Goal: Task Accomplishment & Management: Manage account settings

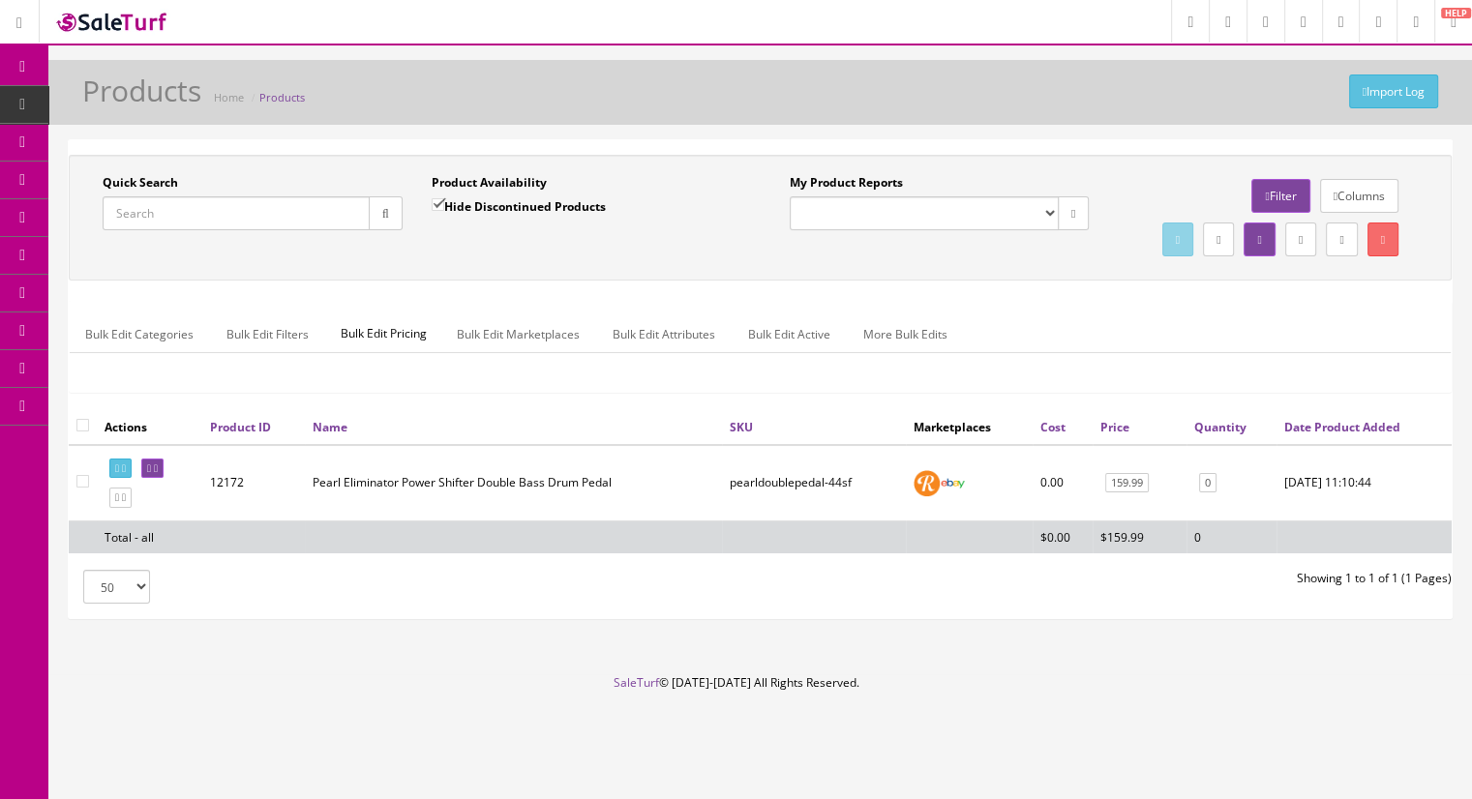
click at [136, 114] on link "Products" at bounding box center [149, 105] width 203 height 38
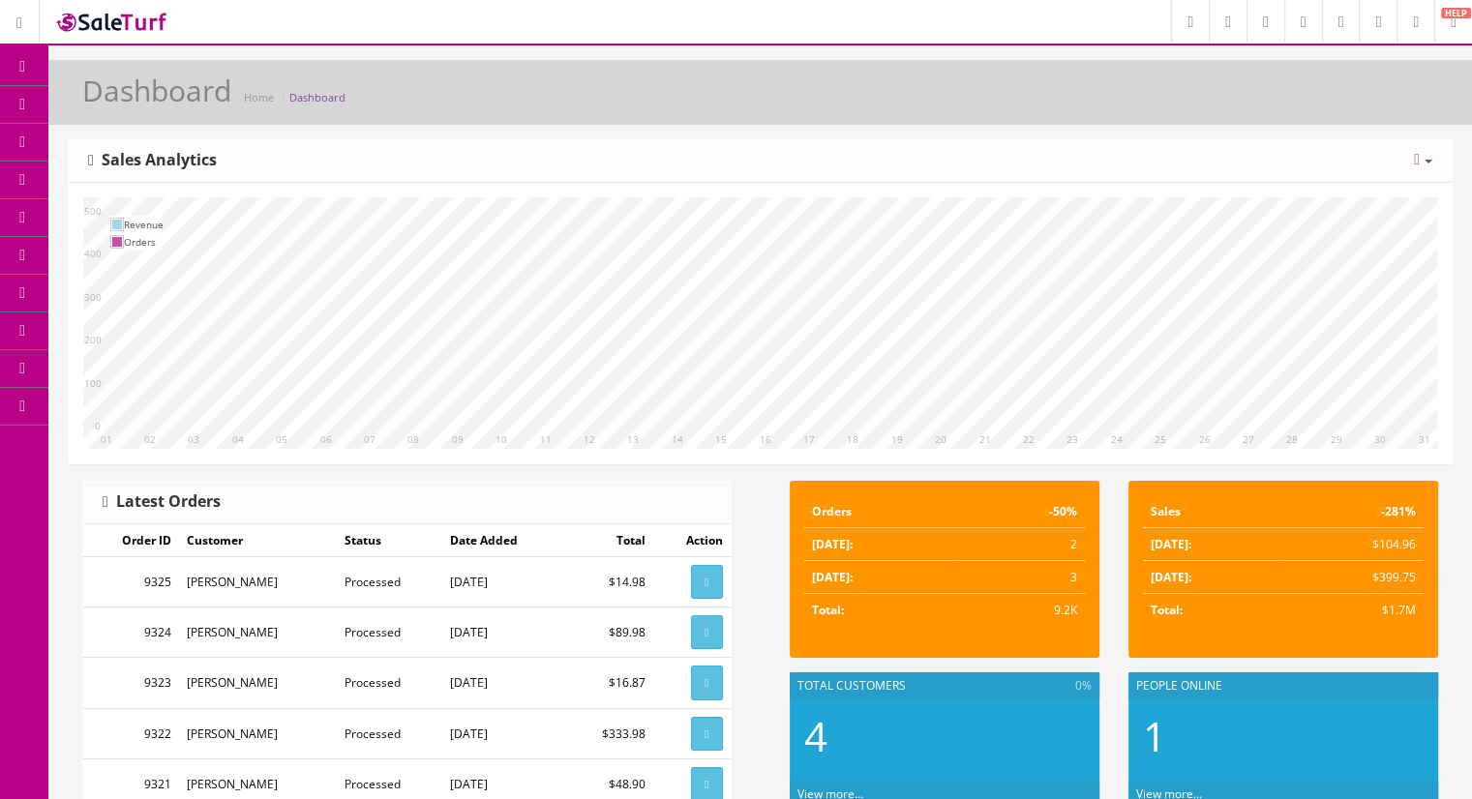
click at [212, 111] on link "Products" at bounding box center [149, 105] width 203 height 38
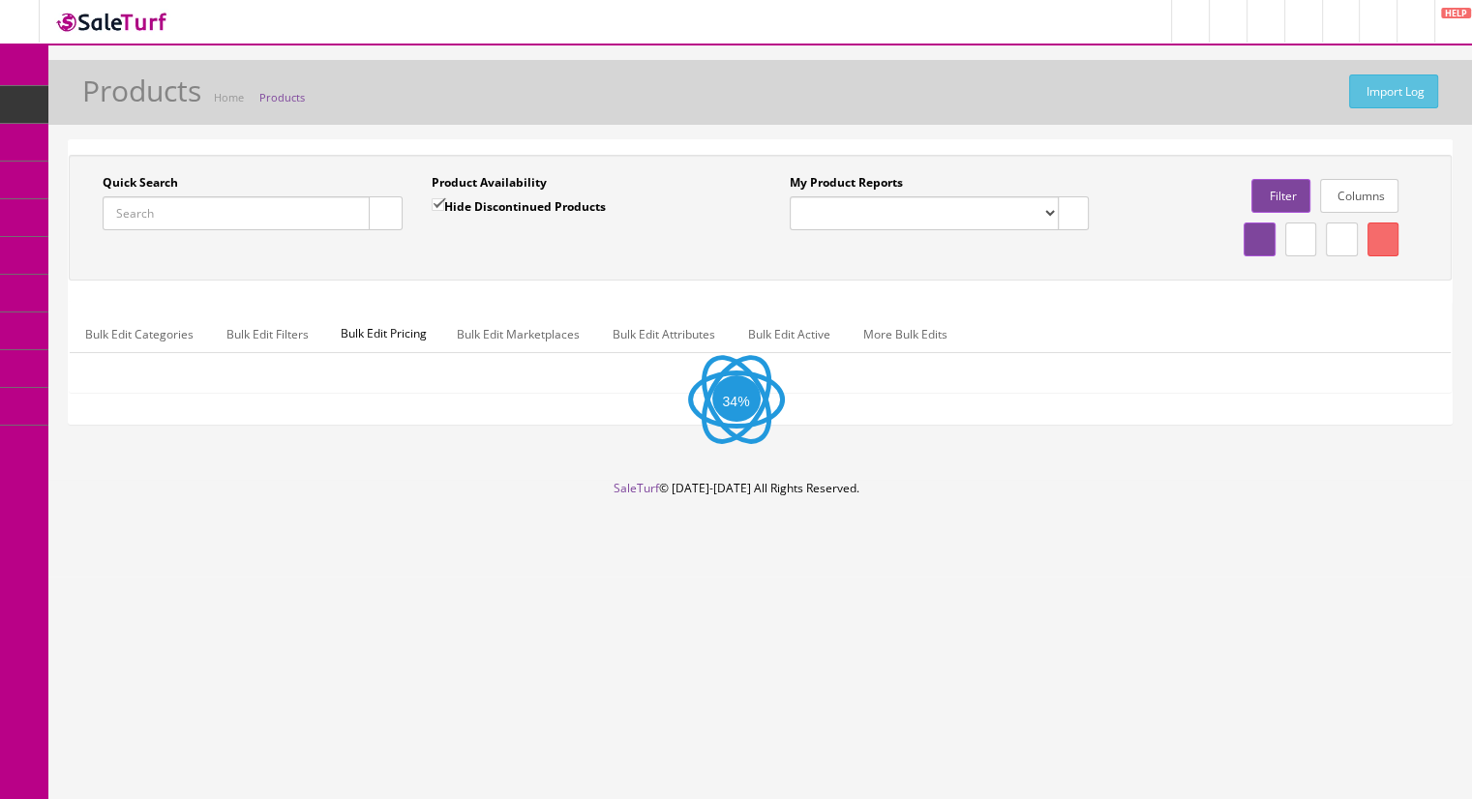
click at [173, 215] on input "Quick Search" at bounding box center [236, 213] width 267 height 34
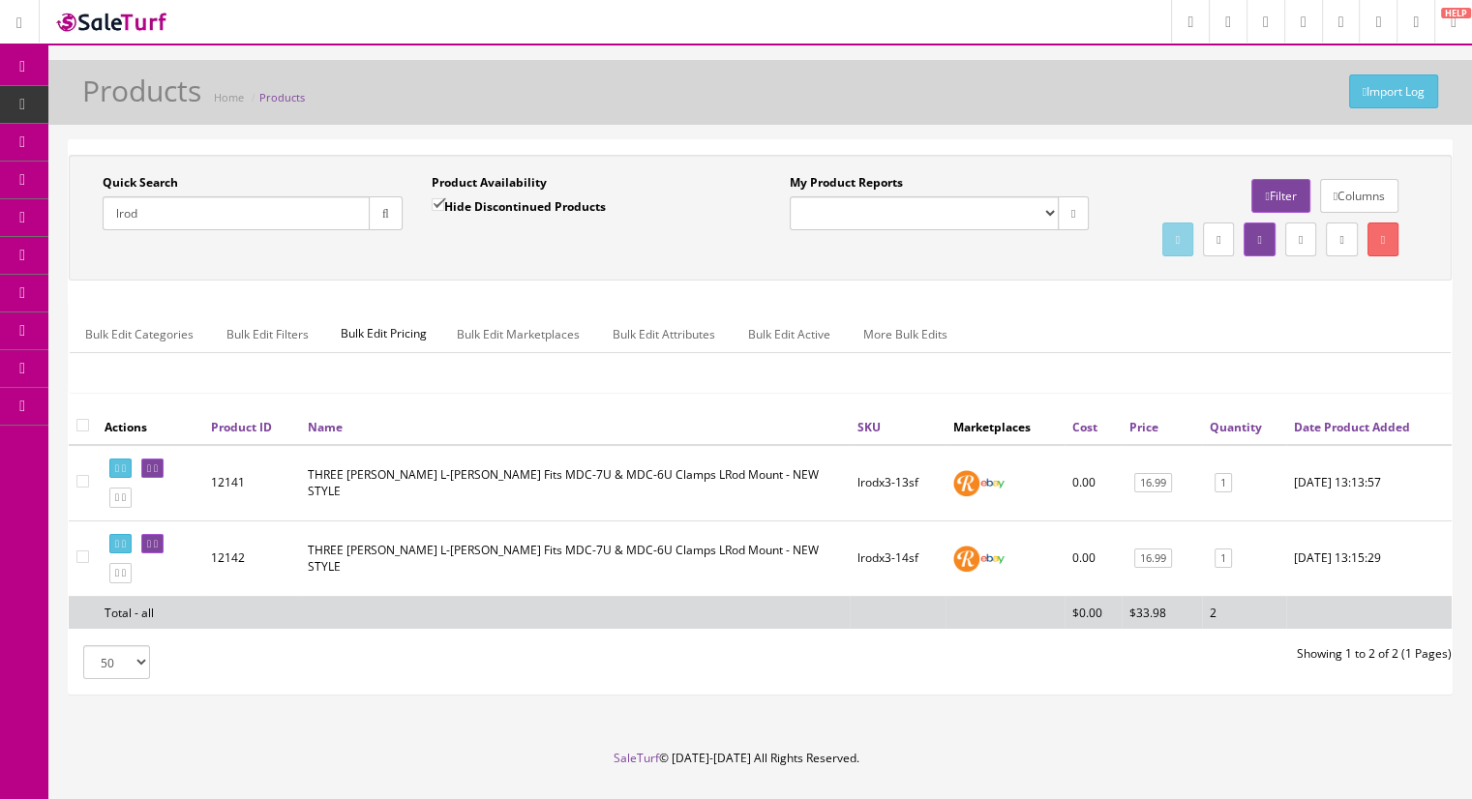
click at [169, 222] on input "lrod" at bounding box center [236, 213] width 267 height 34
type input "lrodx5"
click at [441, 201] on input "Hide Discontinued Products" at bounding box center [438, 204] width 13 height 13
checkbox input "false"
click at [388, 215] on icon "button" at bounding box center [385, 214] width 7 height 12
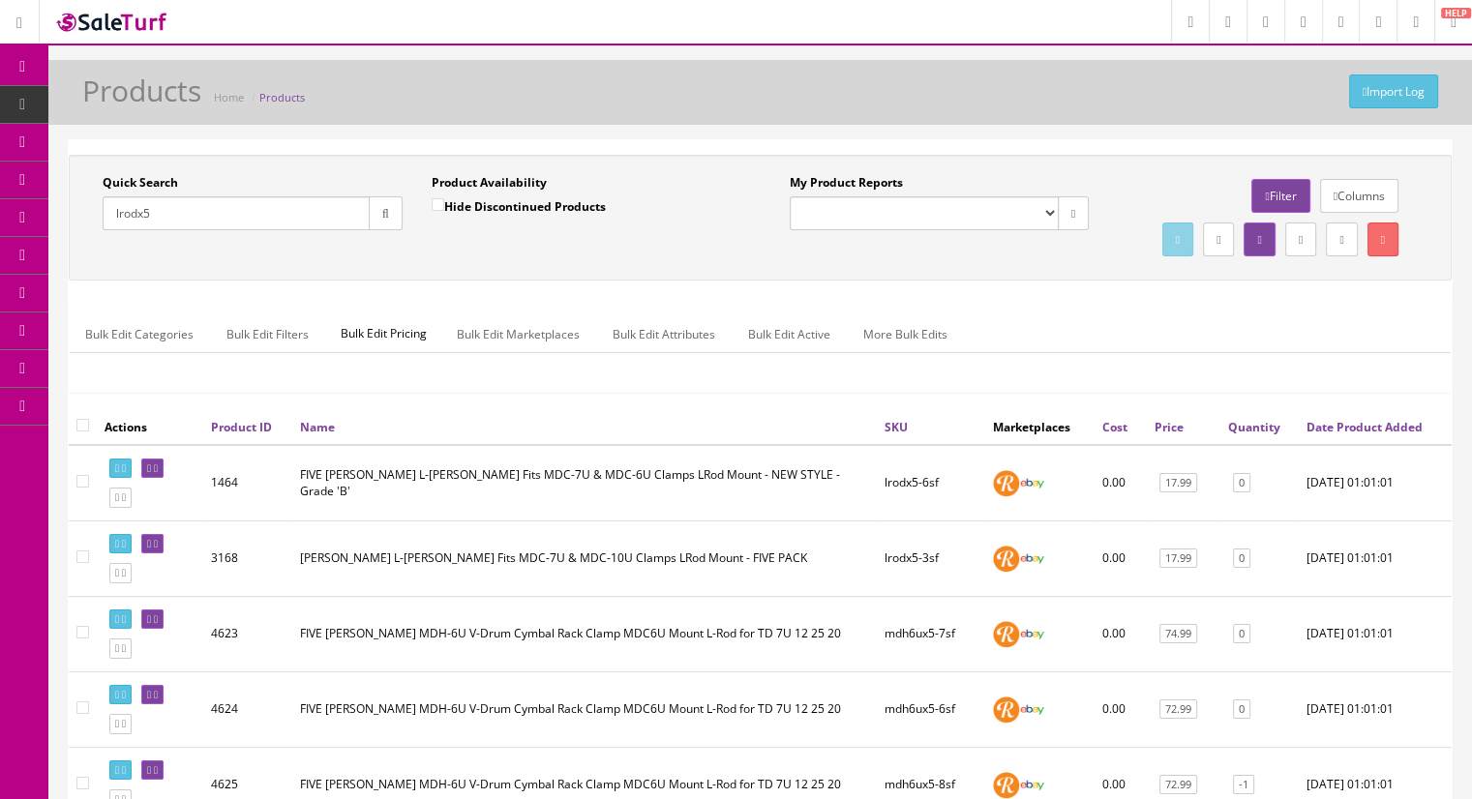
drag, startPoint x: 166, startPoint y: 219, endPoint x: 46, endPoint y: 202, distance: 121.1
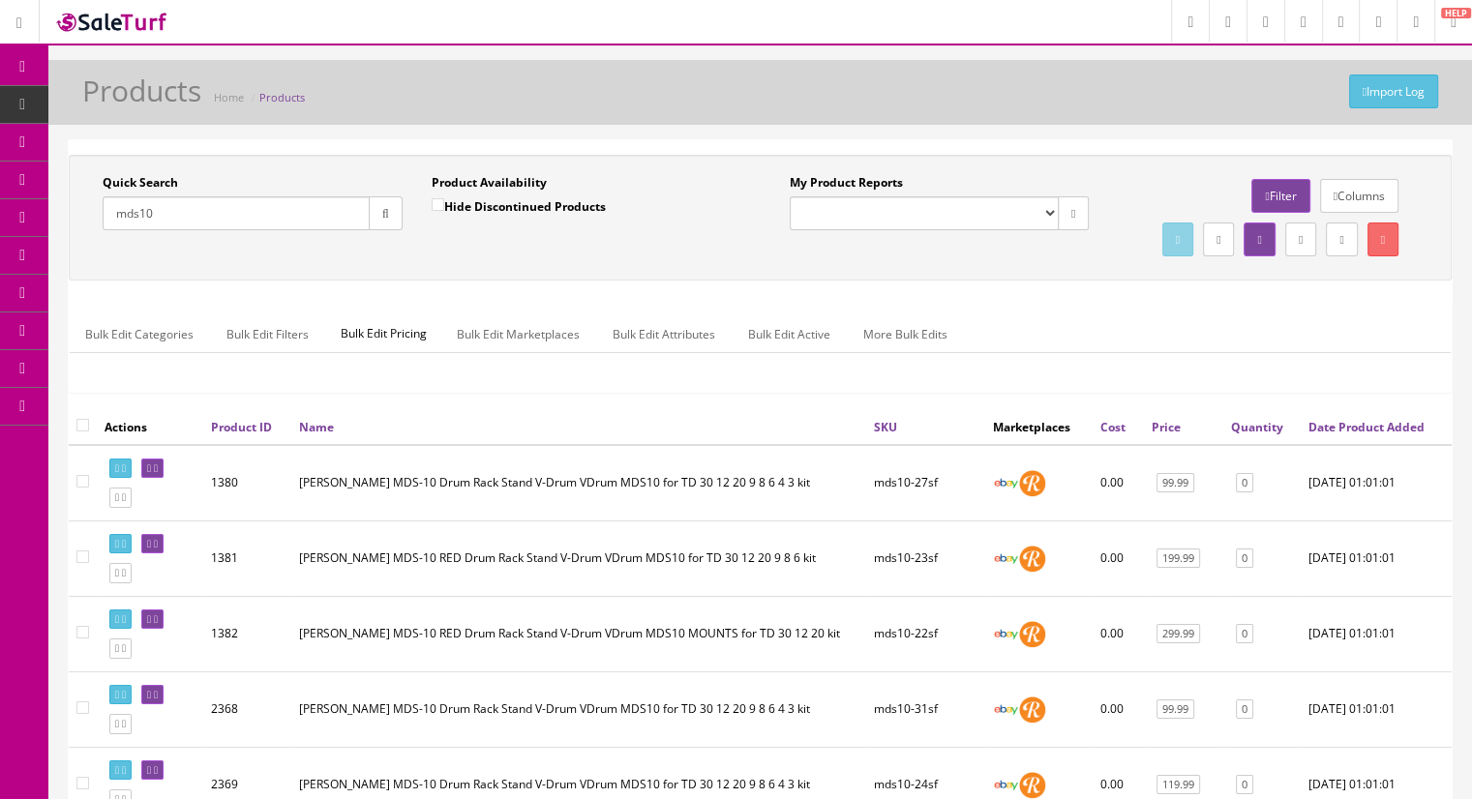
type input "mds10"
click at [436, 205] on input "Hide Discontinued Products" at bounding box center [438, 204] width 13 height 13
checkbox input "true"
click at [376, 217] on button "button" at bounding box center [386, 213] width 34 height 34
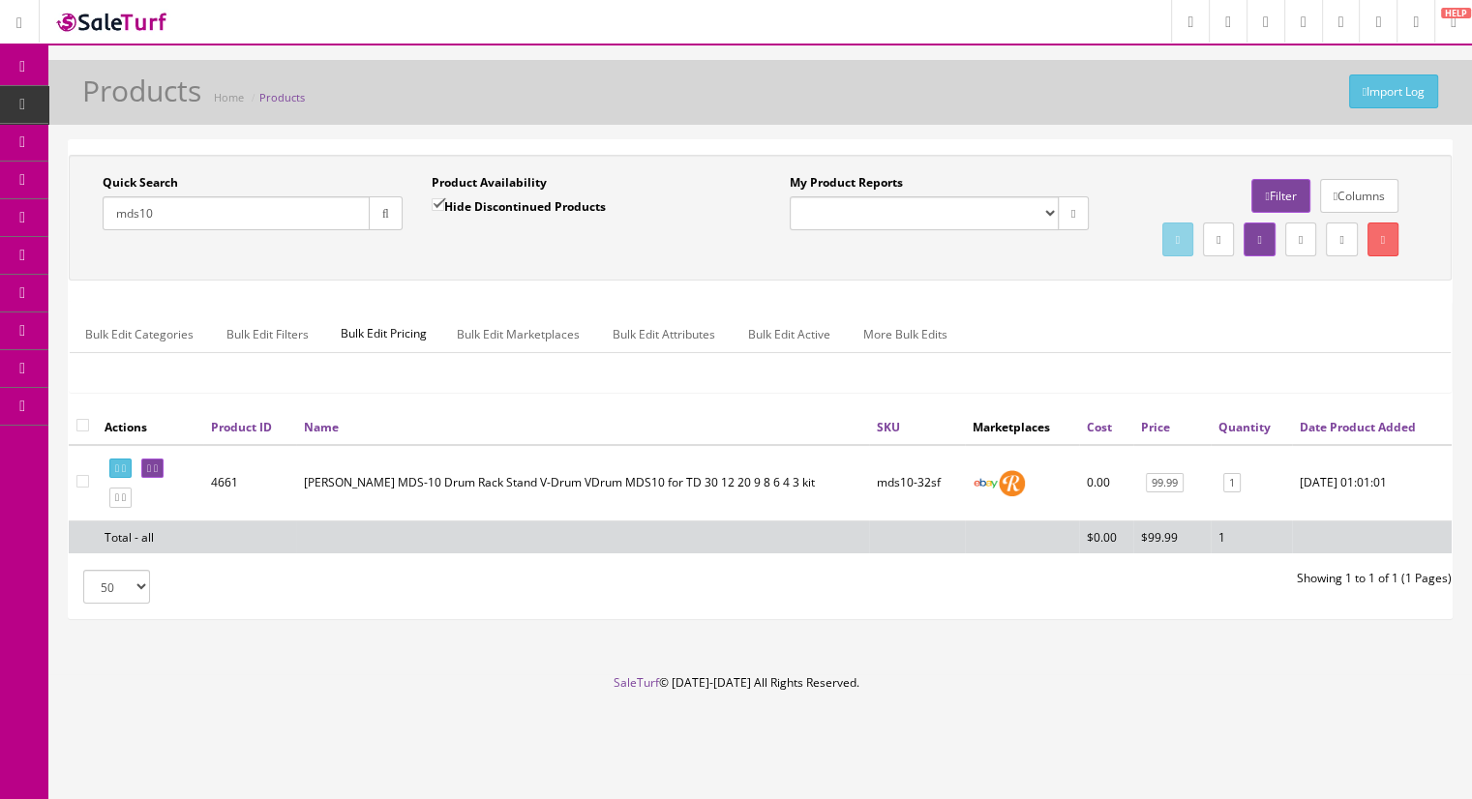
click at [185, 210] on input "mds10" at bounding box center [236, 213] width 267 height 34
type input "mds10-27"
click at [441, 202] on input "Hide Discontinued Products" at bounding box center [438, 204] width 13 height 13
checkbox input "false"
click at [371, 212] on button "button" at bounding box center [386, 213] width 34 height 34
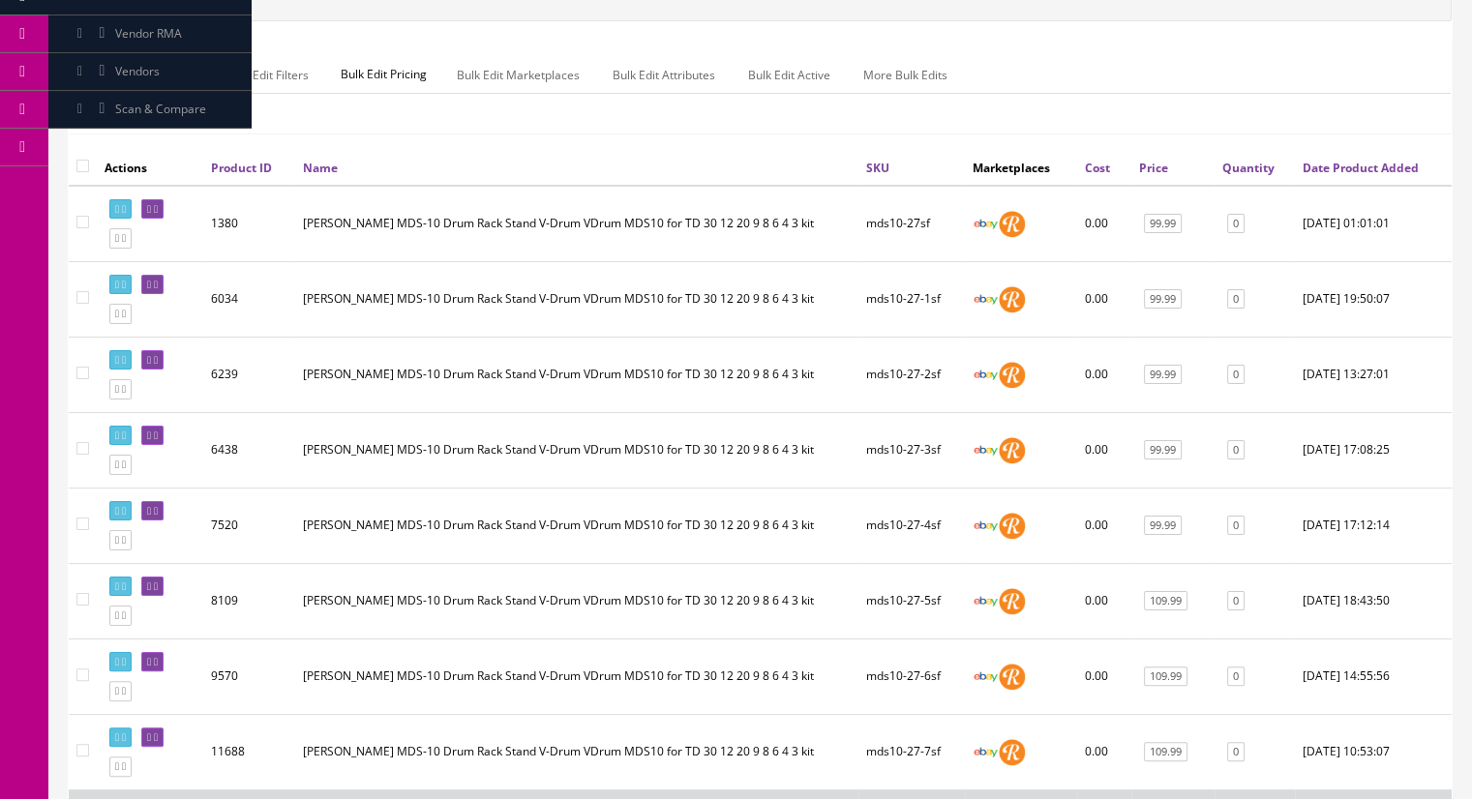
scroll to position [387, 0]
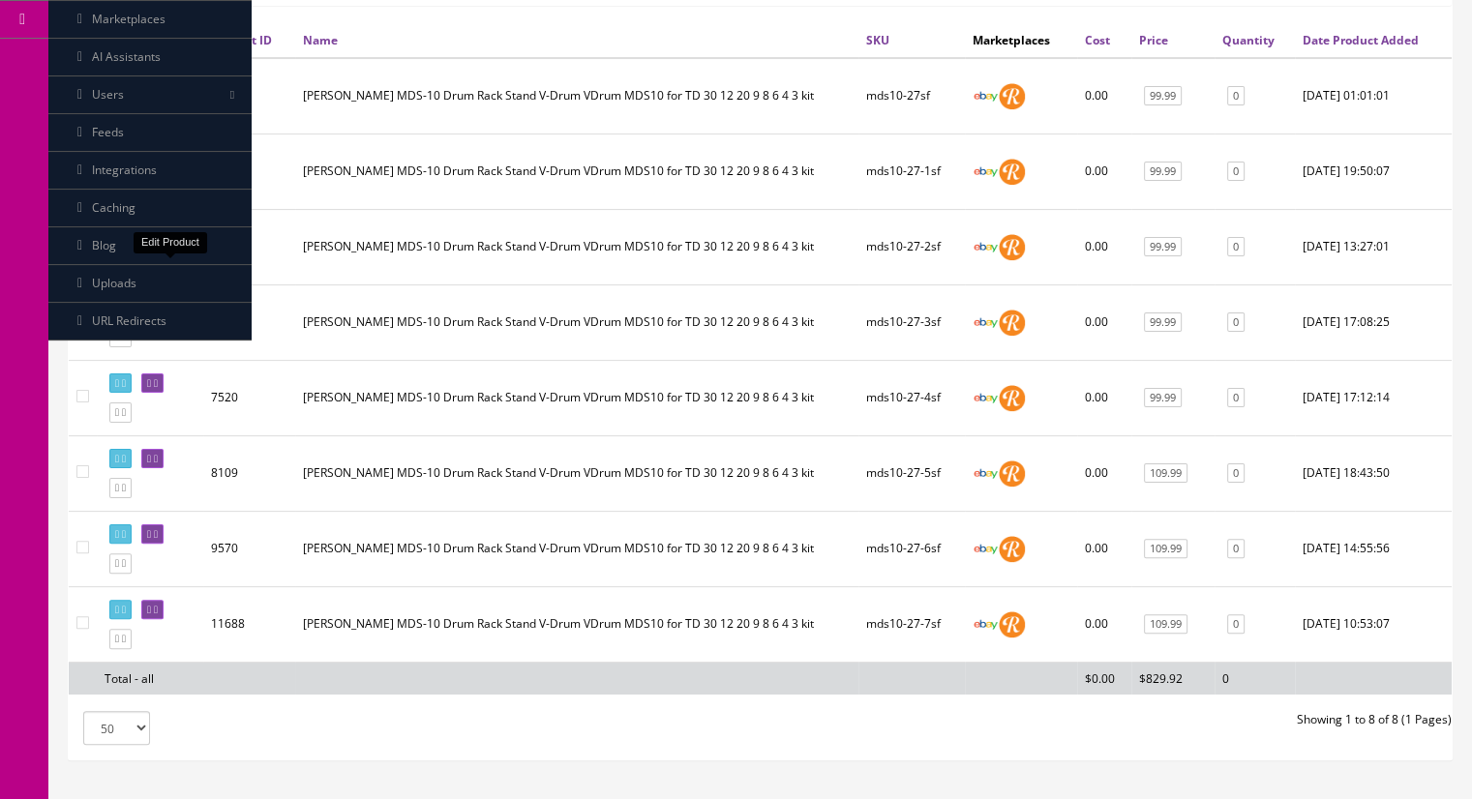
click at [164, 243] on link at bounding box center [152, 233] width 22 height 20
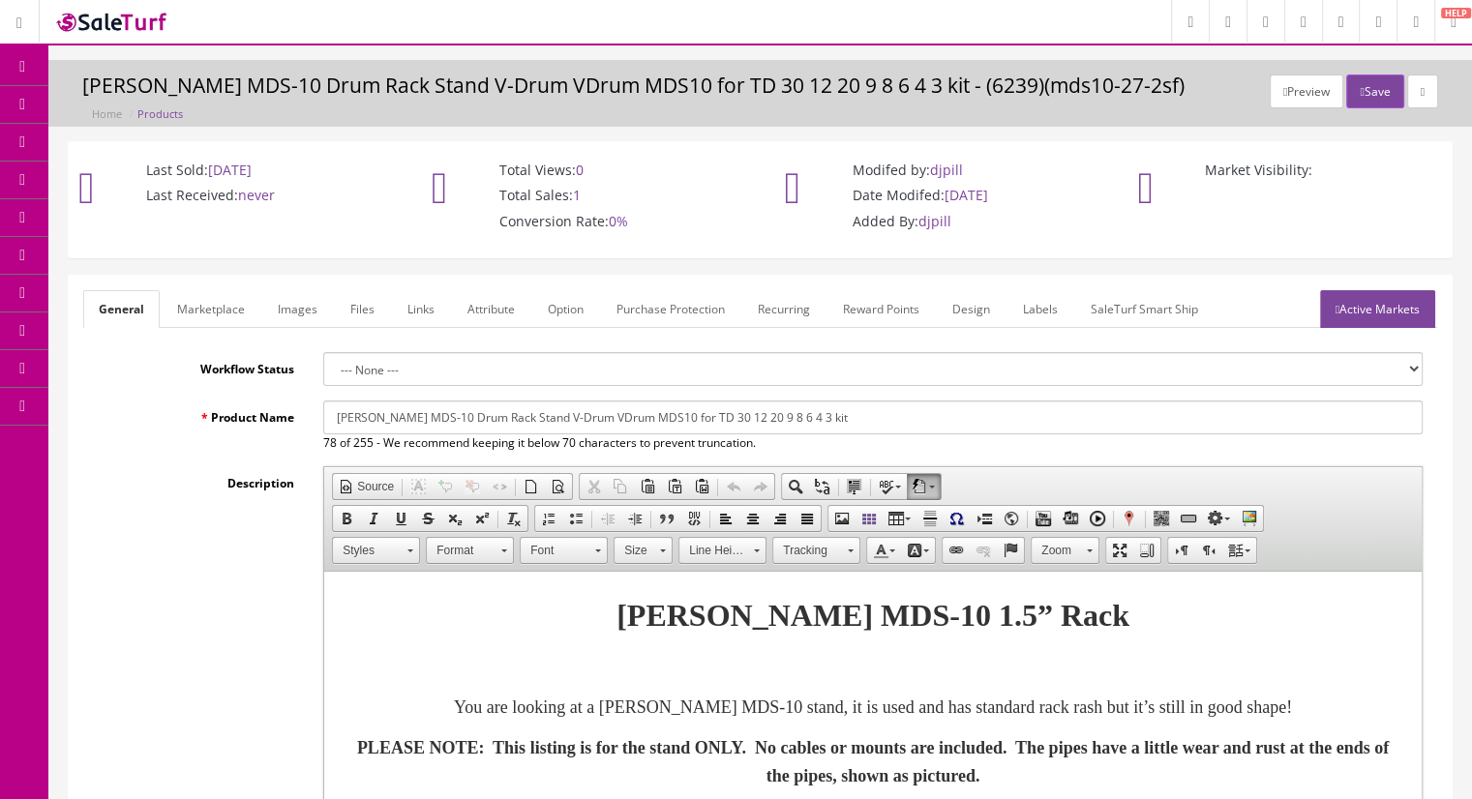
click at [285, 315] on link "Images" at bounding box center [297, 309] width 71 height 38
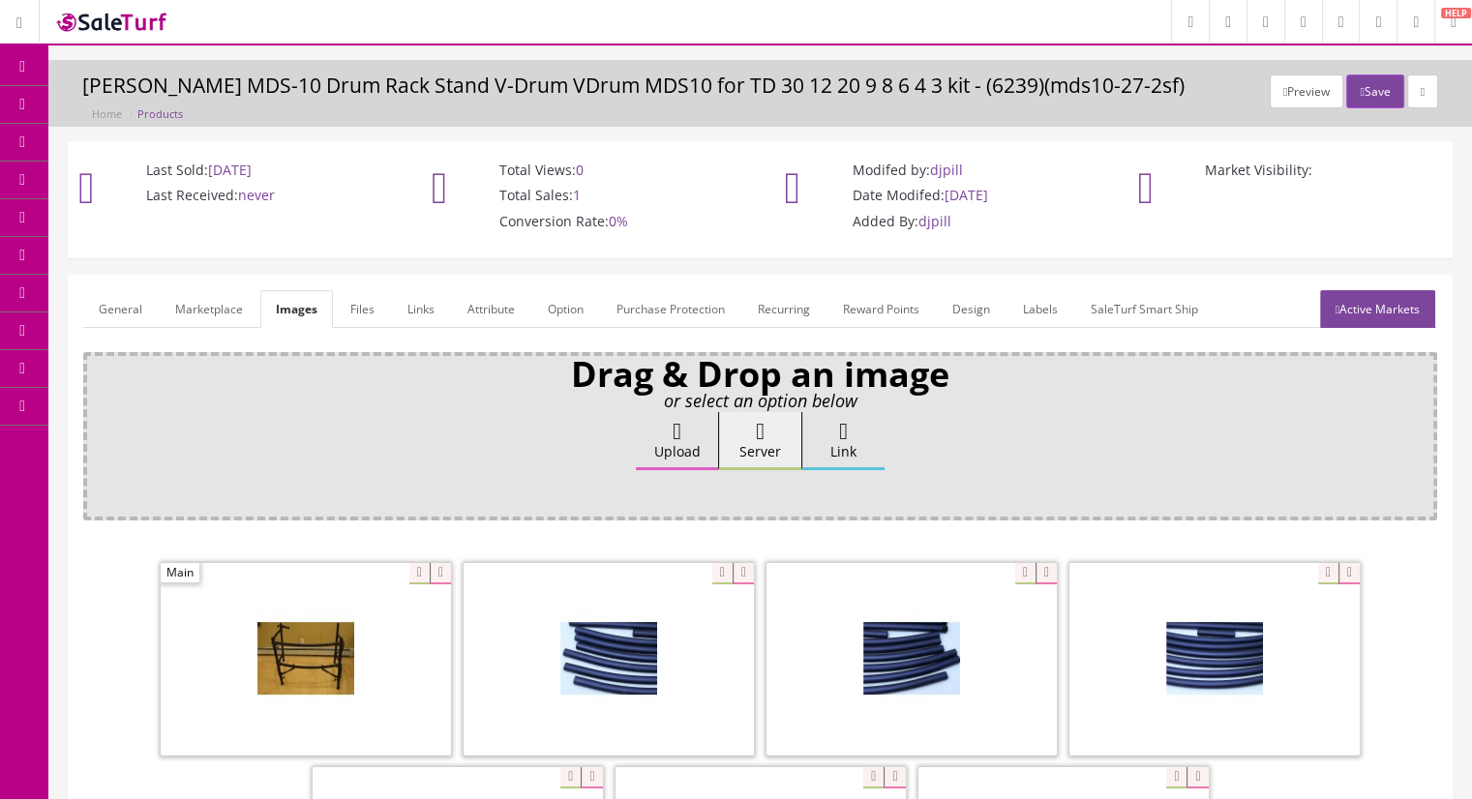
click at [110, 306] on link "General" at bounding box center [120, 309] width 75 height 38
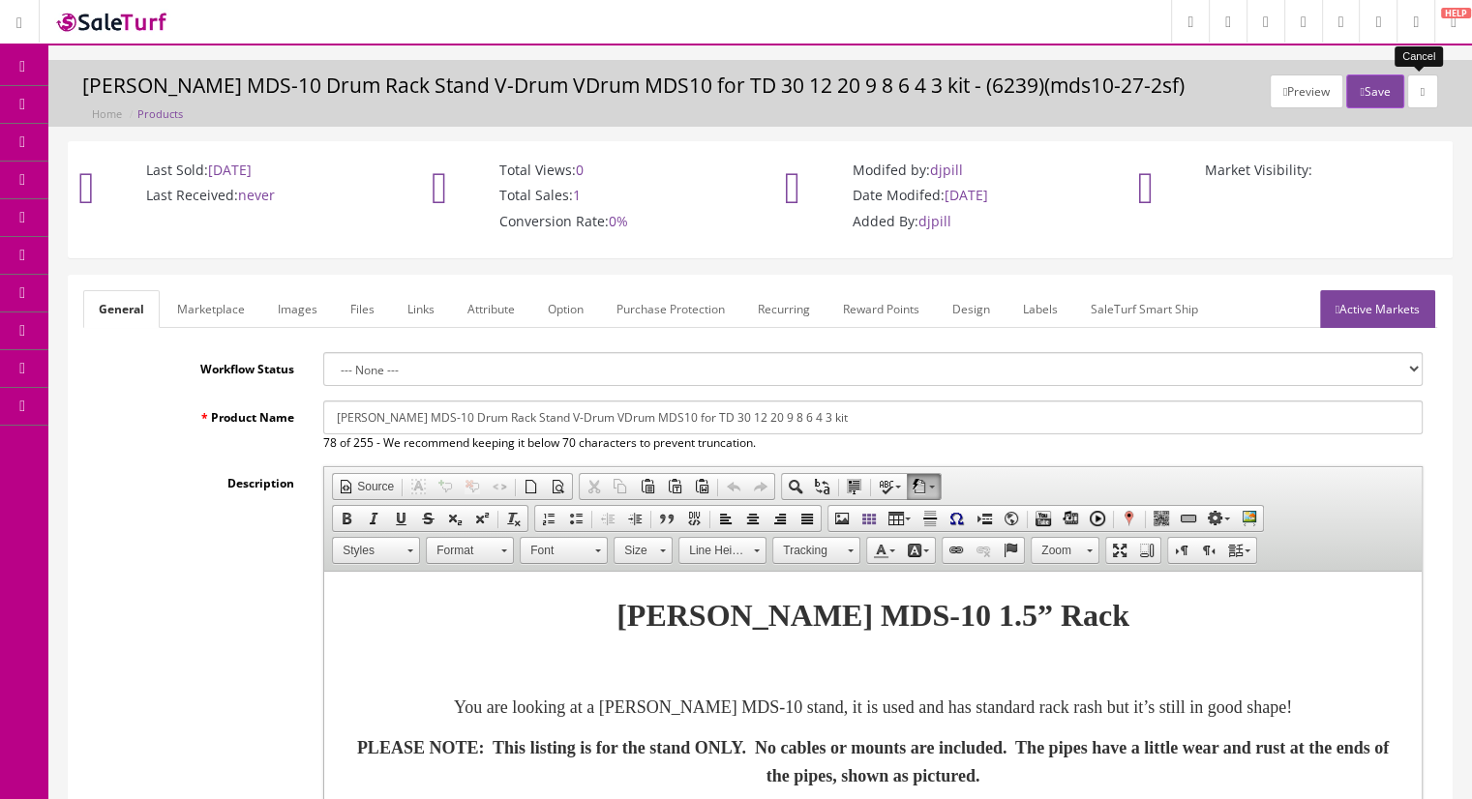
click at [1418, 78] on link at bounding box center [1422, 92] width 31 height 34
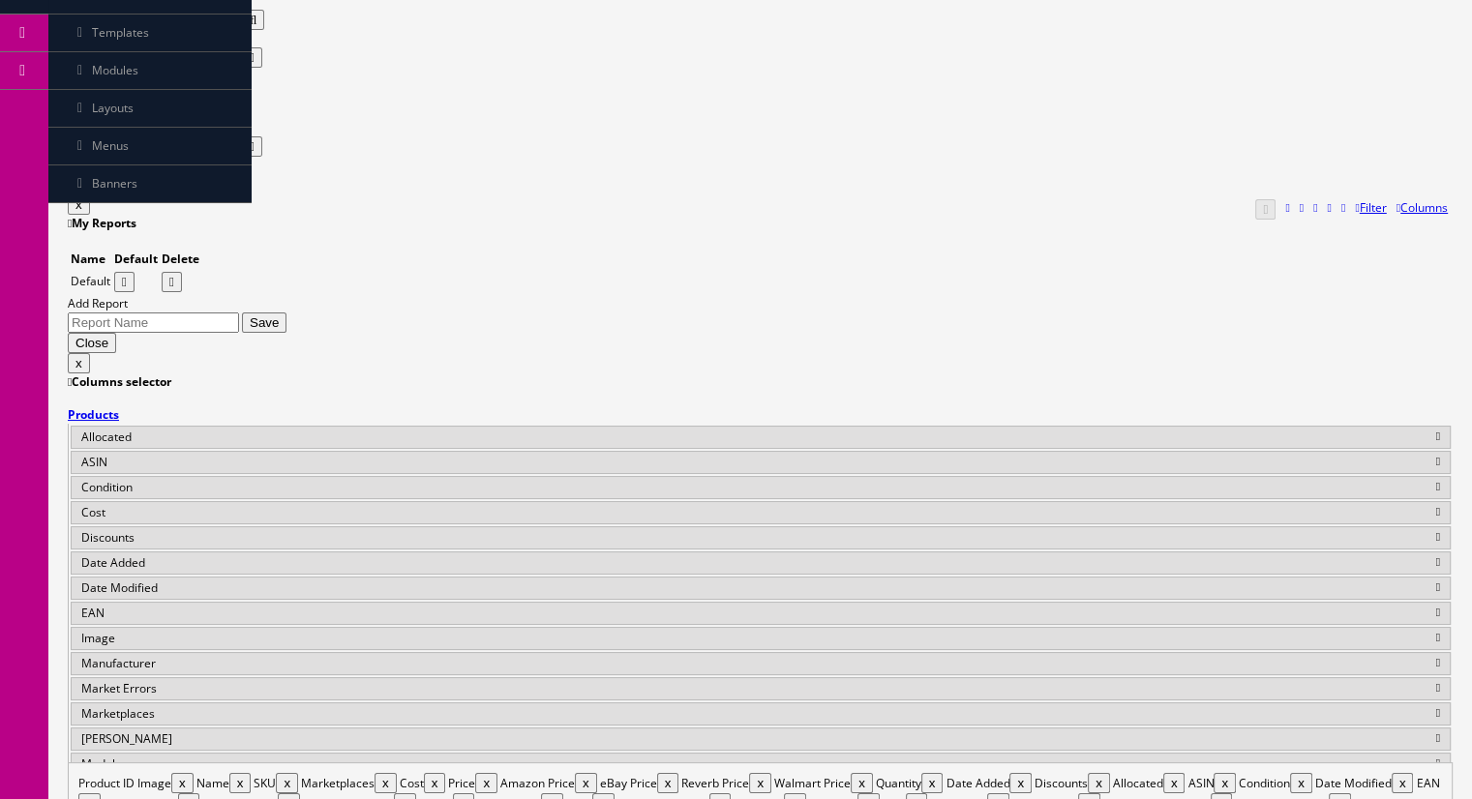
scroll to position [339, 0]
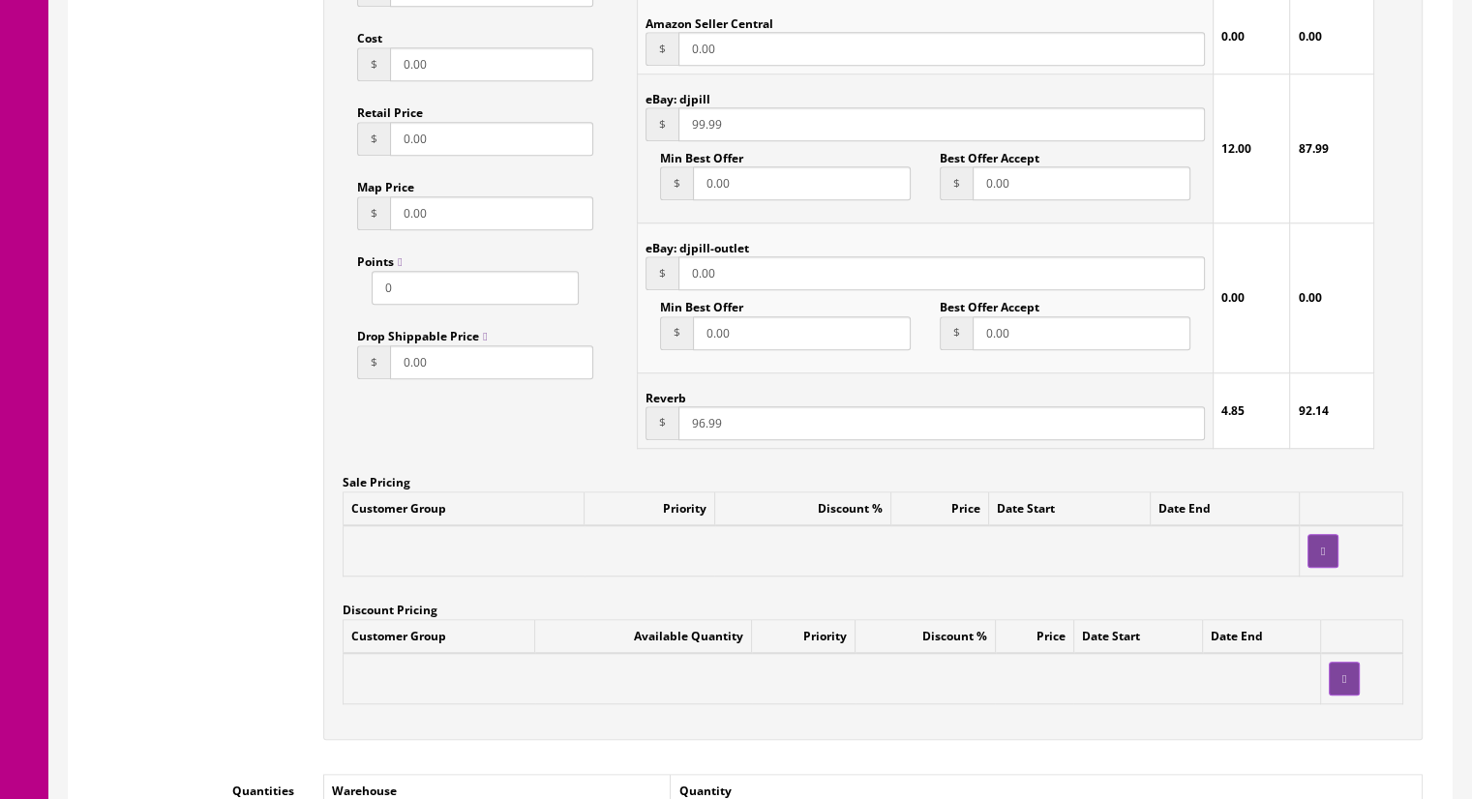
scroll to position [1839, 0]
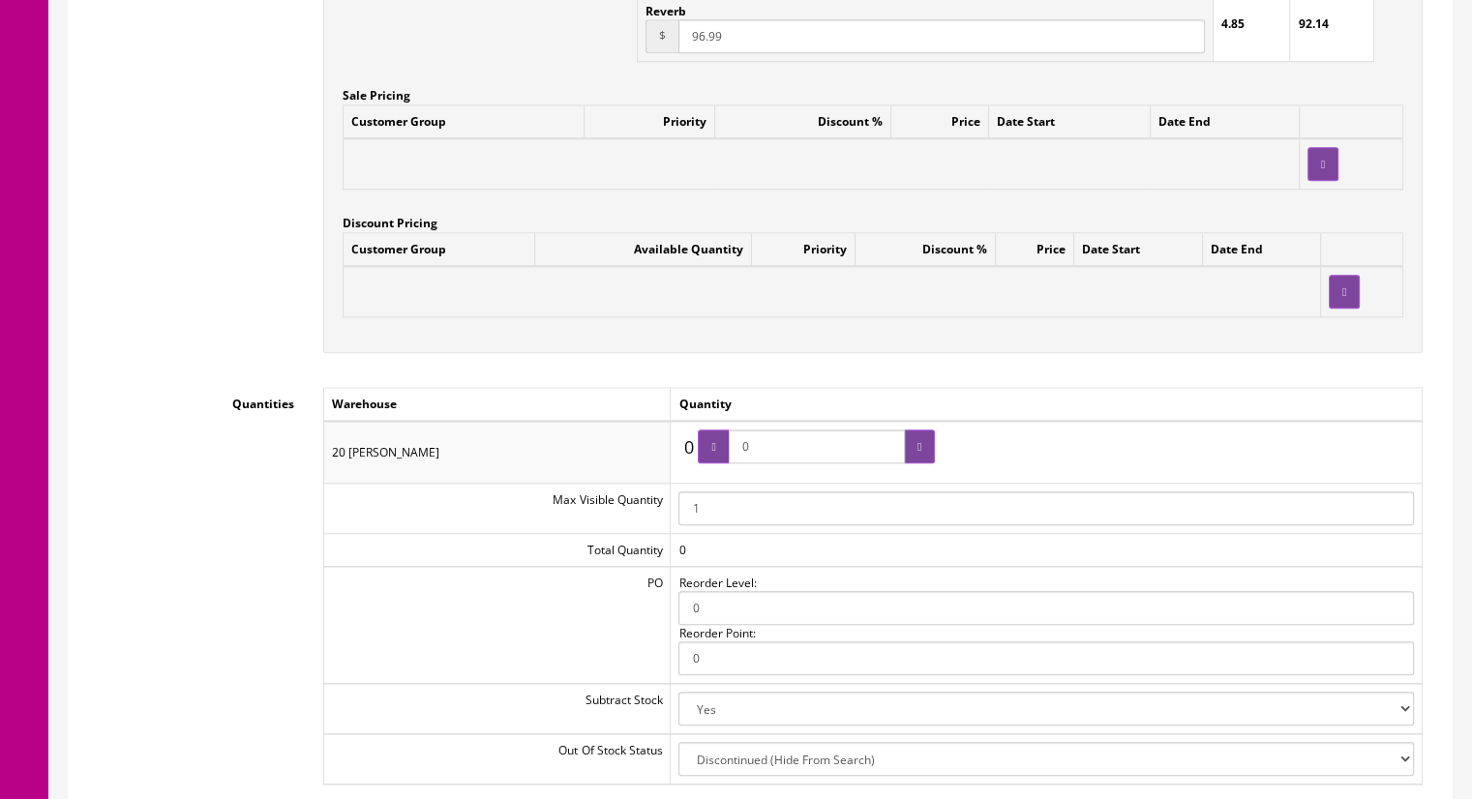
drag, startPoint x: 772, startPoint y: 450, endPoint x: 744, endPoint y: 450, distance: 28.1
click at [744, 450] on input "0" at bounding box center [817, 447] width 176 height 34
type input "1"
click at [910, 439] on div at bounding box center [919, 447] width 31 height 34
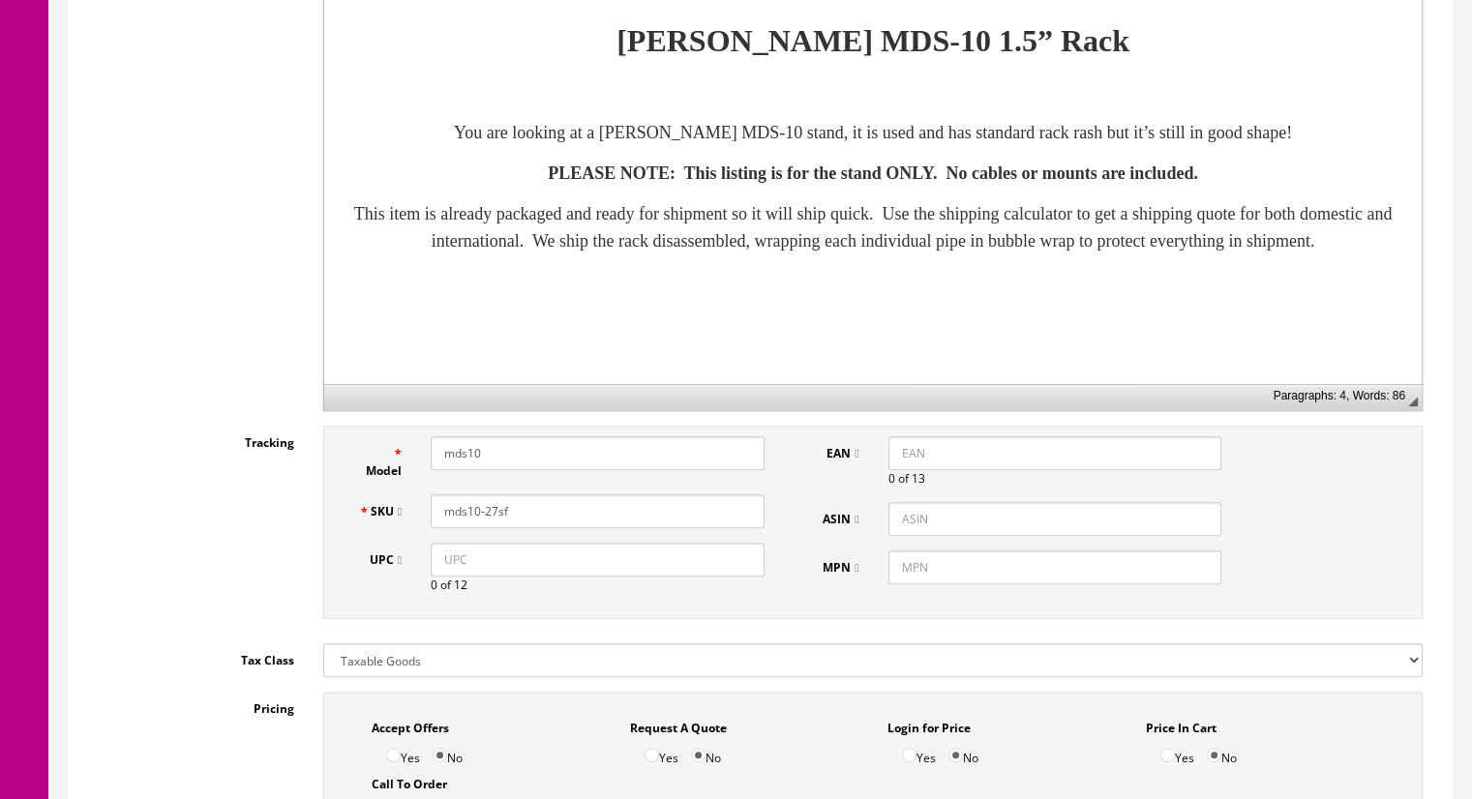
scroll to position [290, 0]
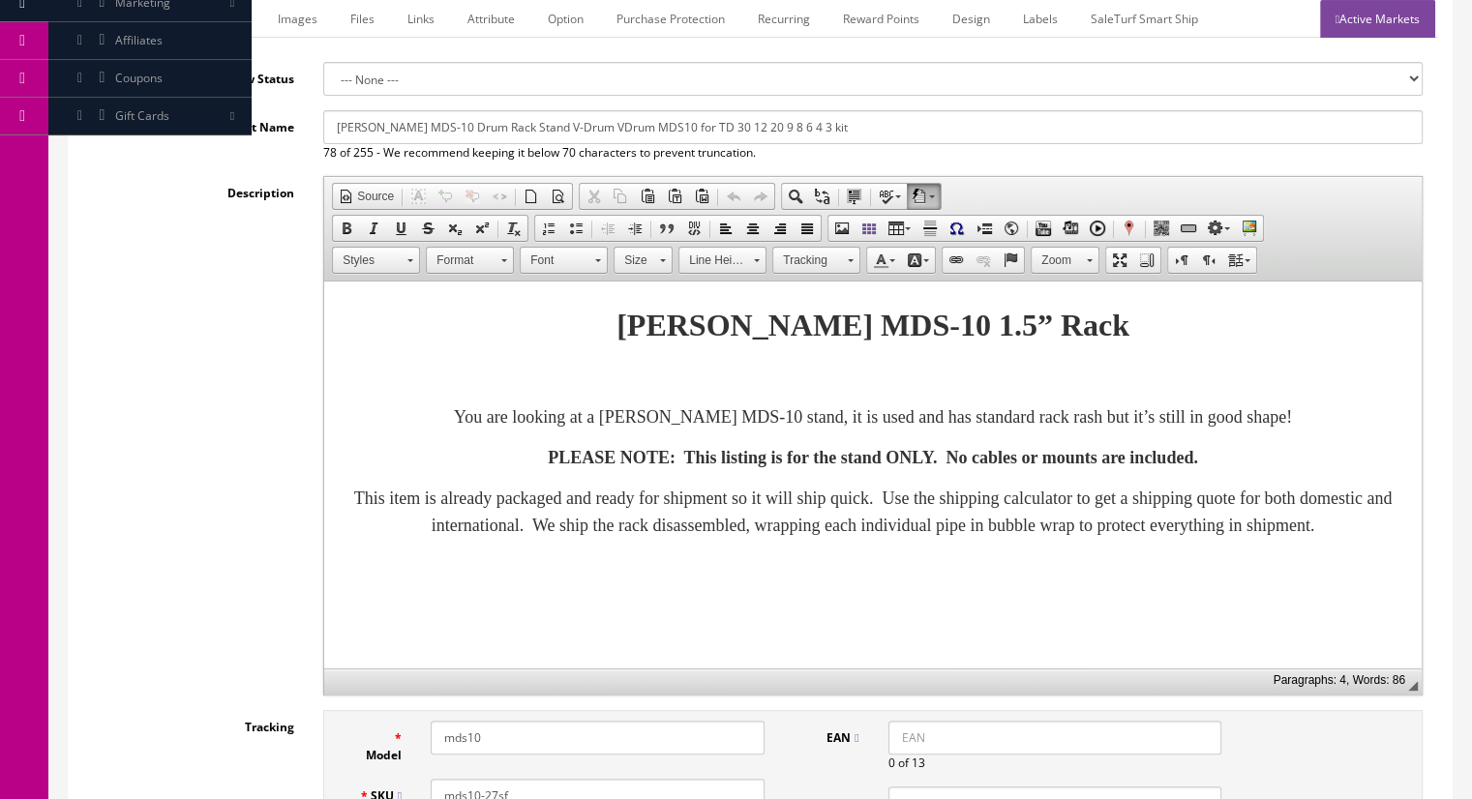
click at [220, 20] on link "Marketplace" at bounding box center [211, 19] width 99 height 38
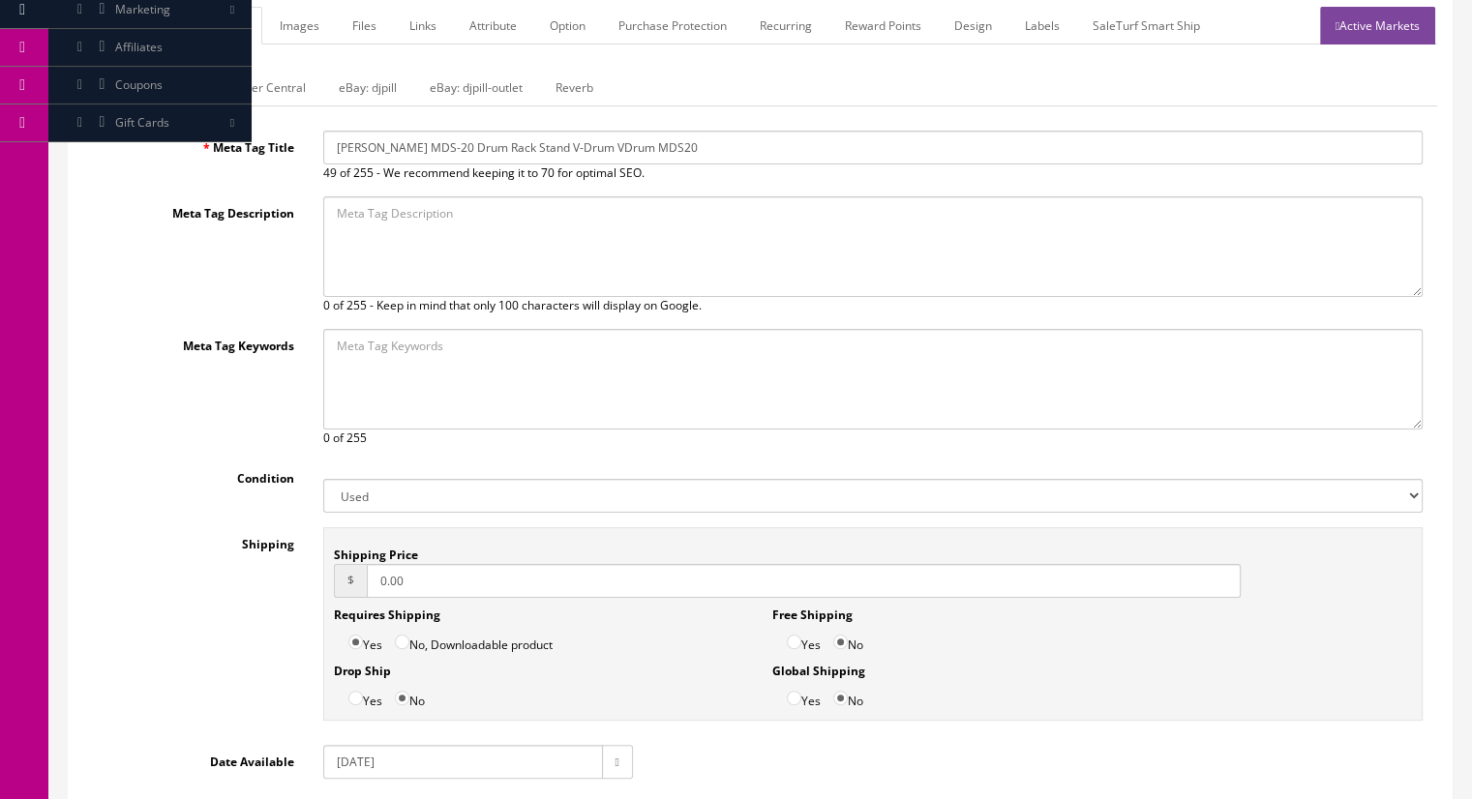
scroll to position [0, 0]
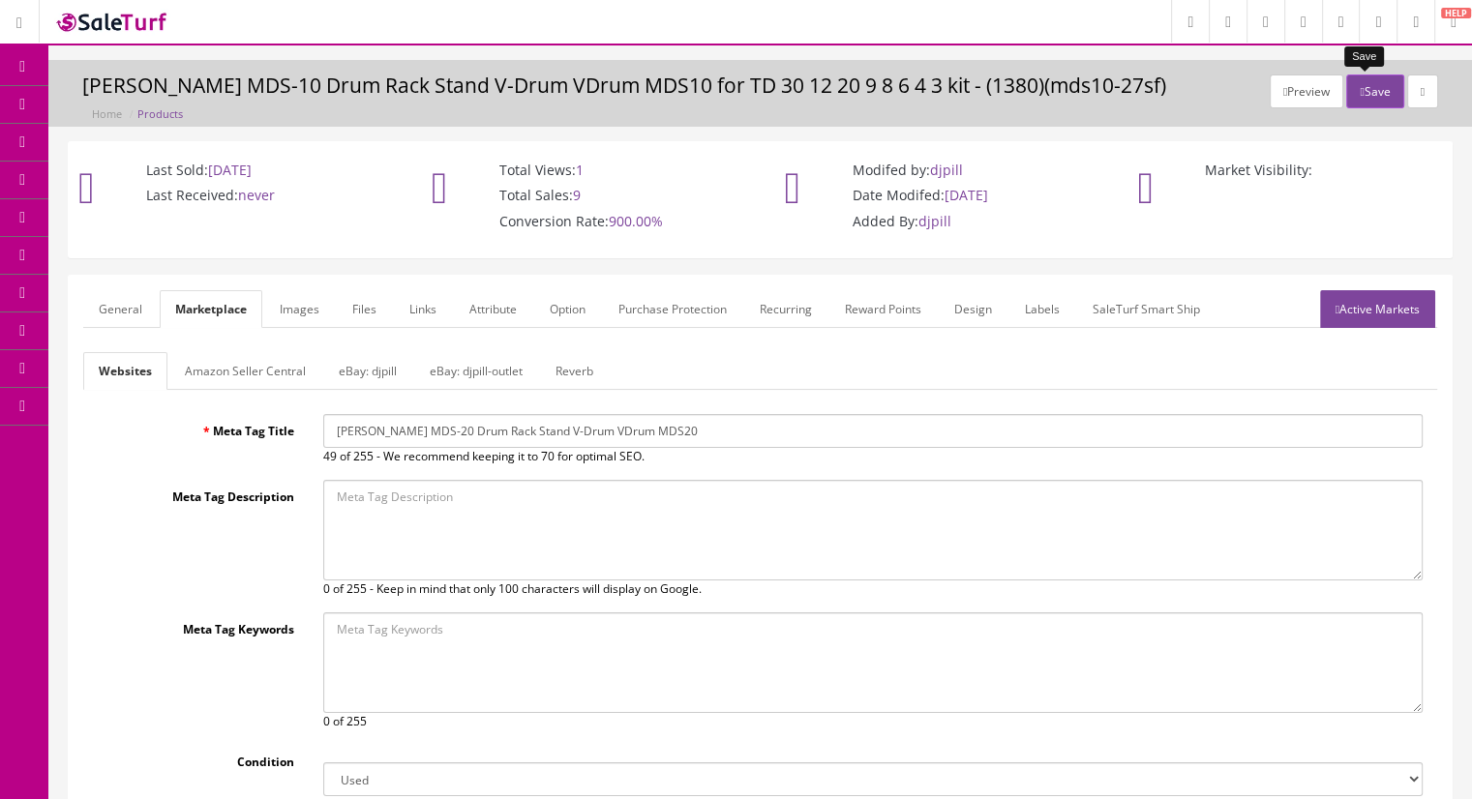
click at [1360, 87] on icon "button" at bounding box center [1362, 92] width 4 height 12
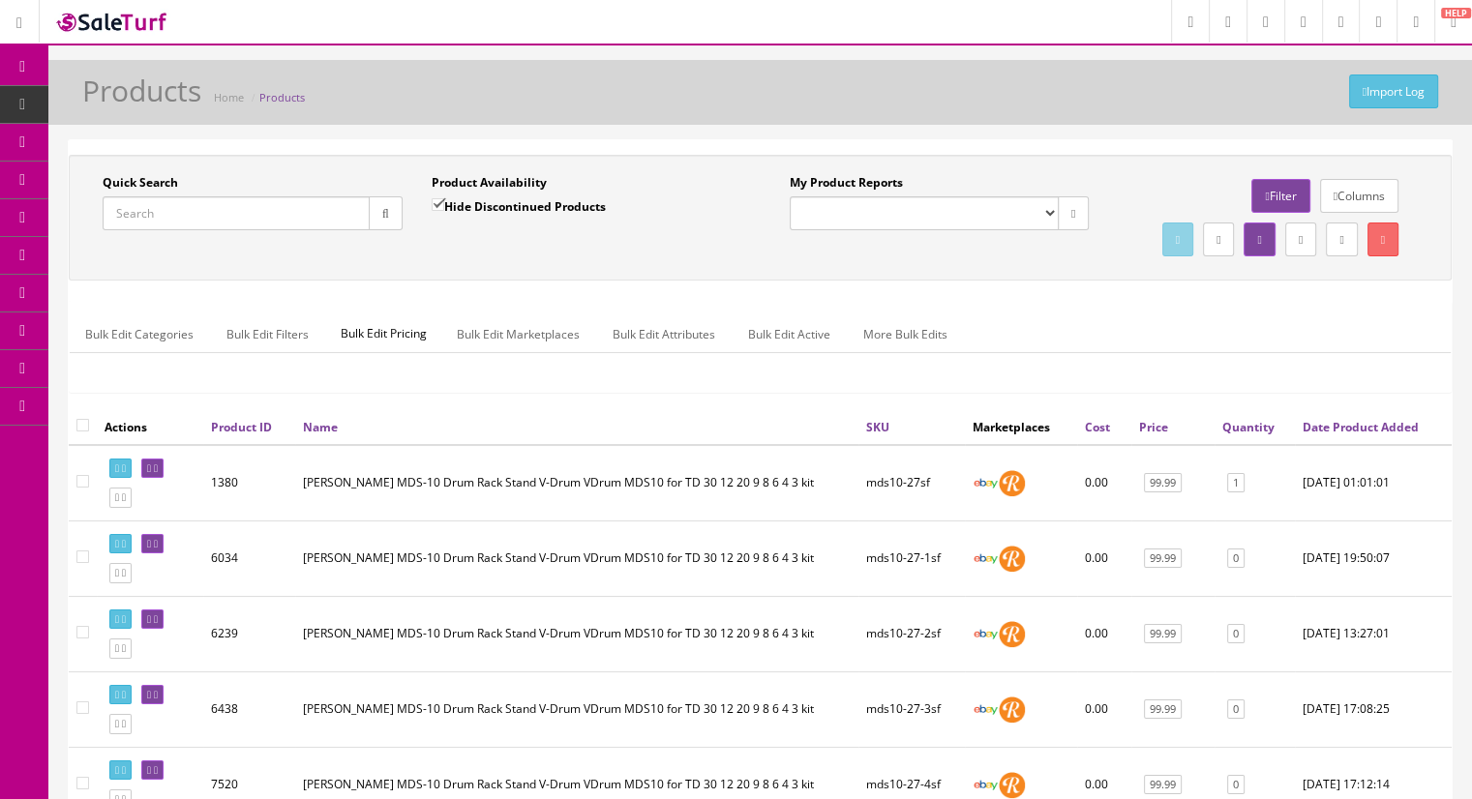
click at [155, 212] on input "Quick Search" at bounding box center [236, 213] width 267 height 34
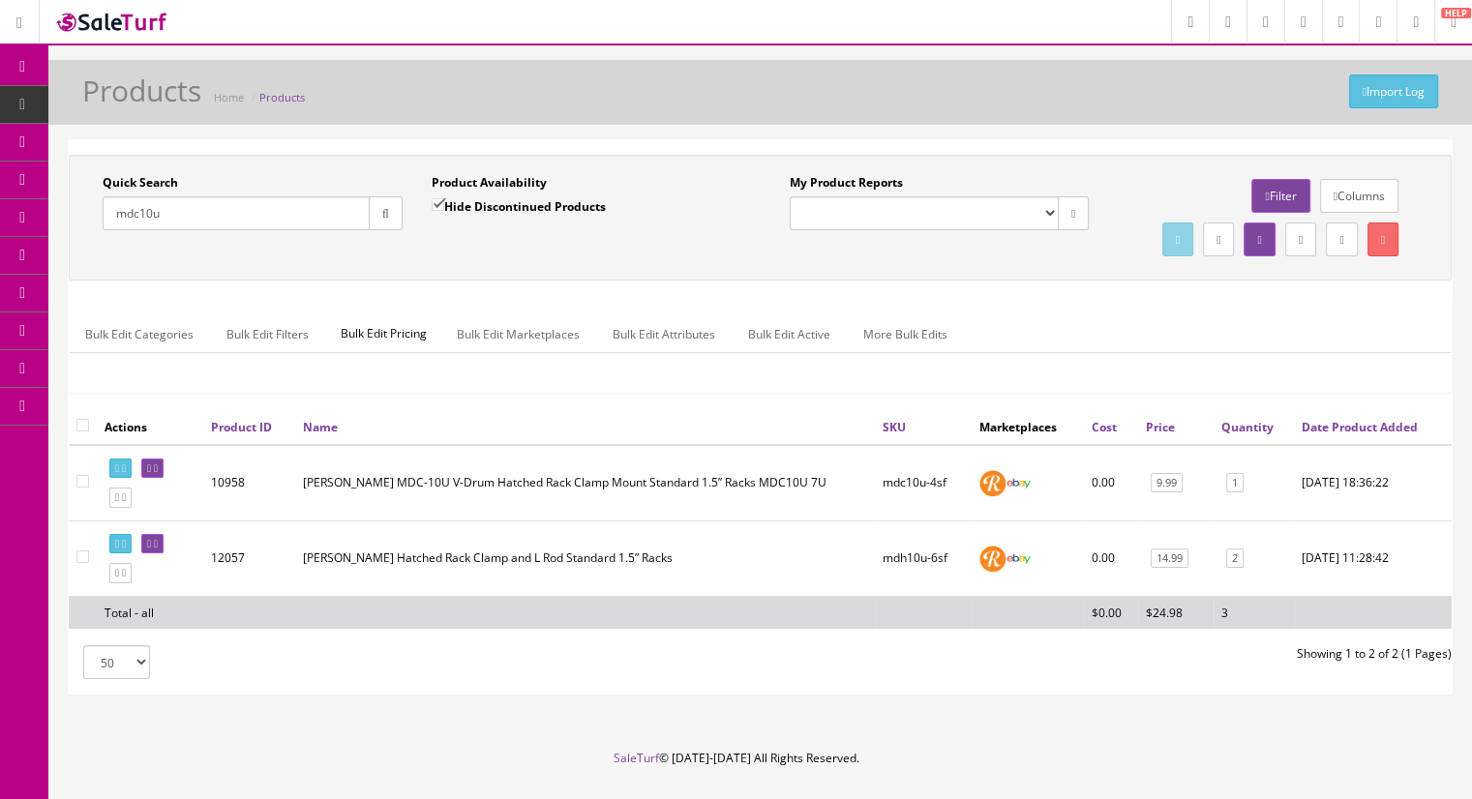
drag, startPoint x: 217, startPoint y: 222, endPoint x: 89, endPoint y: 205, distance: 128.8
click at [89, 205] on div "Quick Search mdc10u Date From" at bounding box center [252, 209] width 329 height 71
type input "mds10"
click at [158, 474] on icon at bounding box center [156, 469] width 4 height 11
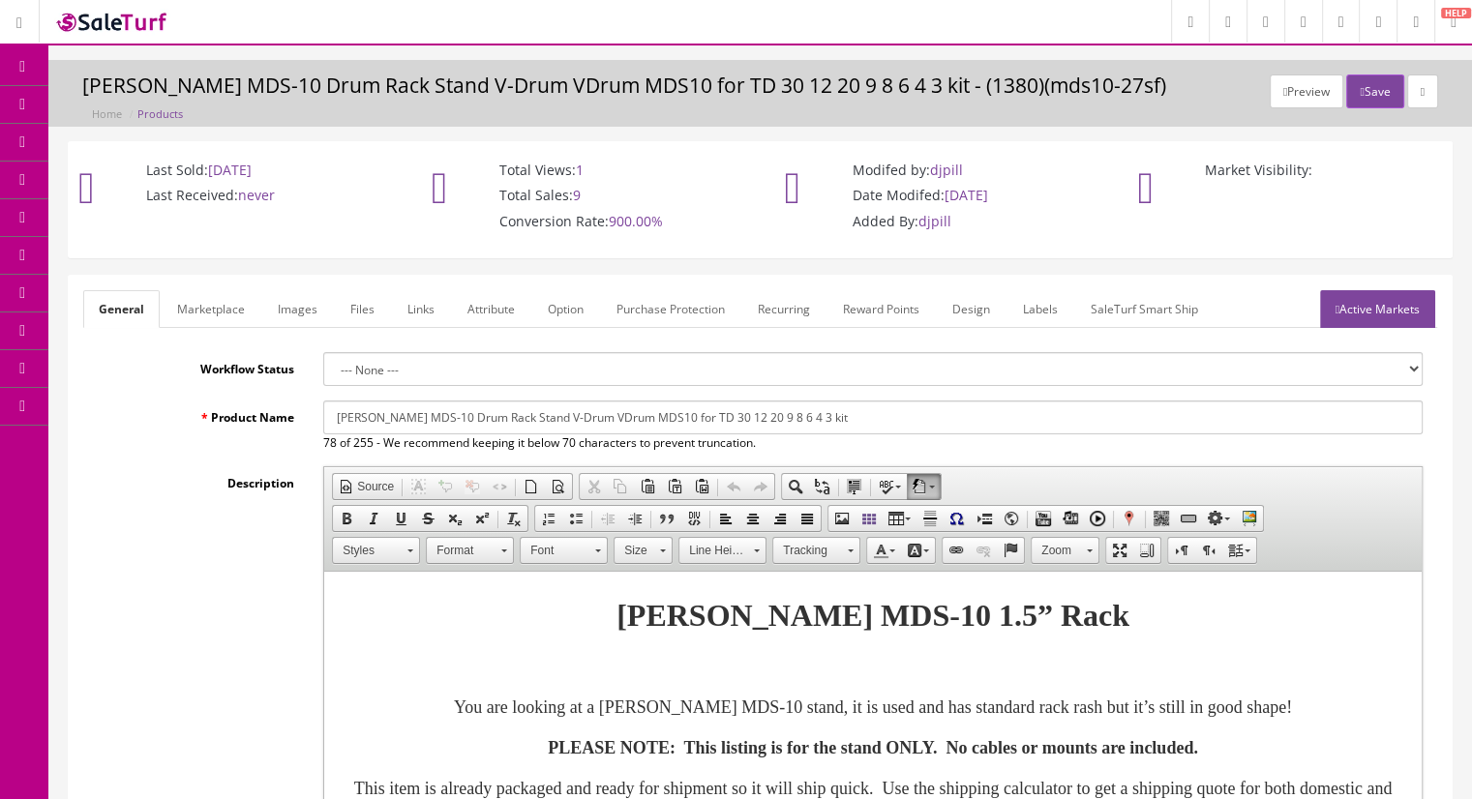
click at [235, 307] on link "Marketplace" at bounding box center [211, 309] width 99 height 38
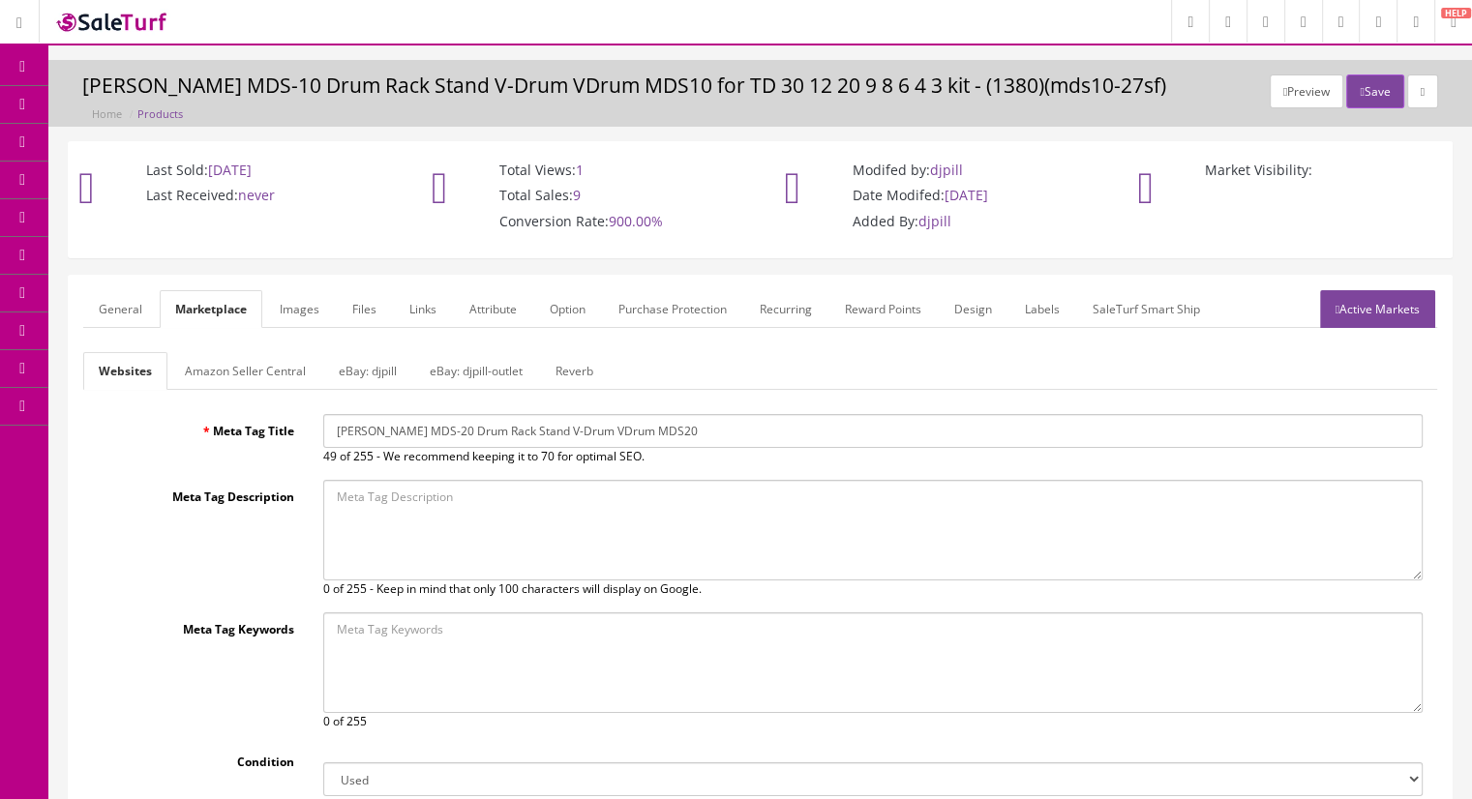
click at [553, 375] on link "Reverb" at bounding box center [574, 371] width 69 height 38
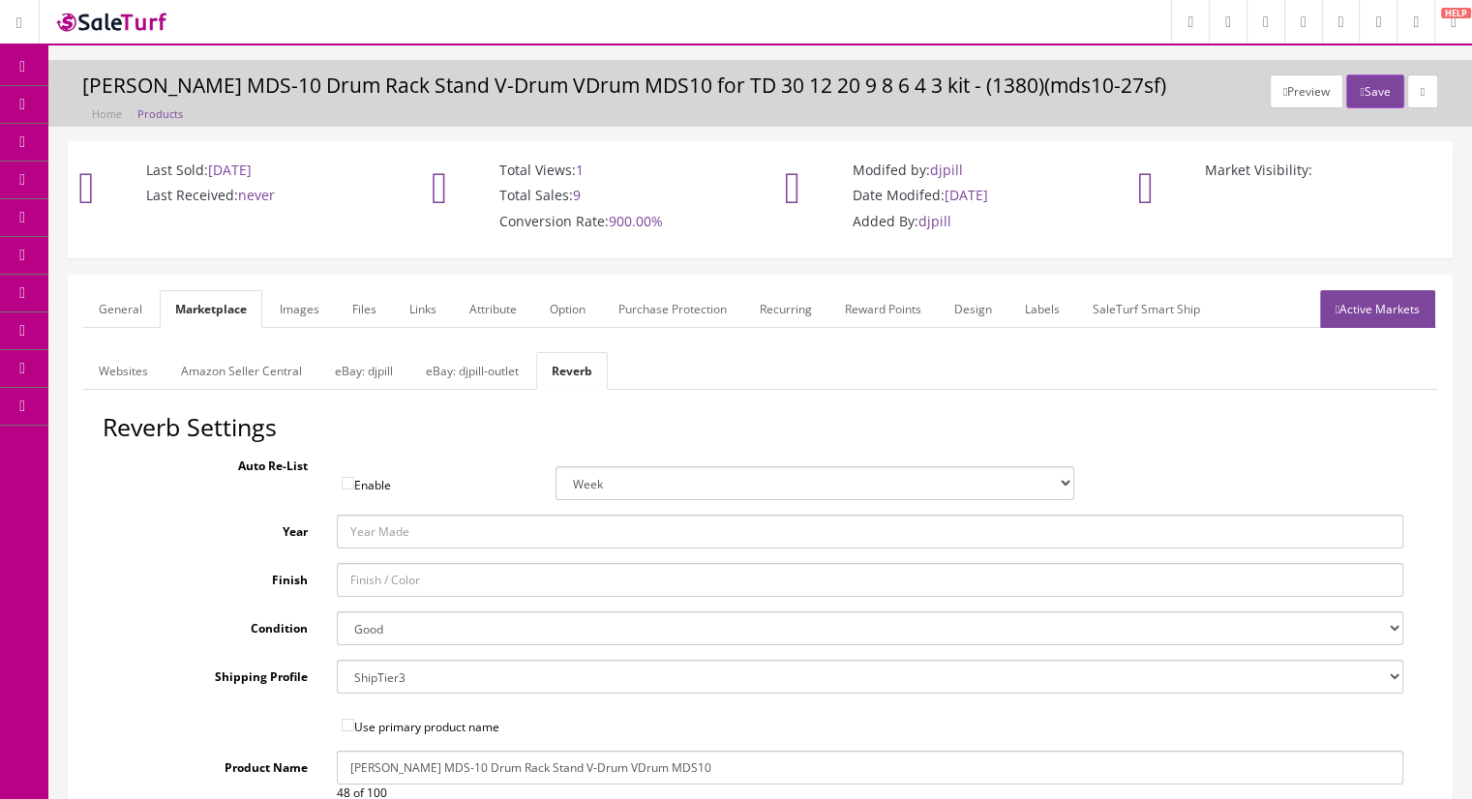
click at [425, 629] on select "Brand New Mint Excellent Very Good Good Fair Poor B-Stock Non Functioning" at bounding box center [871, 629] width 1068 height 34
select select "ae4d9114-1bd7-4ec5-a4ba-6653af5ac84d"
click at [337, 612] on select "Brand New Mint Excellent Very Good Good Fair Poor B-Stock Non Functioning" at bounding box center [871, 629] width 1068 height 34
click at [1363, 95] on button "Save" at bounding box center [1374, 92] width 57 height 34
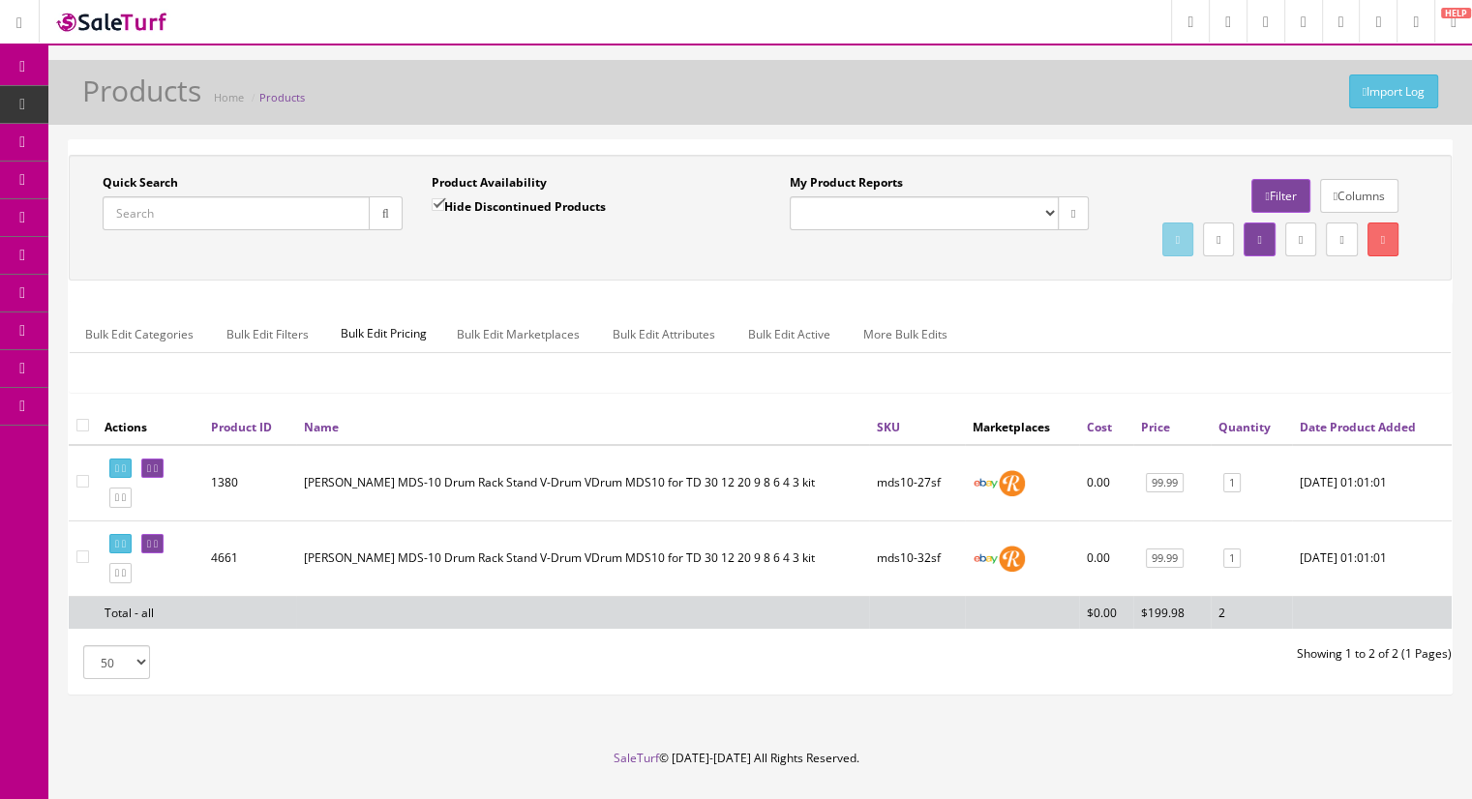
click at [194, 206] on input "Quick Search" at bounding box center [236, 213] width 267 height 34
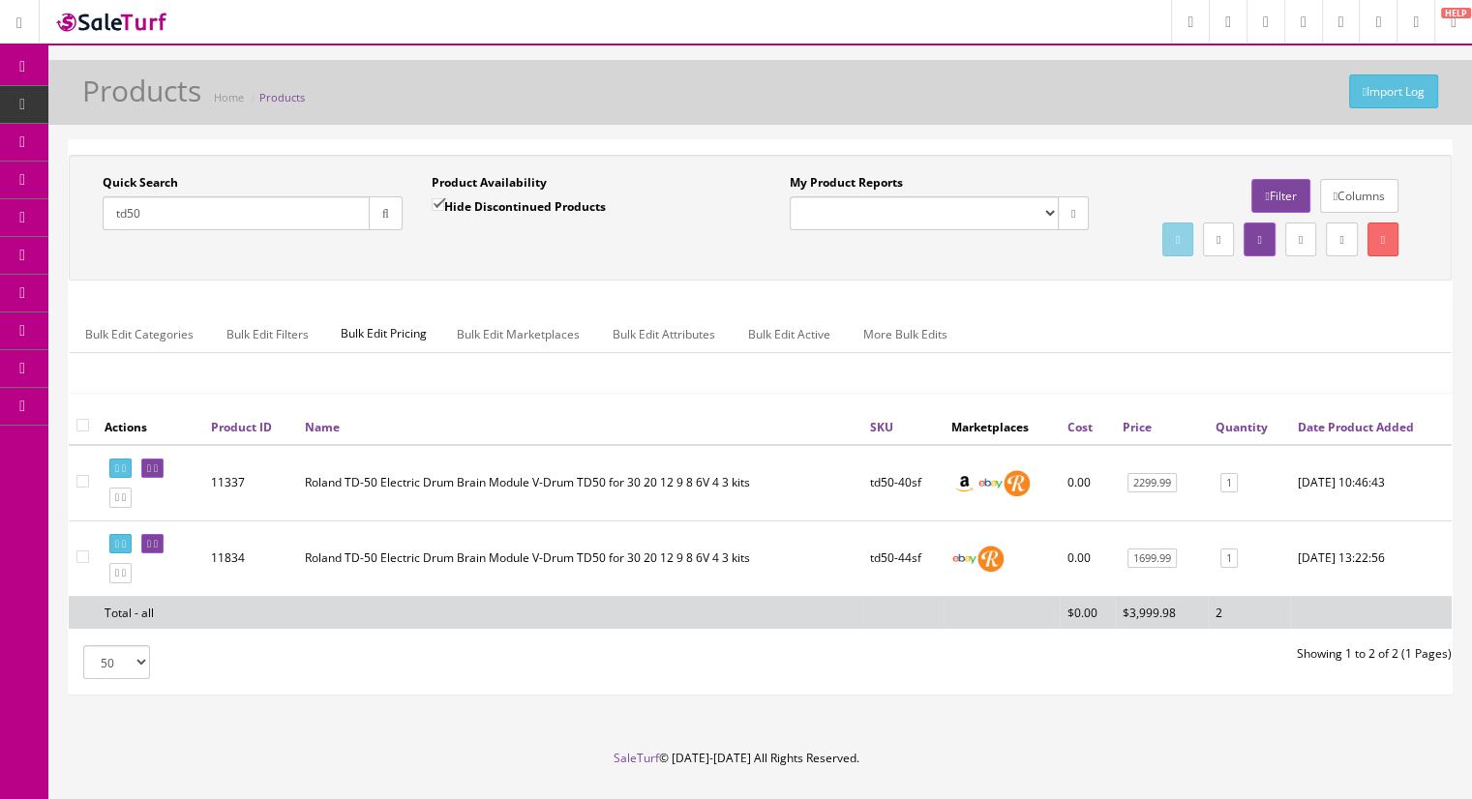
drag, startPoint x: 149, startPoint y: 218, endPoint x: 53, endPoint y: 215, distance: 95.9
click at [53, 215] on div "Quick Search td50 Date From Product Availability Hide Discontinued Products Dat…" at bounding box center [760, 425] width 1424 height 572
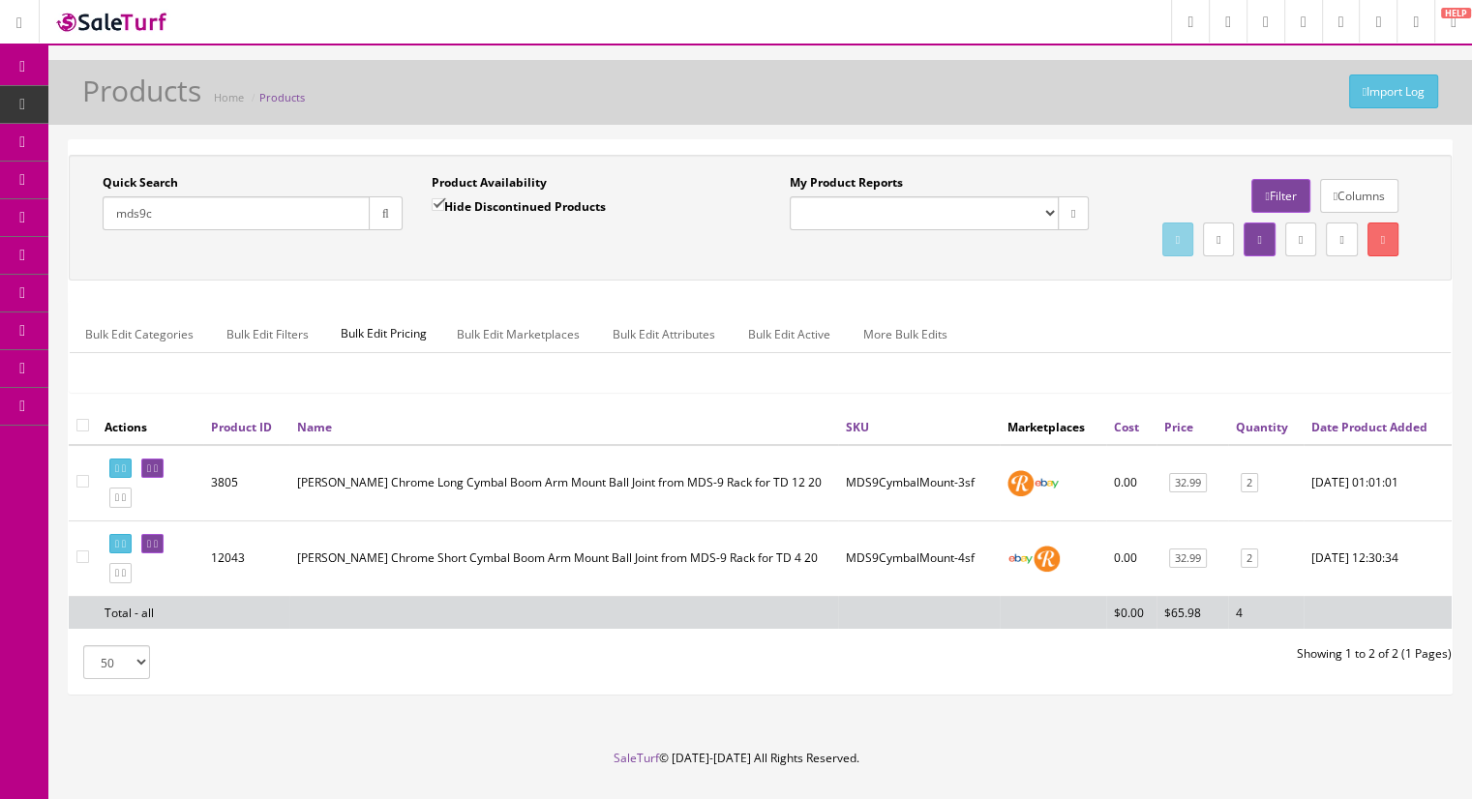
type input "mds9c"
click at [158, 474] on icon at bounding box center [156, 469] width 4 height 11
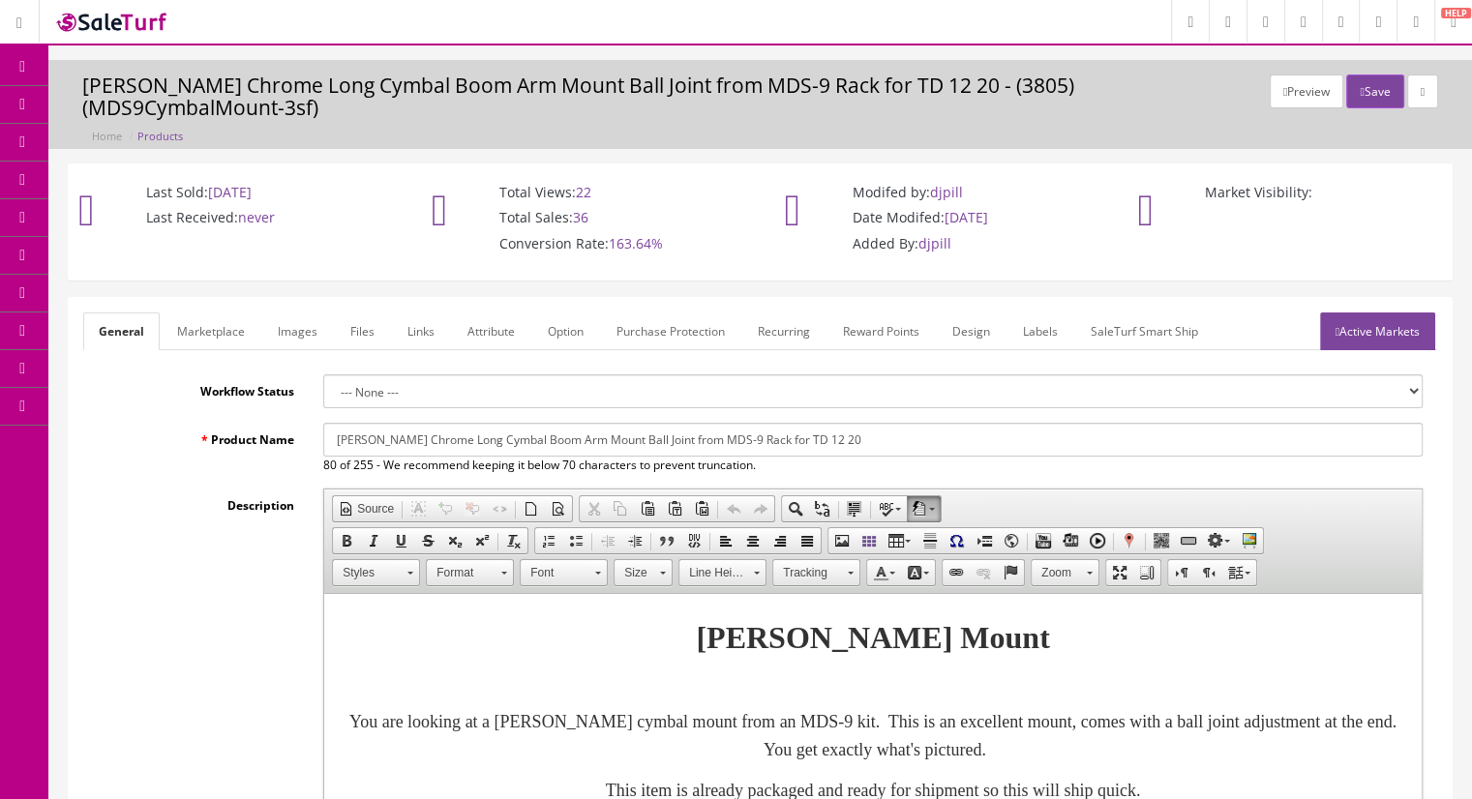
click at [243, 313] on link "Marketplace" at bounding box center [211, 332] width 99 height 38
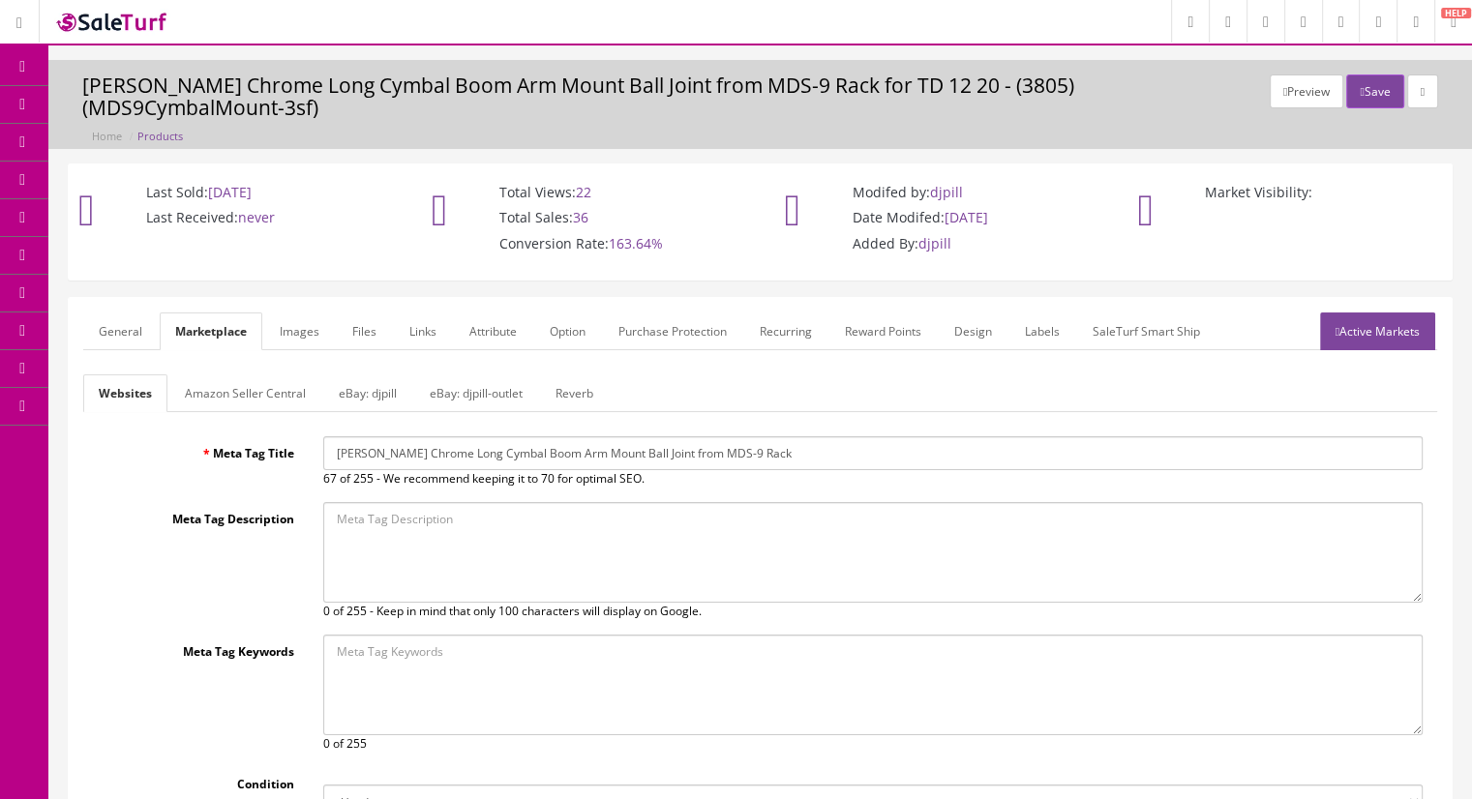
click at [471, 375] on link "eBay: djpill-outlet" at bounding box center [476, 394] width 124 height 38
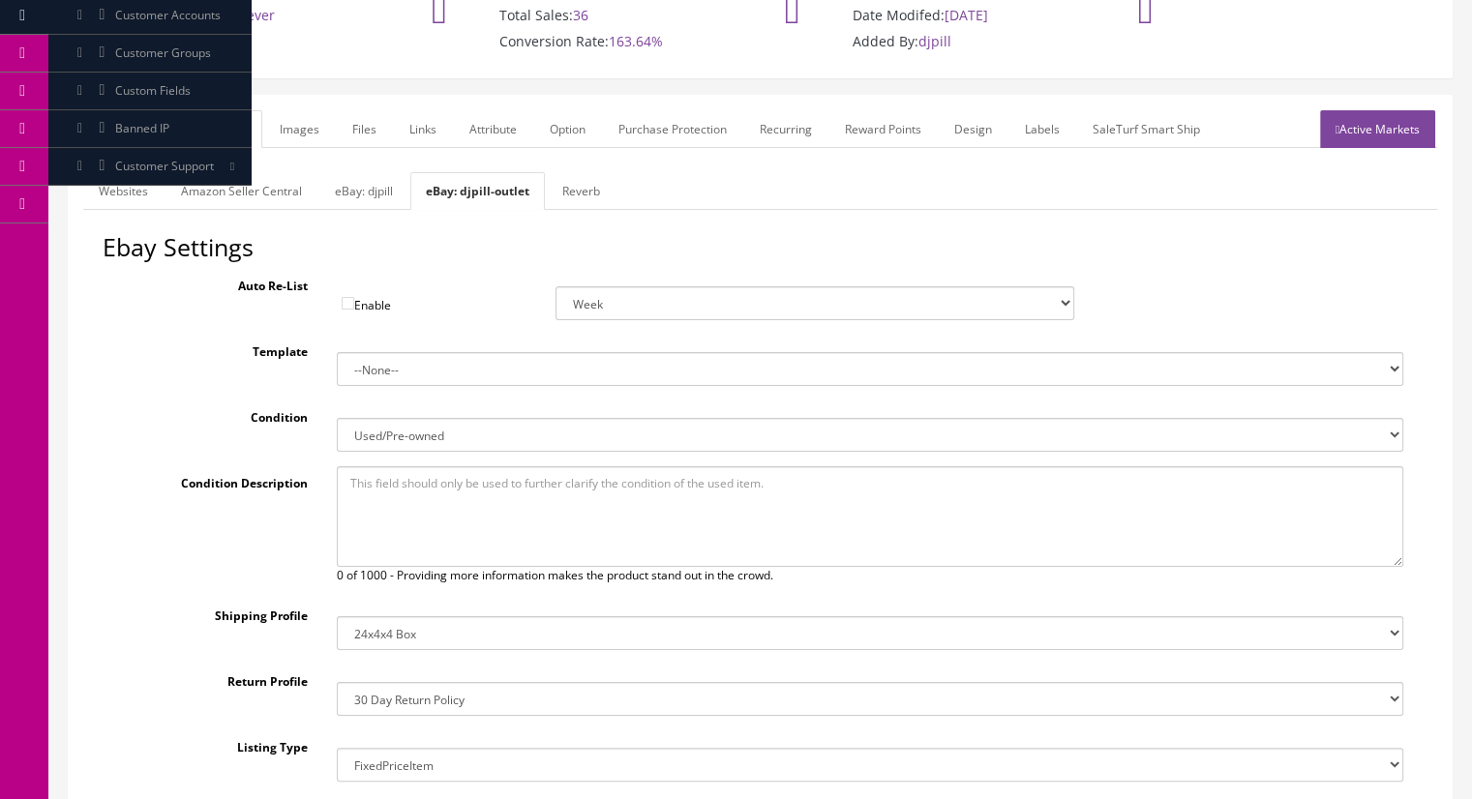
scroll to position [194, 0]
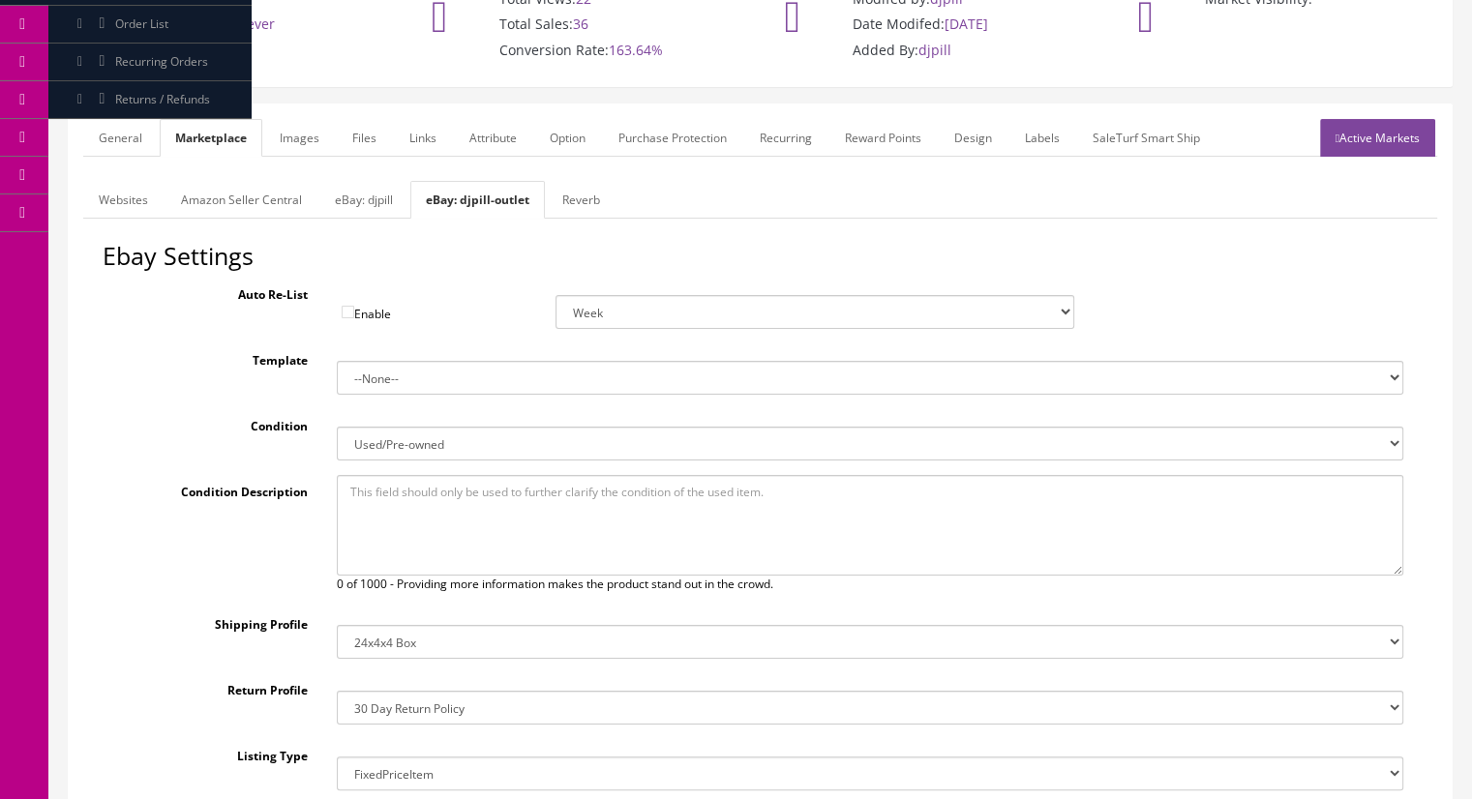
click at [369, 181] on link "eBay: djpill" at bounding box center [363, 200] width 89 height 38
click at [406, 625] on select "14x12x6 Box Flat Rate - 19.99 14x14x5 Box 12x12x5 Box 13x13x5 Box 13x13x4 Box 1…" at bounding box center [871, 642] width 1068 height 34
select select "23"
click at [337, 625] on select "14x12x6 Box Flat Rate - 19.99 14x14x5 Box 12x12x5 Box 13x13x5 Box 13x13x4 Box 1…" at bounding box center [871, 642] width 1068 height 34
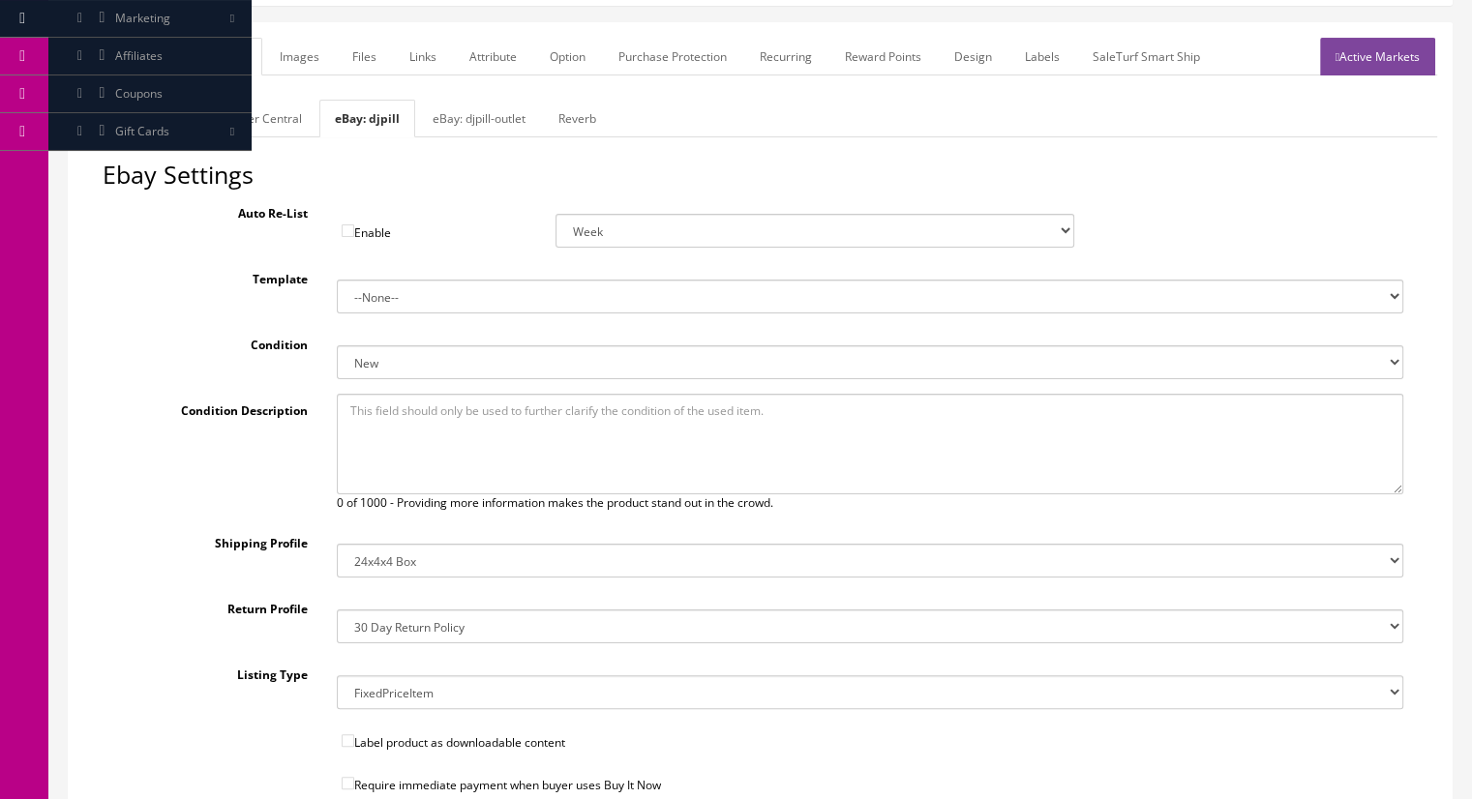
scroll to position [387, 0]
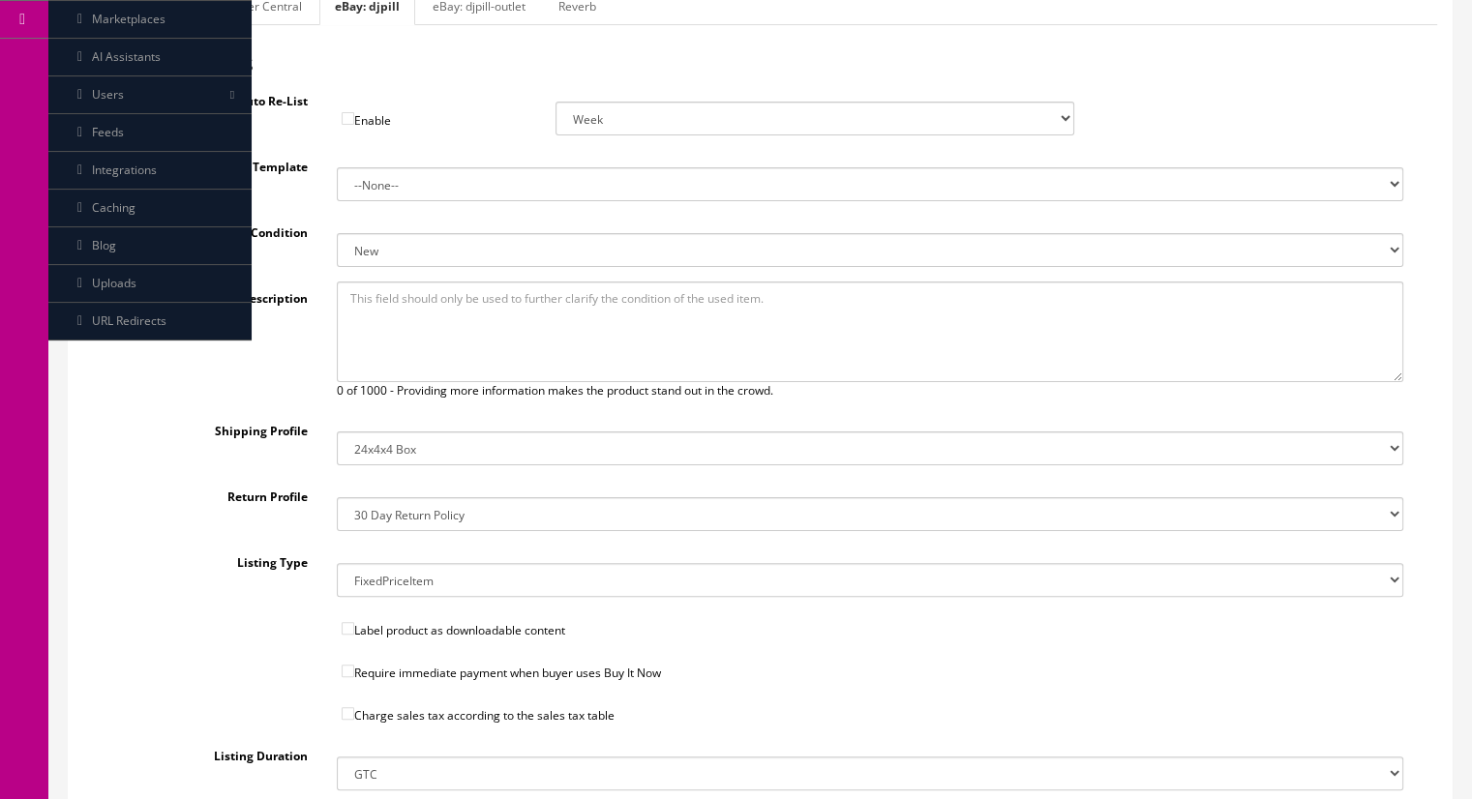
click at [353, 654] on label "Require immediate payment when buyer uses Buy It Now" at bounding box center [870, 668] width 1097 height 28
click at [345, 665] on input"] "Require immediate payment when buyer uses Buy It Now" at bounding box center [348, 671] width 13 height 13
checkbox input"] "true"
click at [348, 707] on input"] "Charge sales tax according to the sales tax table" at bounding box center [348, 713] width 13 height 13
checkbox input"] "true"
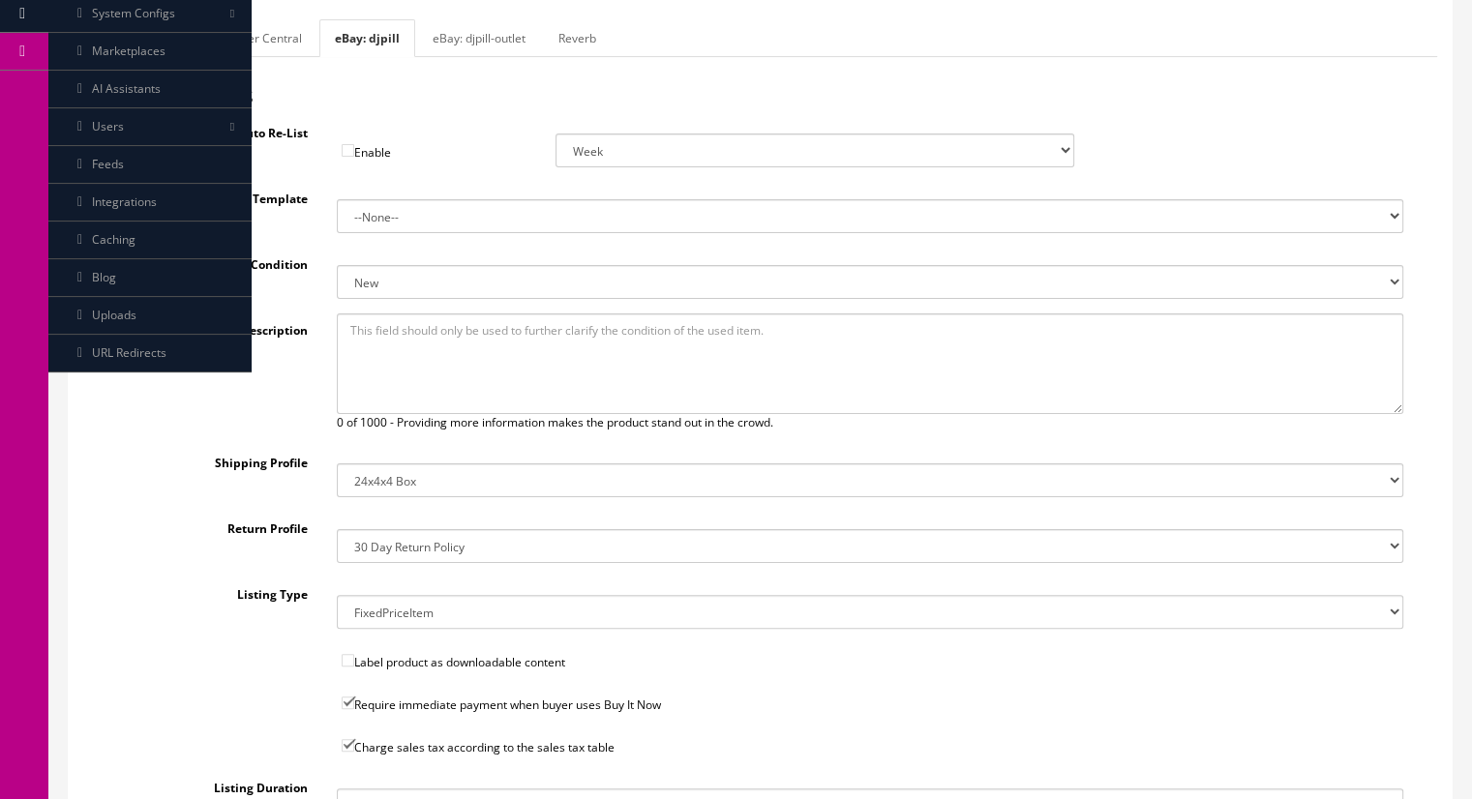
scroll to position [244, 0]
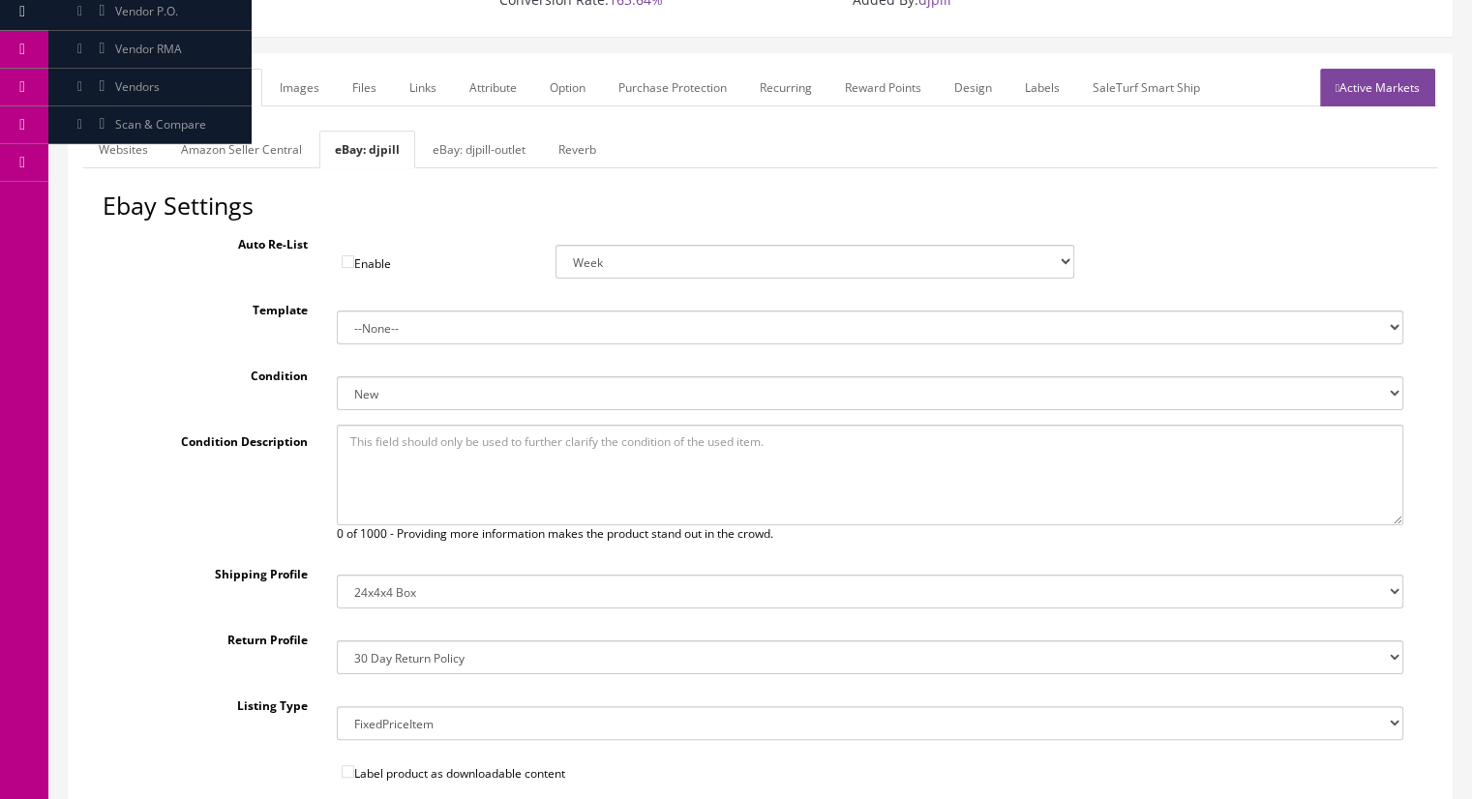
click at [418, 376] on select "New New other New with defects Manufacturer refurbished Seller refurbished Used…" at bounding box center [871, 393] width 1068 height 34
select select "3000"
click at [337, 376] on select "New New other New with defects Manufacturer refurbished Seller refurbished Used…" at bounding box center [871, 393] width 1068 height 34
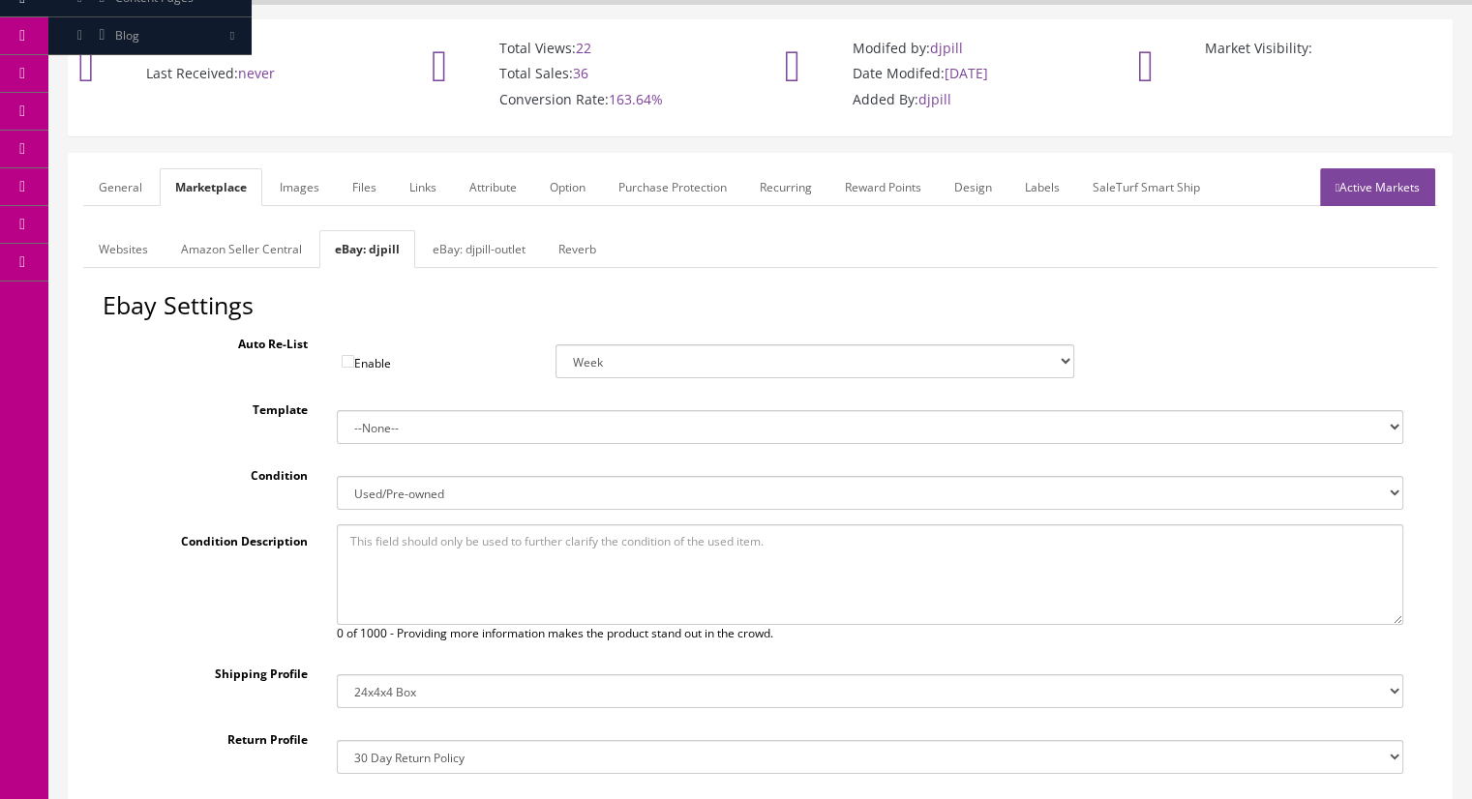
scroll to position [50, 0]
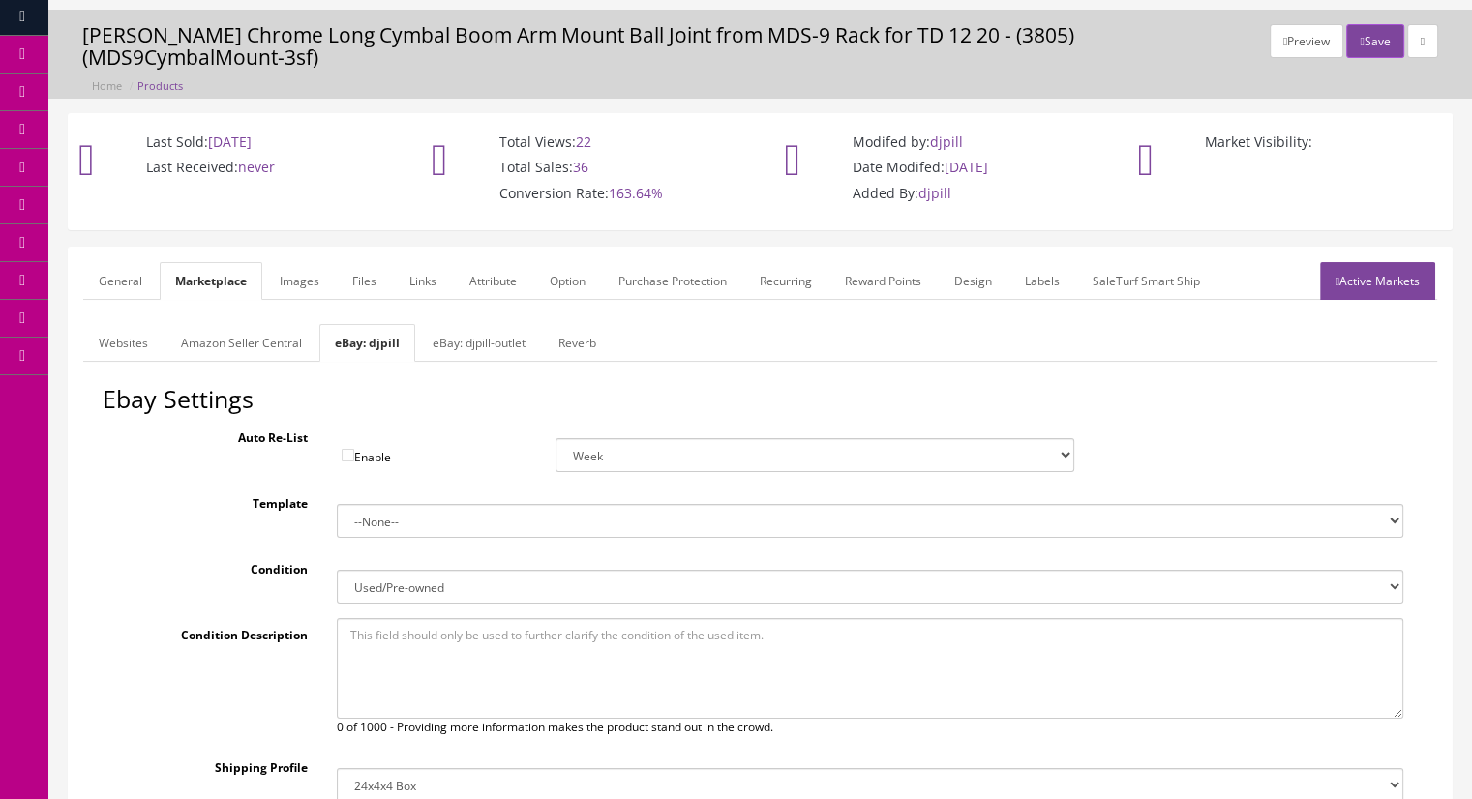
click at [1358, 262] on link "Active Markets" at bounding box center [1377, 281] width 115 height 38
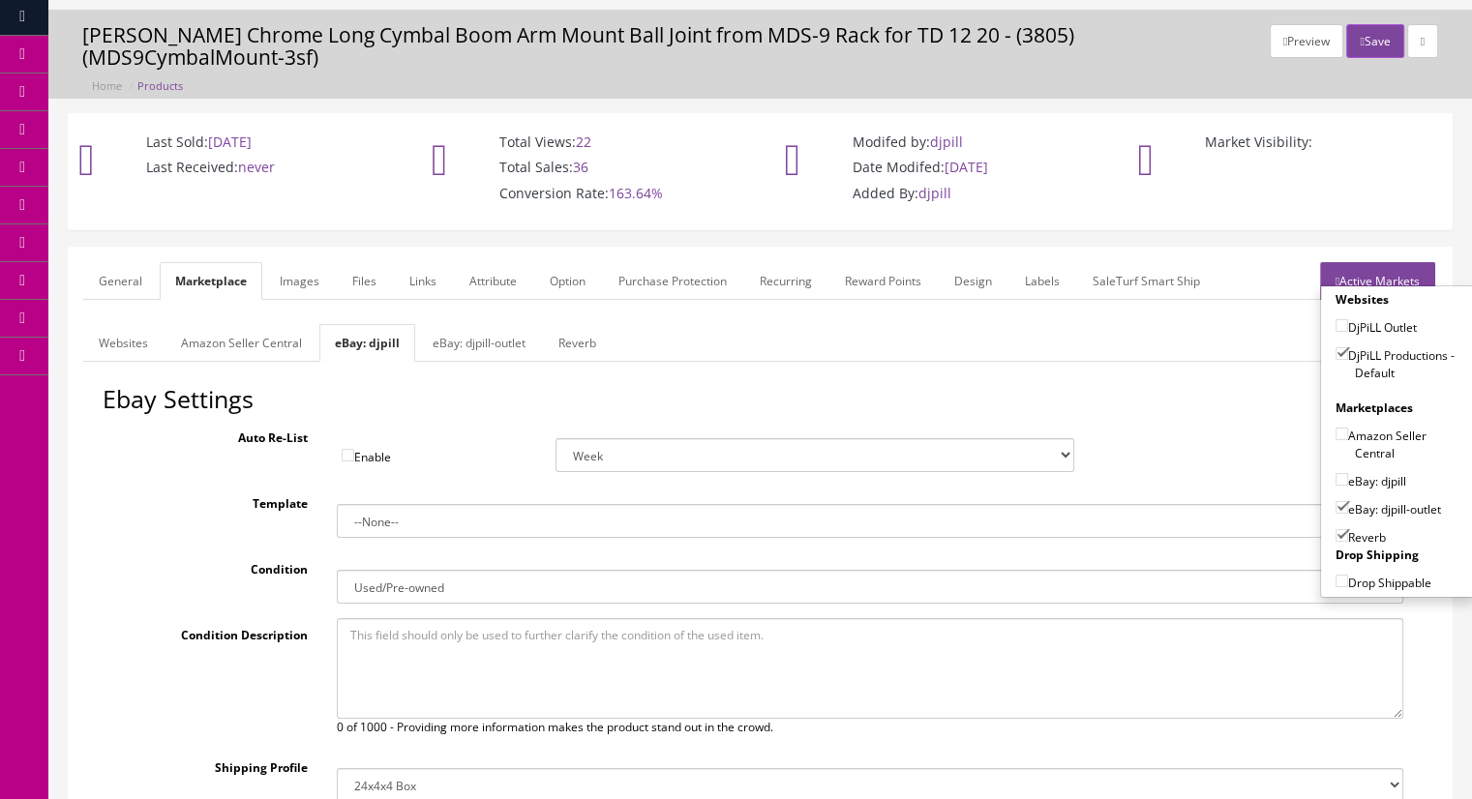
click at [1336, 501] on input"] "eBay: djpill-outlet" at bounding box center [1342, 507] width 13 height 13
checkbox input"] "false"
click at [1336, 473] on input"] "eBay: djpill" at bounding box center [1342, 479] width 13 height 13
checkbox input"] "true"
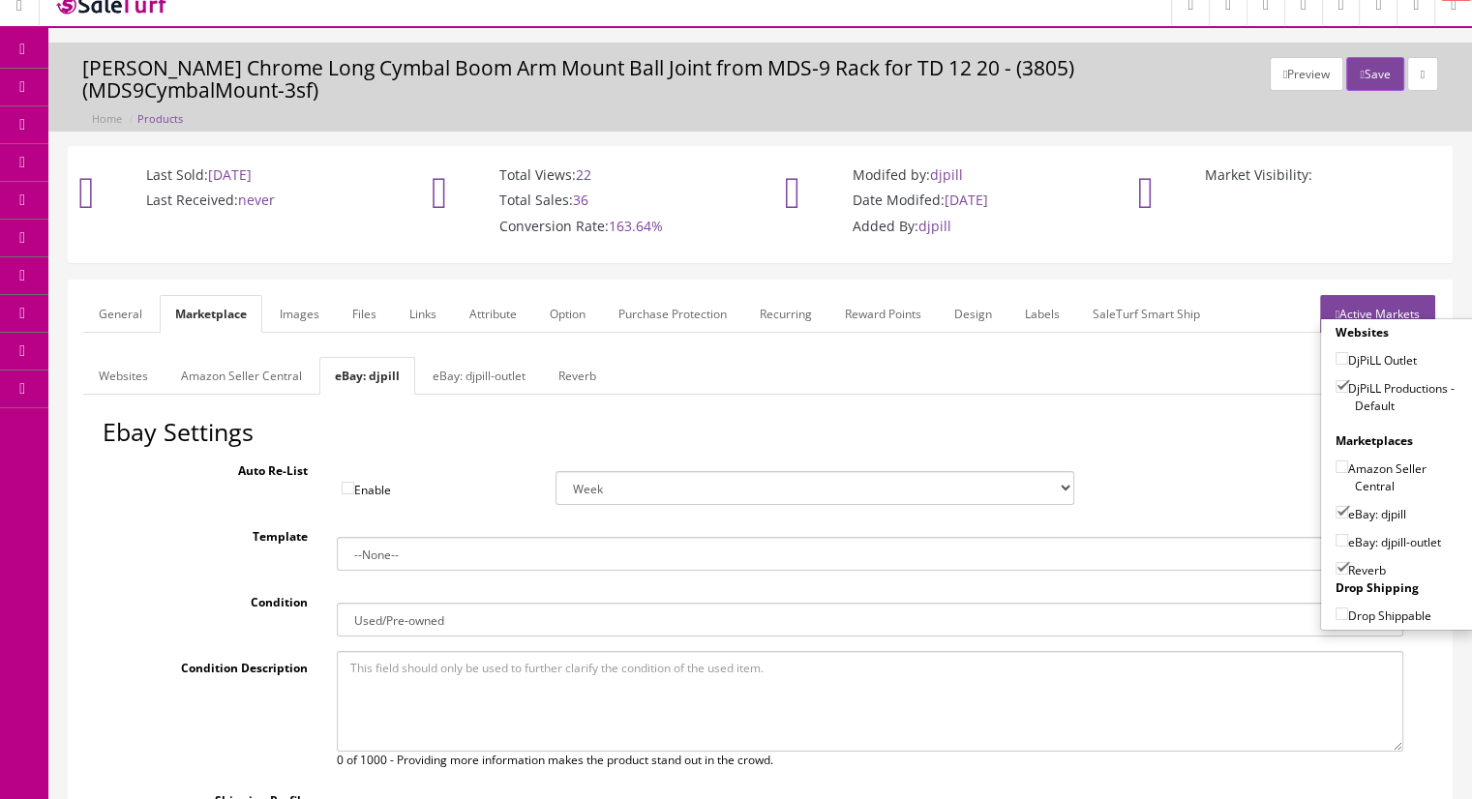
scroll to position [0, 0]
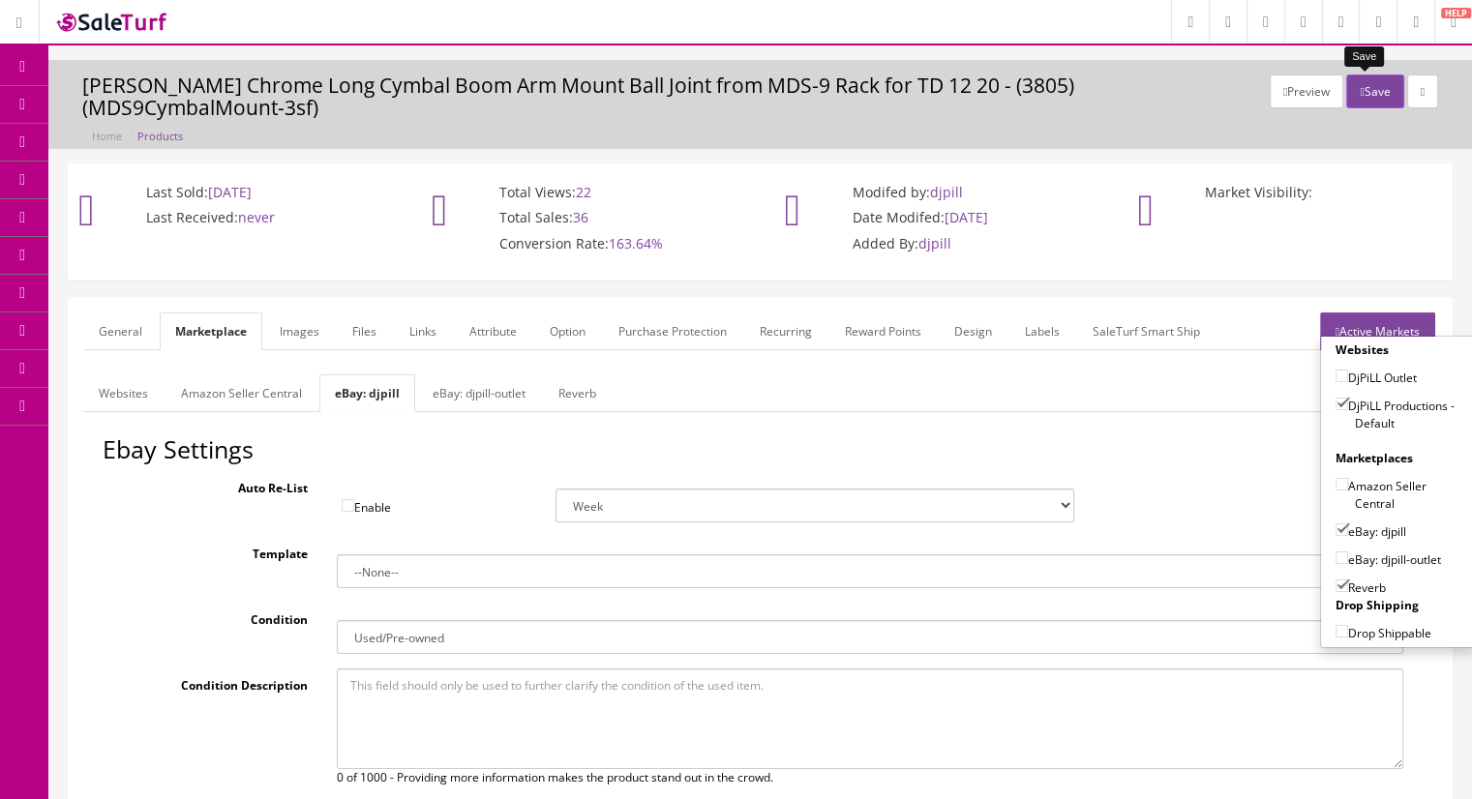
click at [1363, 96] on button "Save" at bounding box center [1374, 92] width 57 height 34
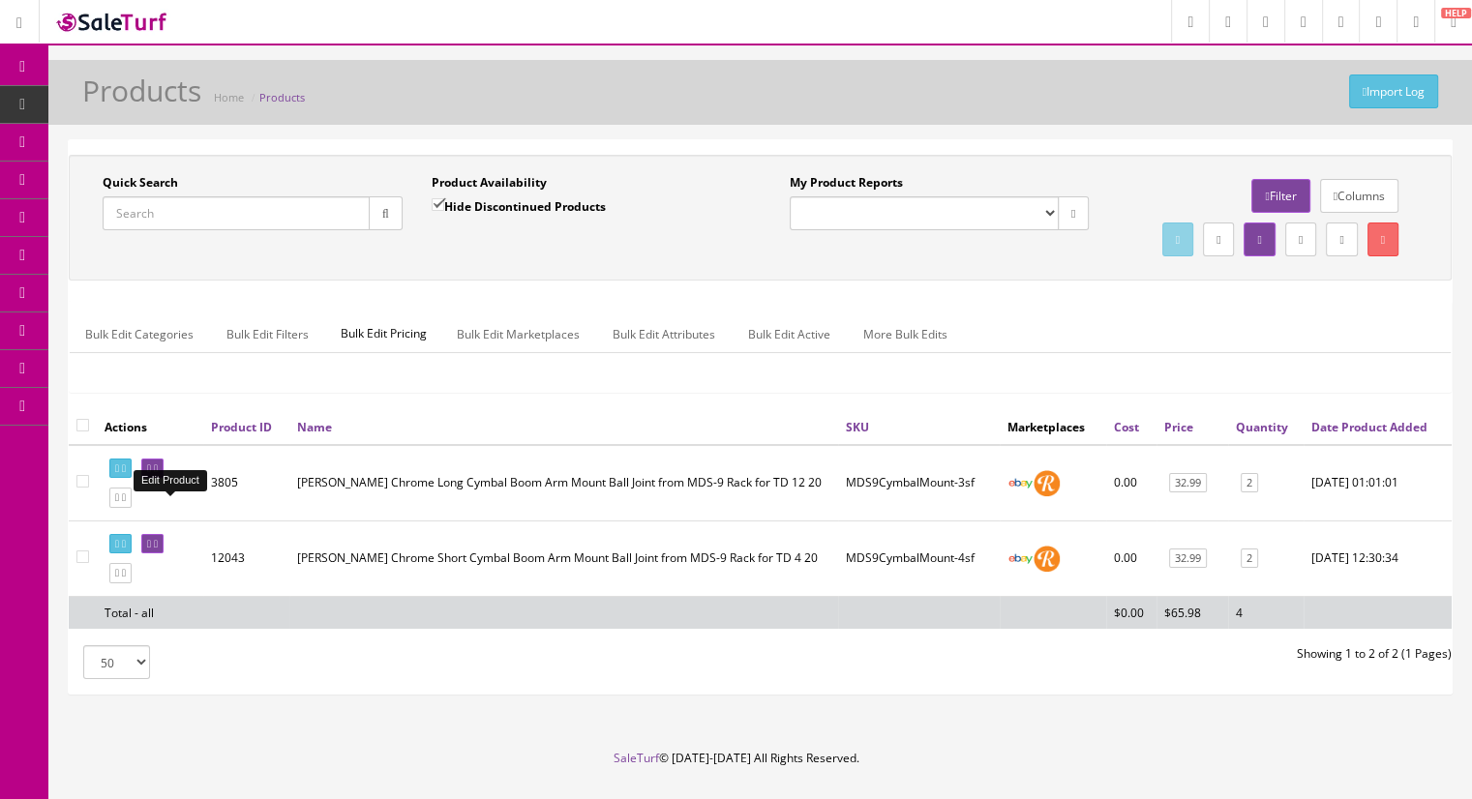
click at [164, 479] on link at bounding box center [152, 469] width 22 height 20
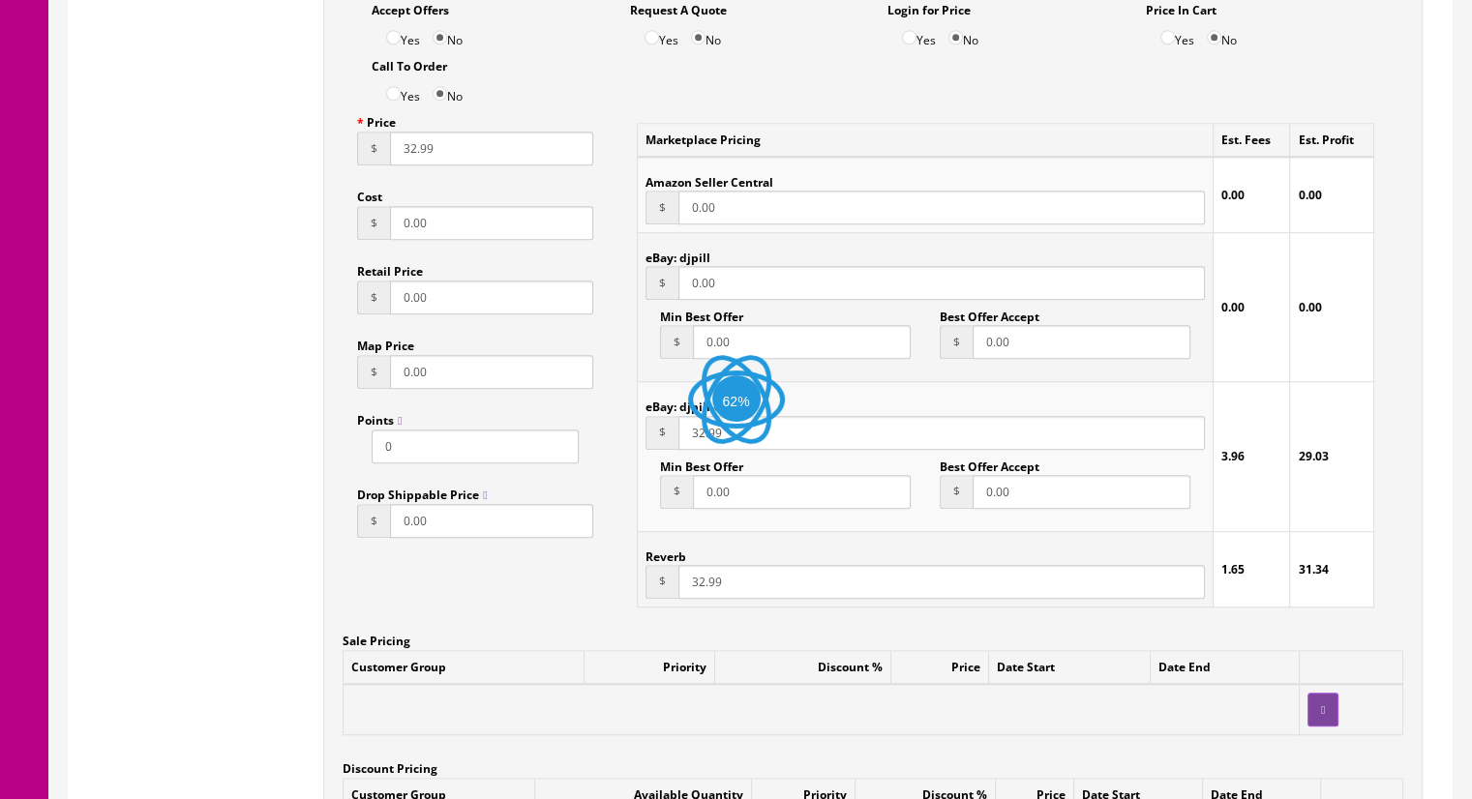
scroll to position [1355, 0]
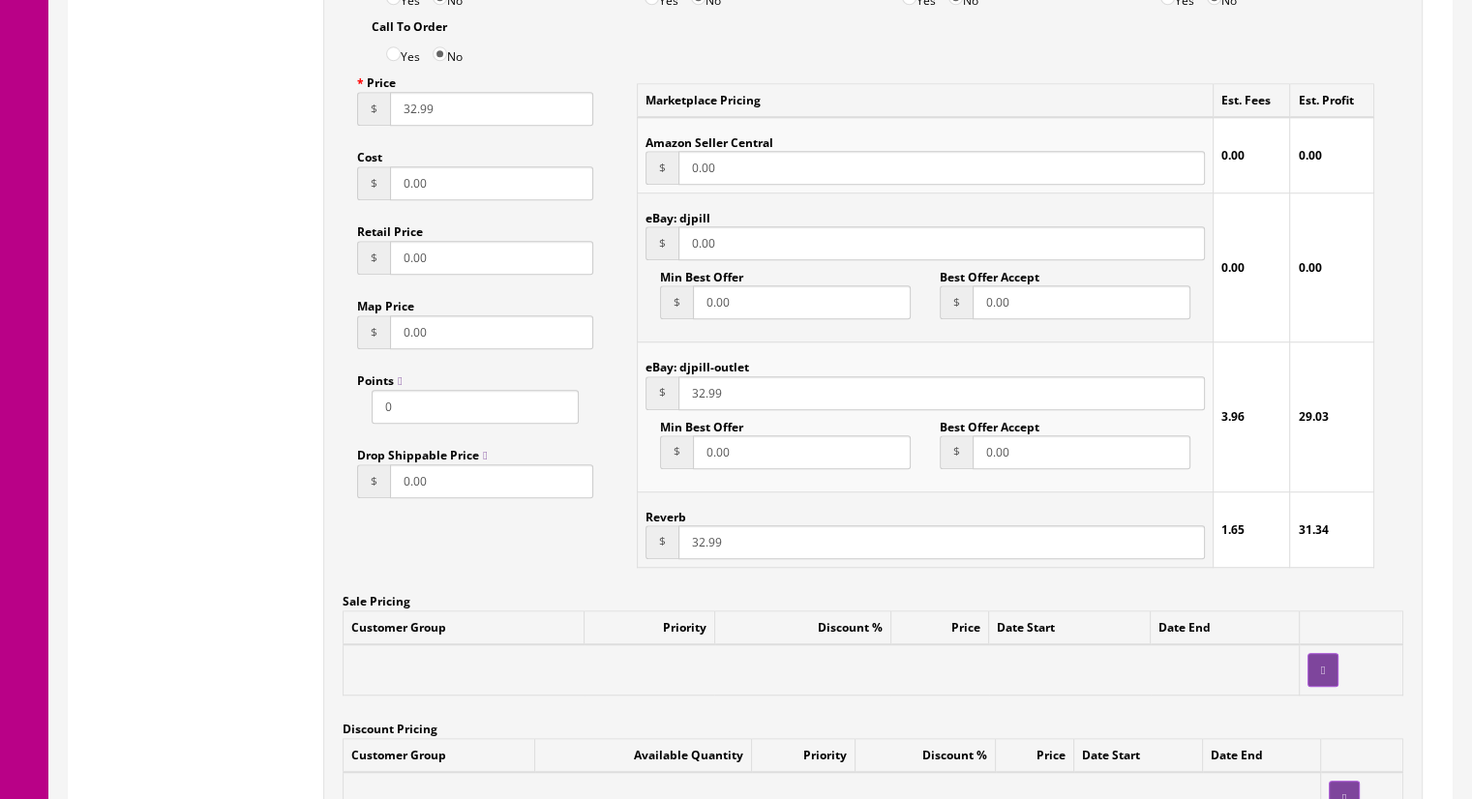
drag, startPoint x: 730, startPoint y: 223, endPoint x: 671, endPoint y: 222, distance: 59.0
click at [671, 226] on div "$ 0.00" at bounding box center [925, 243] width 559 height 34
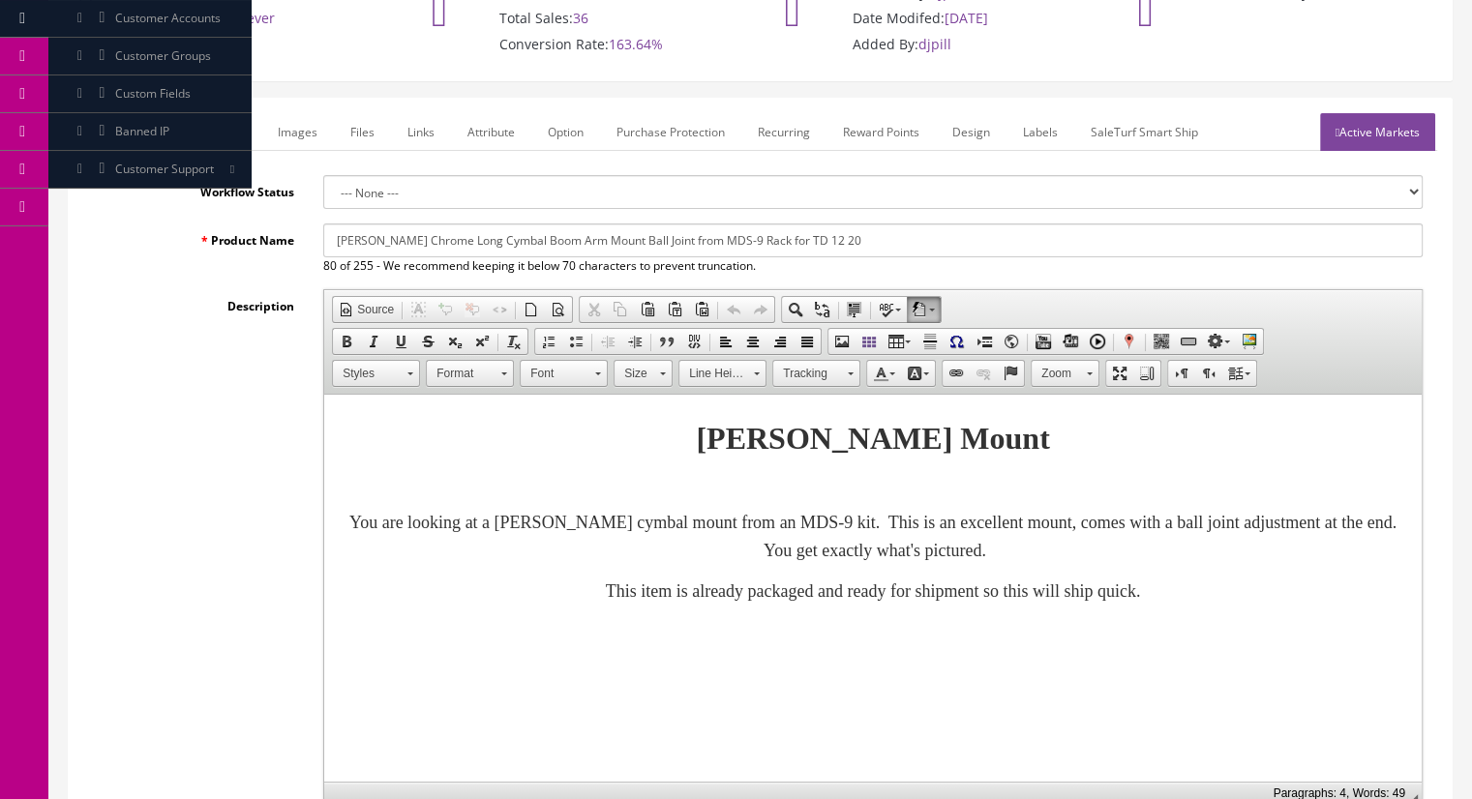
scroll to position [97, 0]
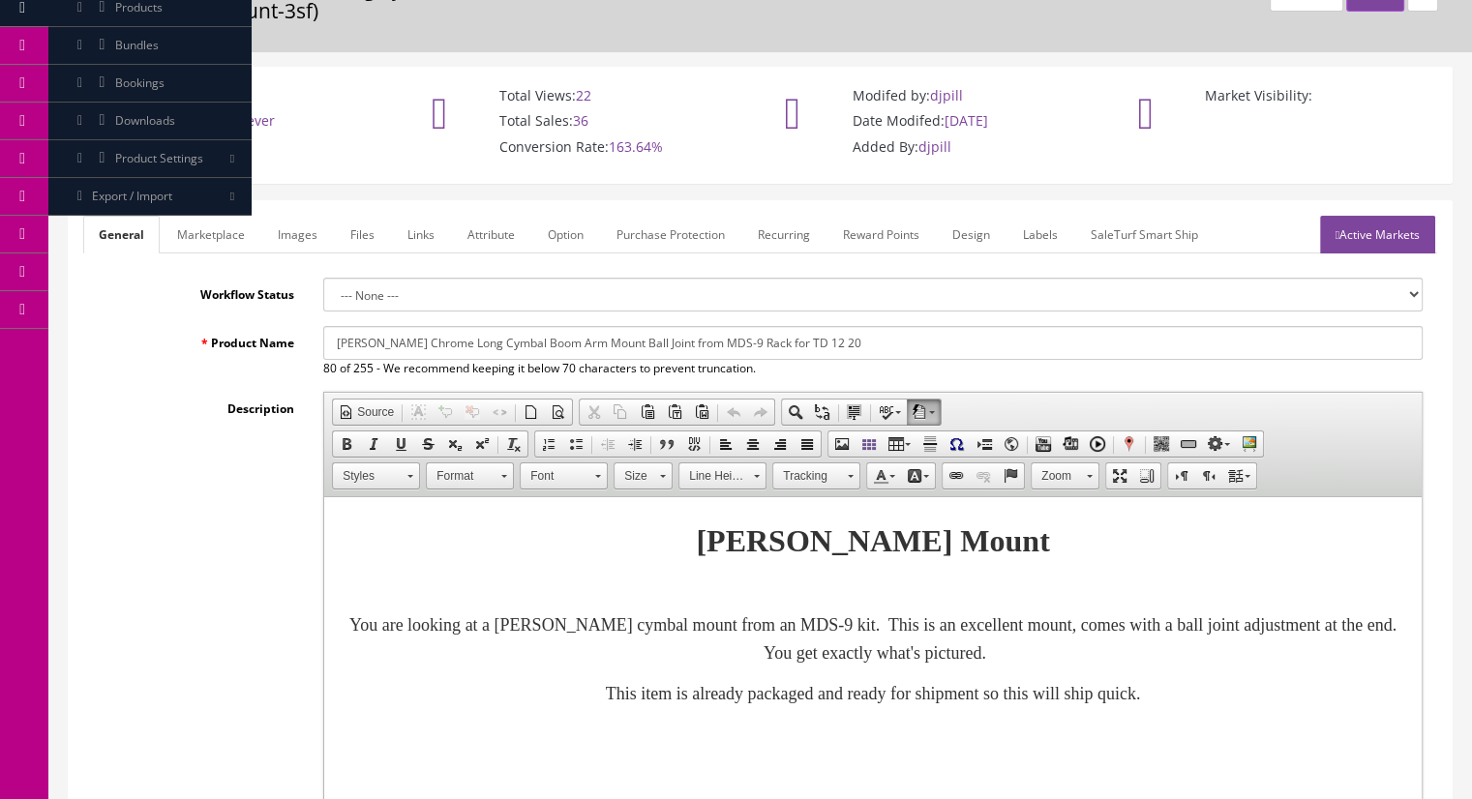
type input "32.99"
click at [1367, 216] on link "Active Markets" at bounding box center [1377, 235] width 115 height 38
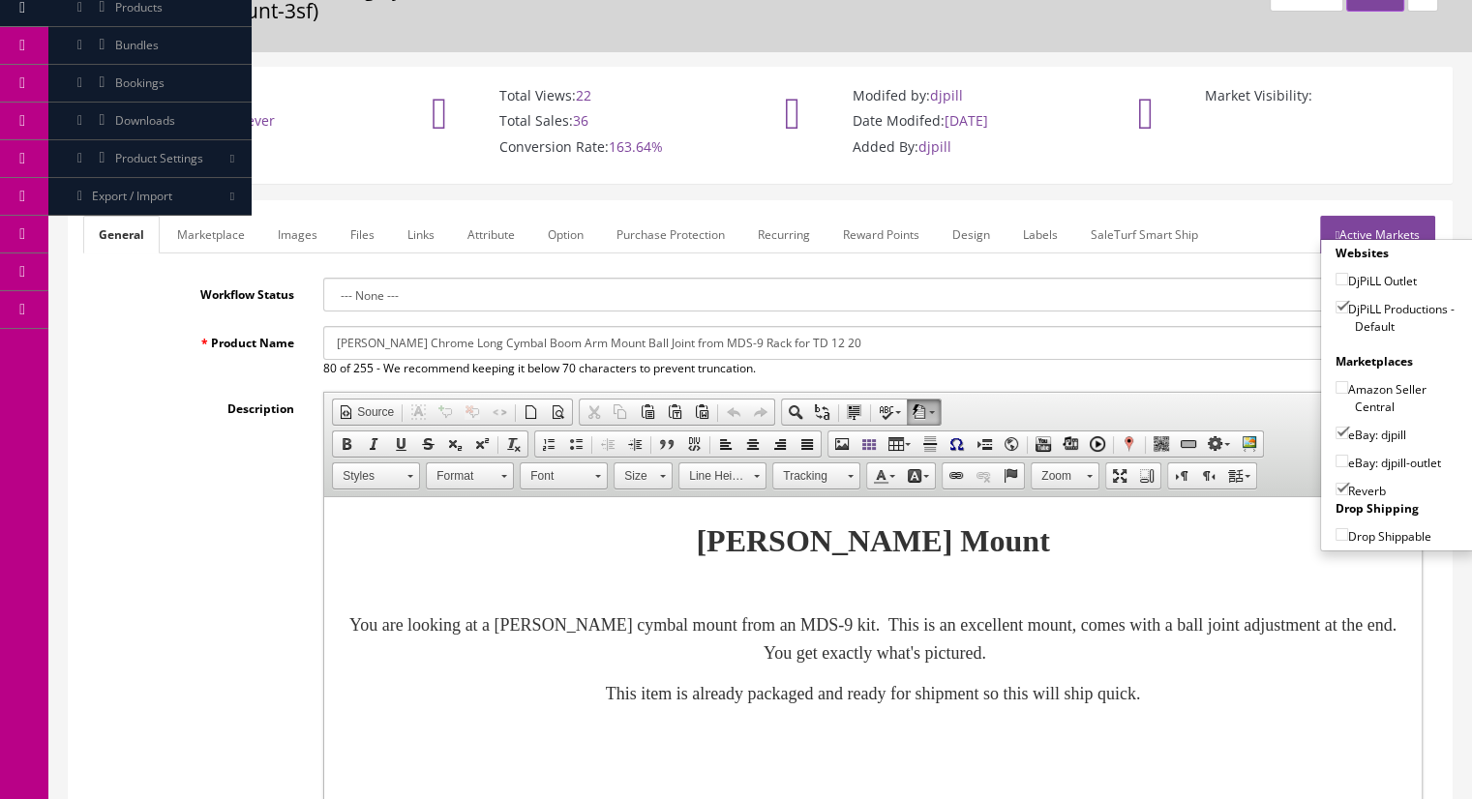
click at [1338, 427] on input"] "eBay: djpill" at bounding box center [1342, 433] width 13 height 13
checkbox input"] "false"
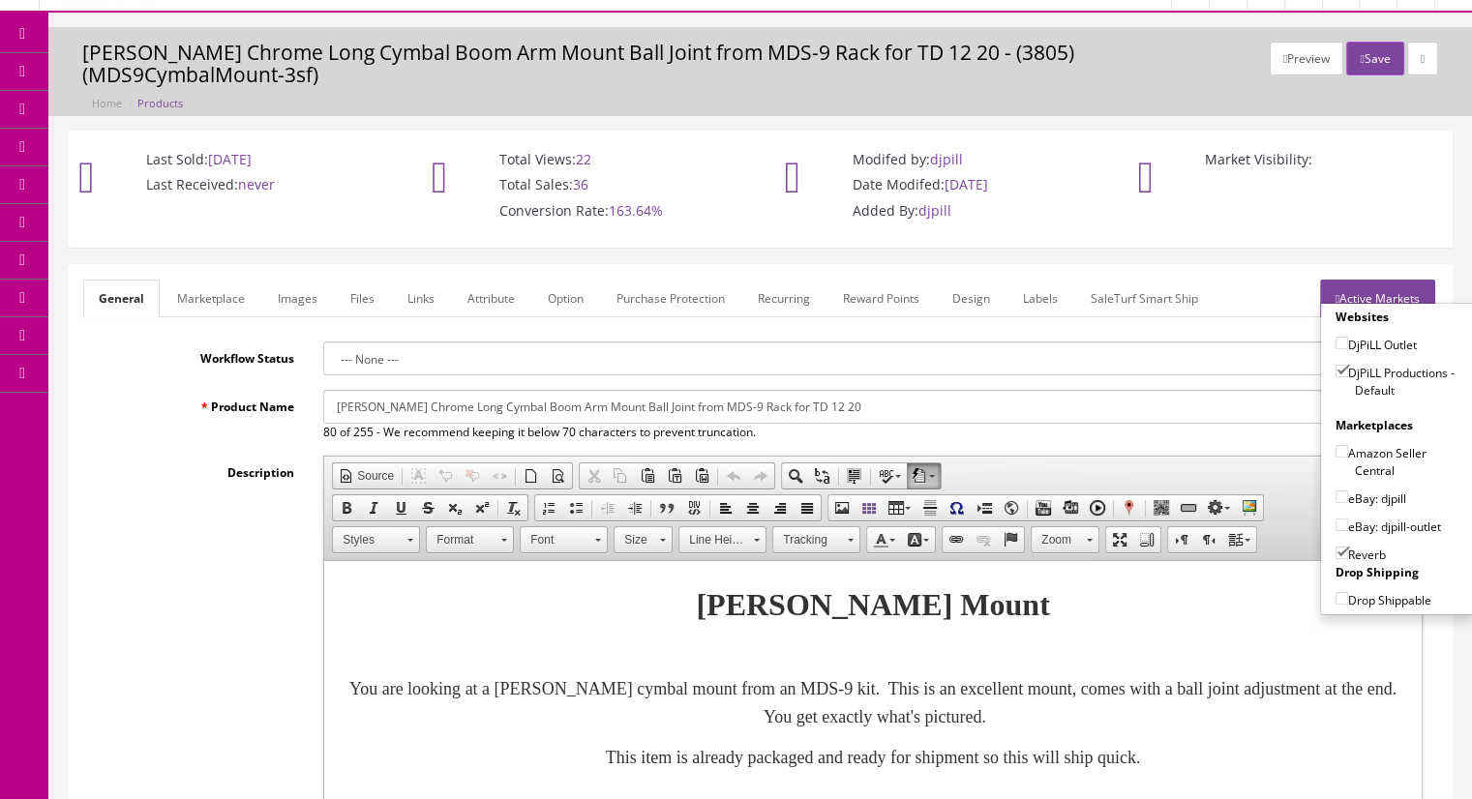
scroll to position [0, 0]
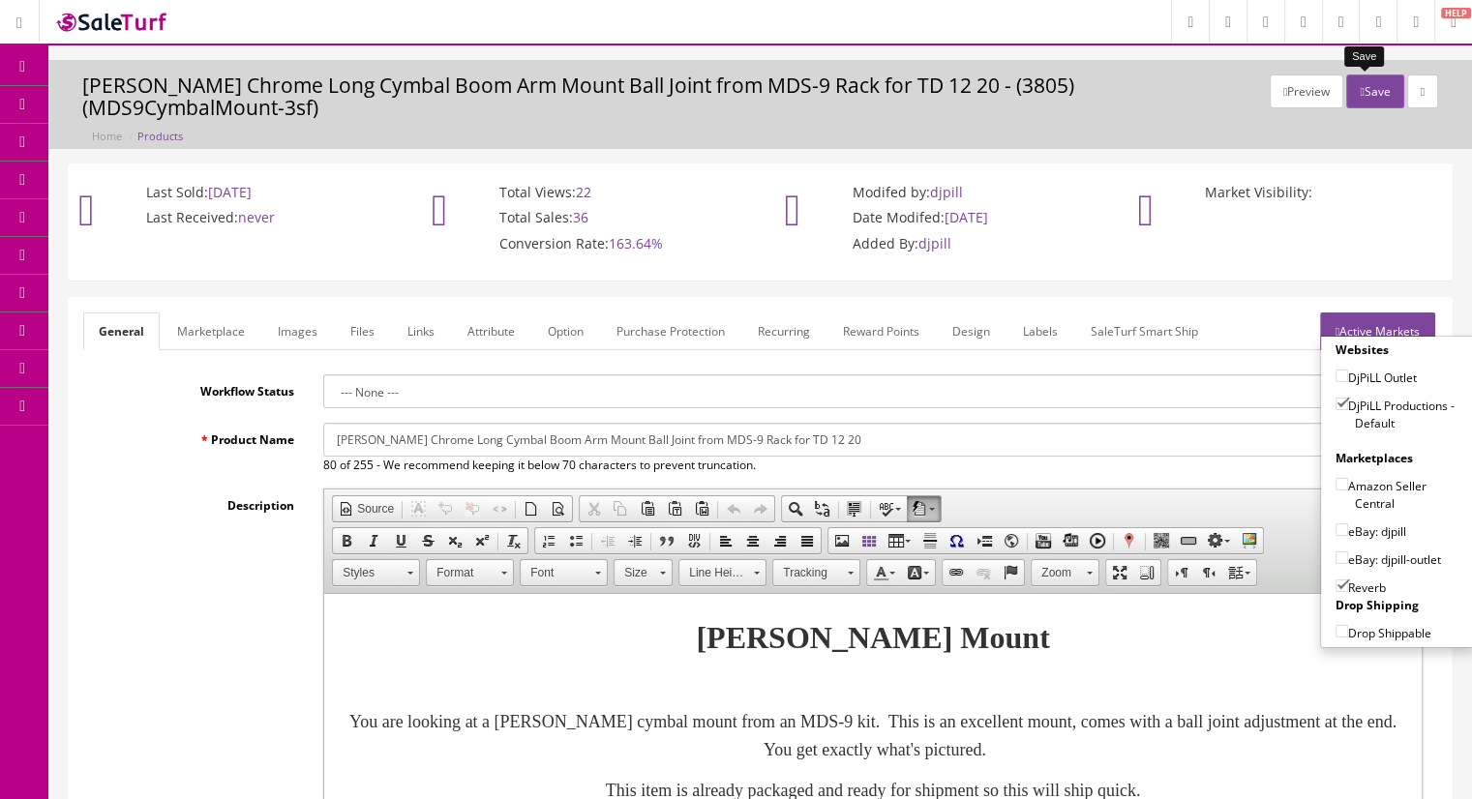
click at [1363, 75] on button "Save" at bounding box center [1374, 92] width 57 height 34
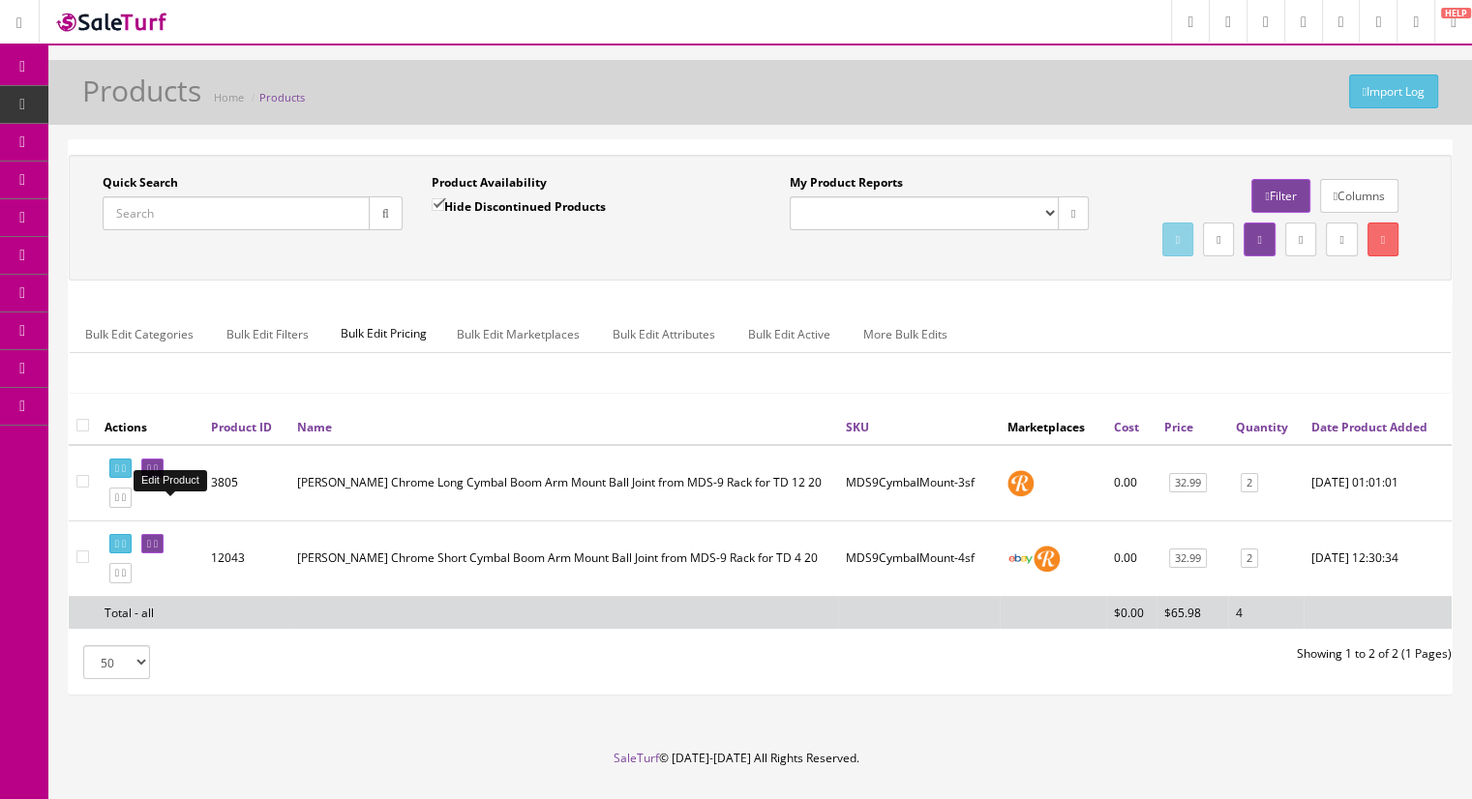
click at [158, 474] on icon at bounding box center [156, 469] width 4 height 11
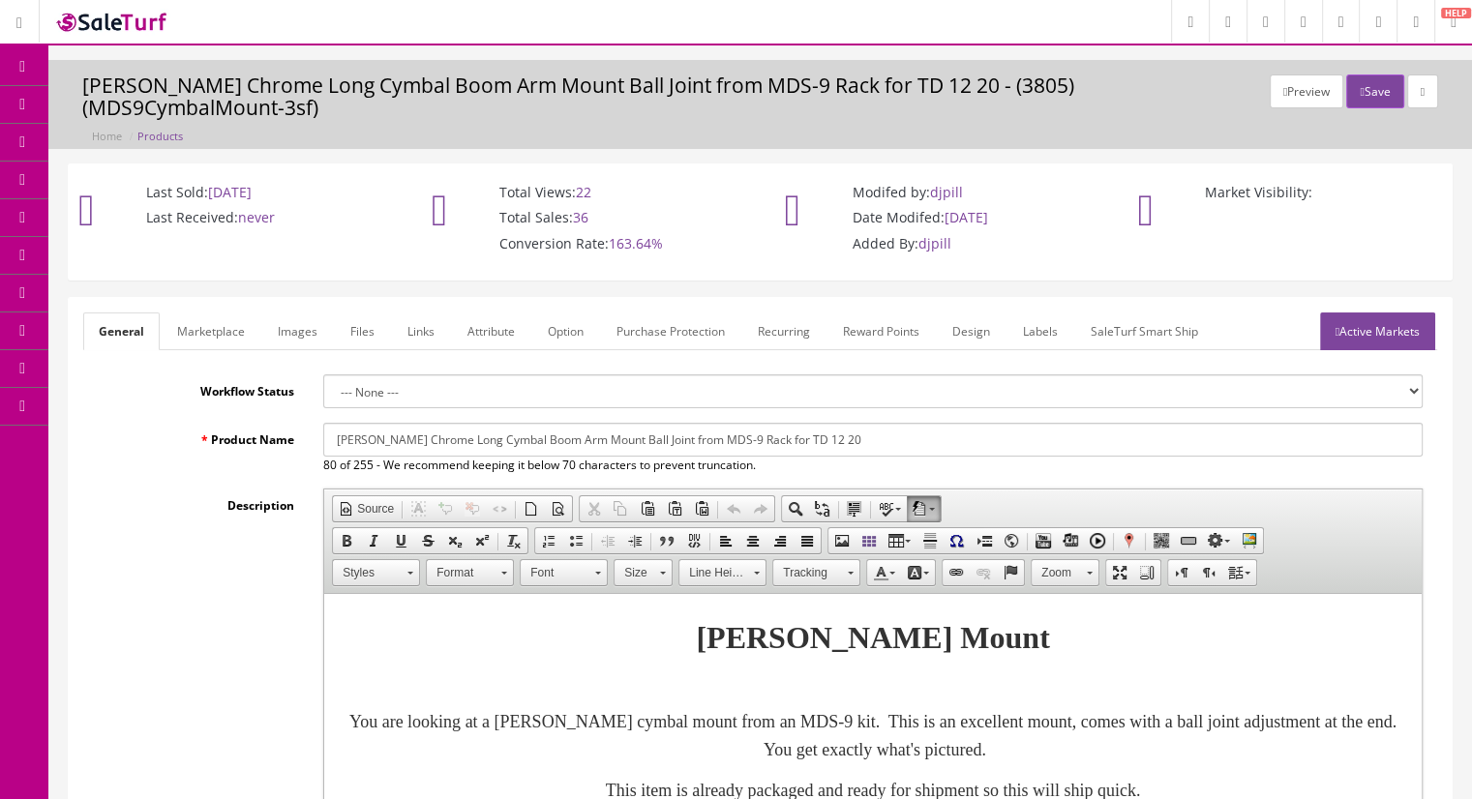
click at [1352, 313] on link "Active Markets" at bounding box center [1377, 332] width 115 height 38
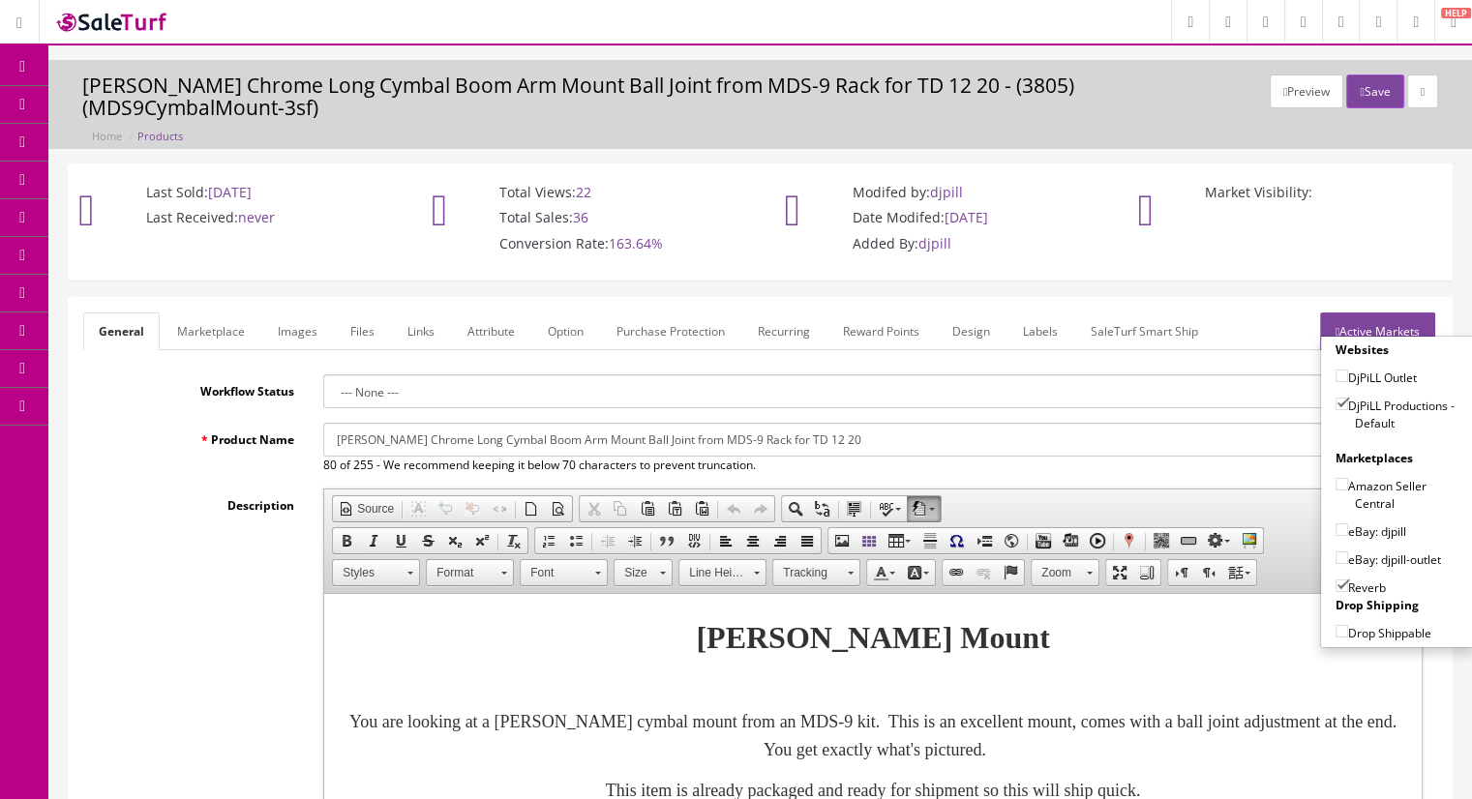
click at [1336, 524] on input"] "eBay: djpill" at bounding box center [1342, 530] width 13 height 13
checkbox input"] "true"
click at [1360, 90] on icon "button" at bounding box center [1362, 92] width 4 height 12
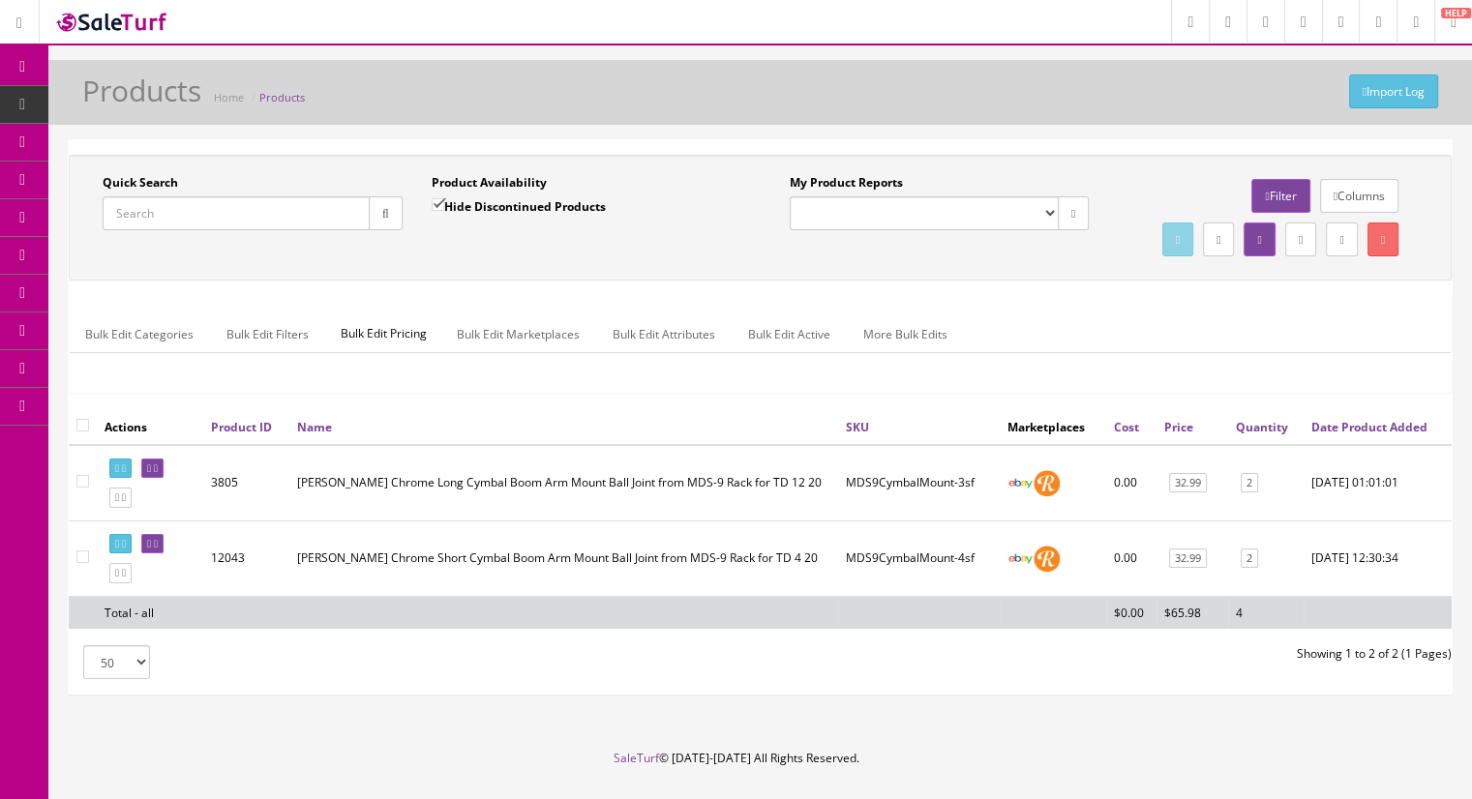
click at [153, 205] on input "Quick Search" at bounding box center [236, 213] width 267 height 34
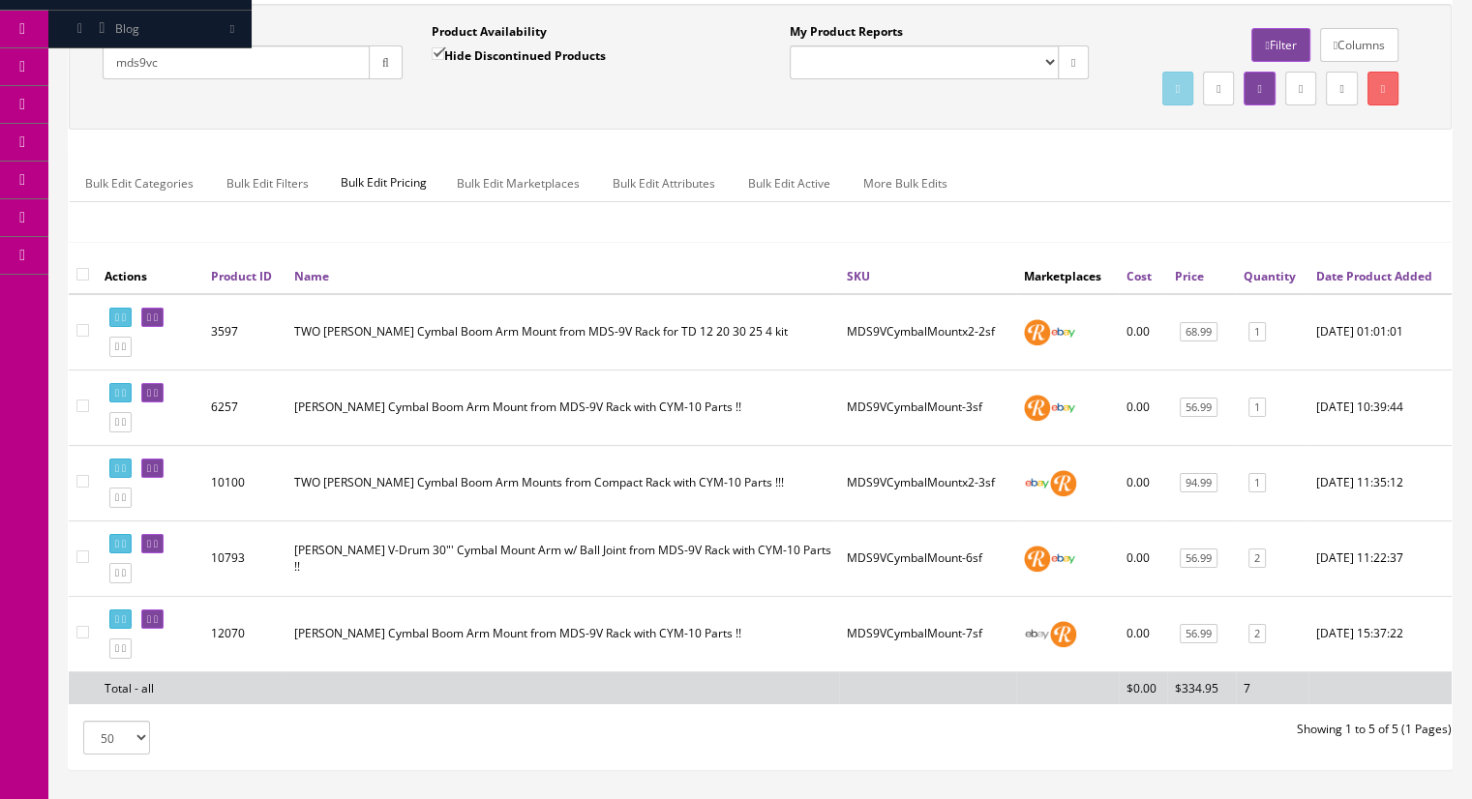
scroll to position [194, 0]
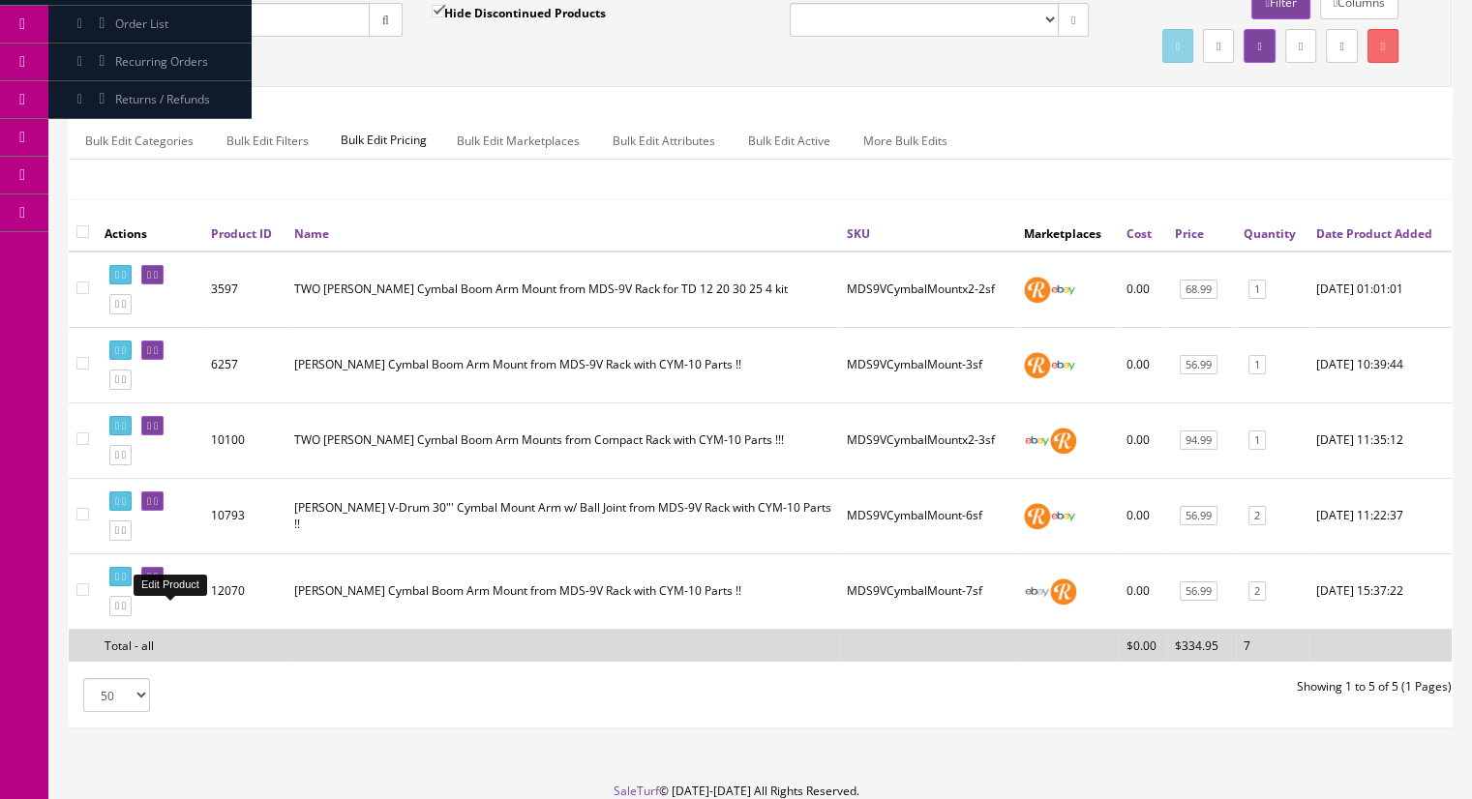
type input "mds9vc"
click at [158, 583] on icon at bounding box center [156, 577] width 4 height 11
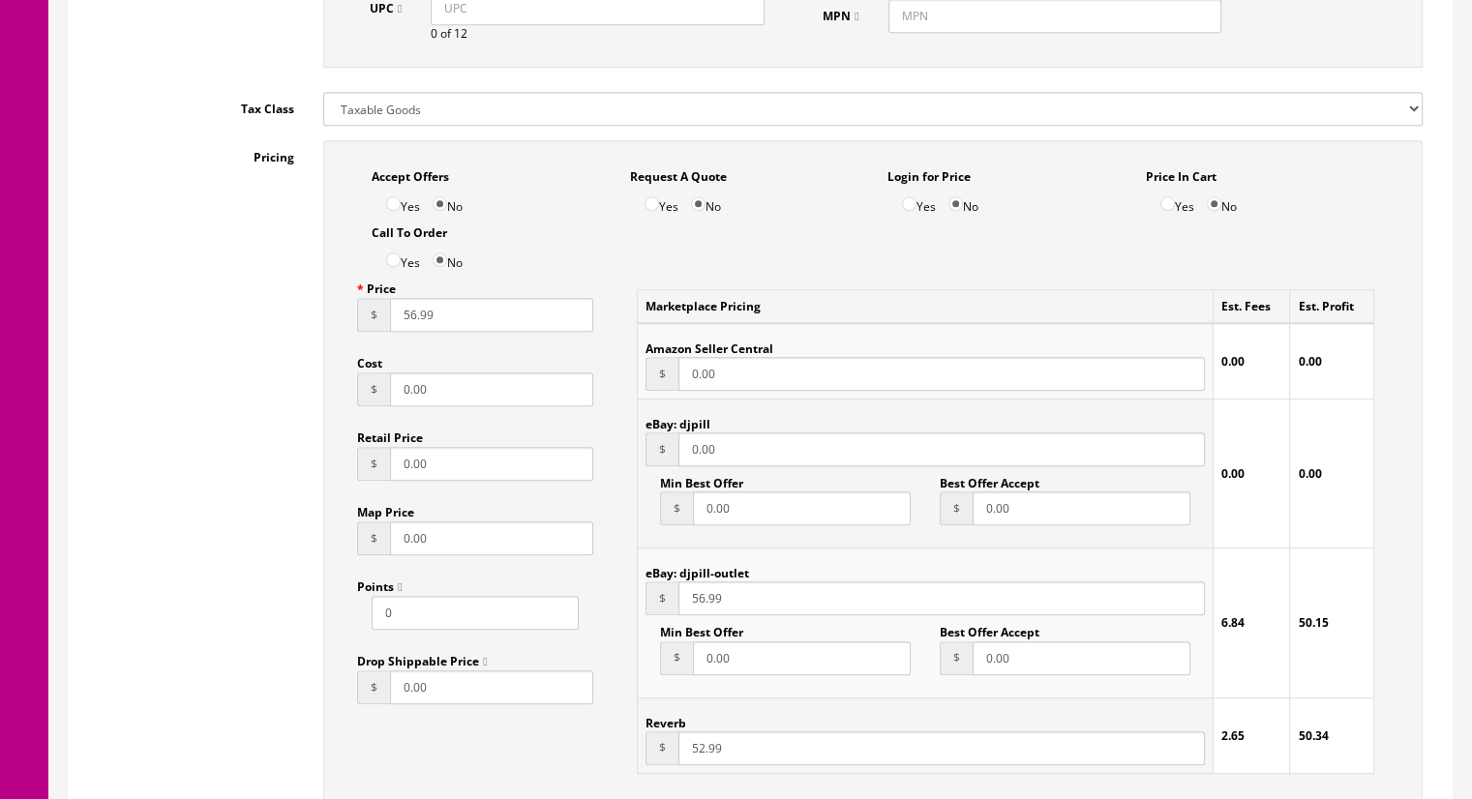
scroll to position [1161, 0]
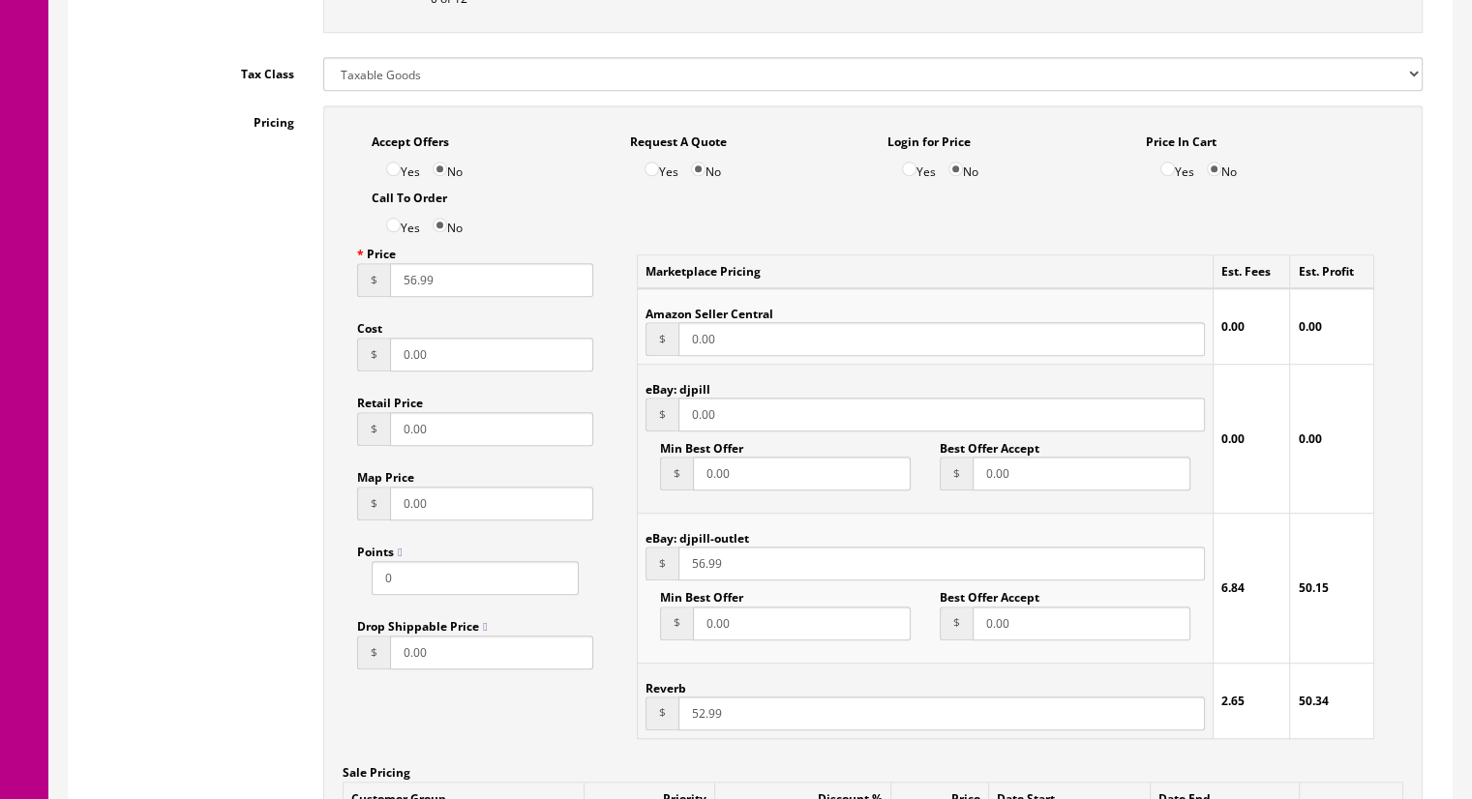
drag, startPoint x: 740, startPoint y: 424, endPoint x: 650, endPoint y: 427, distance: 90.1
click at [650, 427] on div "$ 0.00" at bounding box center [925, 415] width 559 height 34
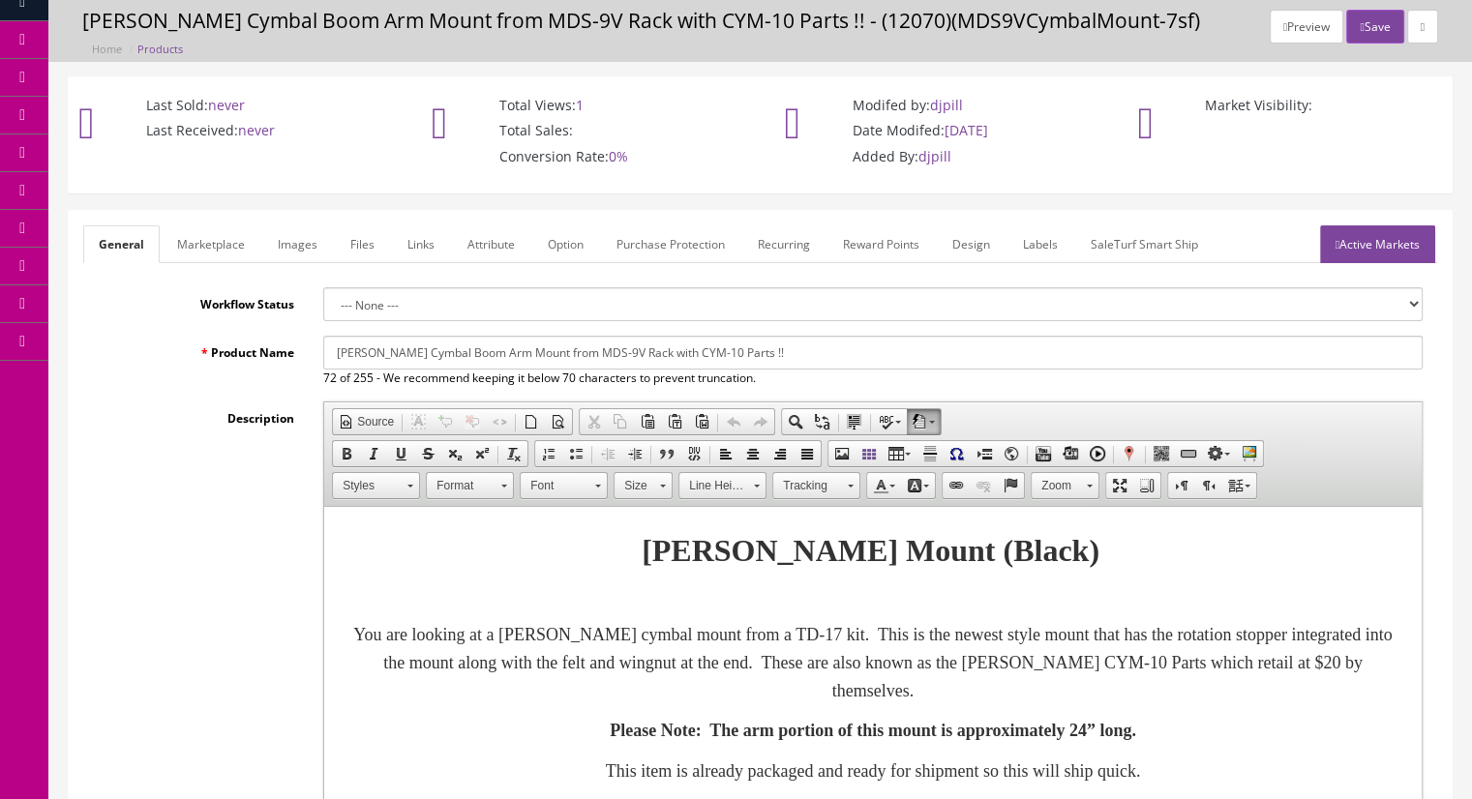
scroll to position [0, 0]
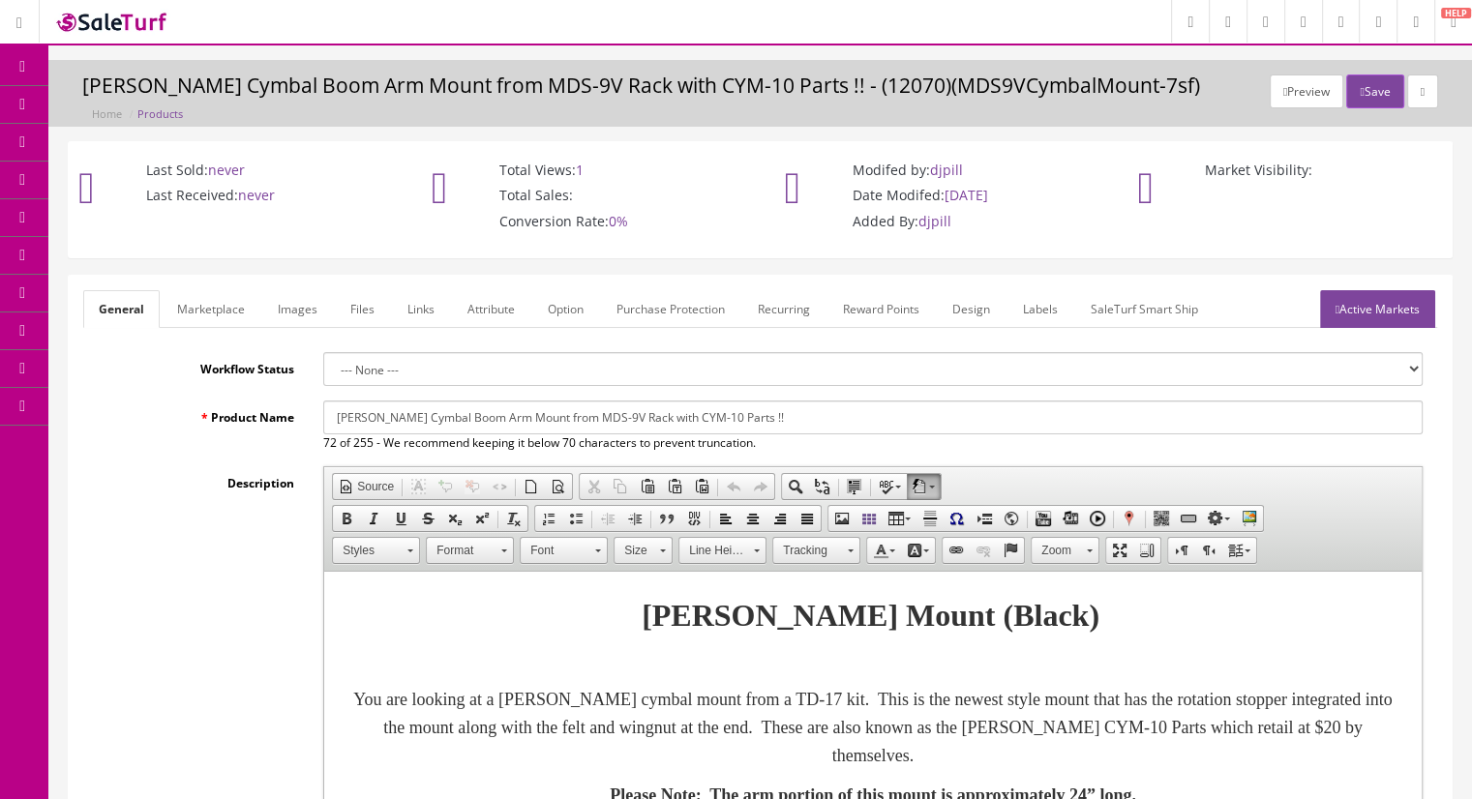
type input "56.99"
click at [1363, 317] on link "Active Markets" at bounding box center [1377, 309] width 115 height 38
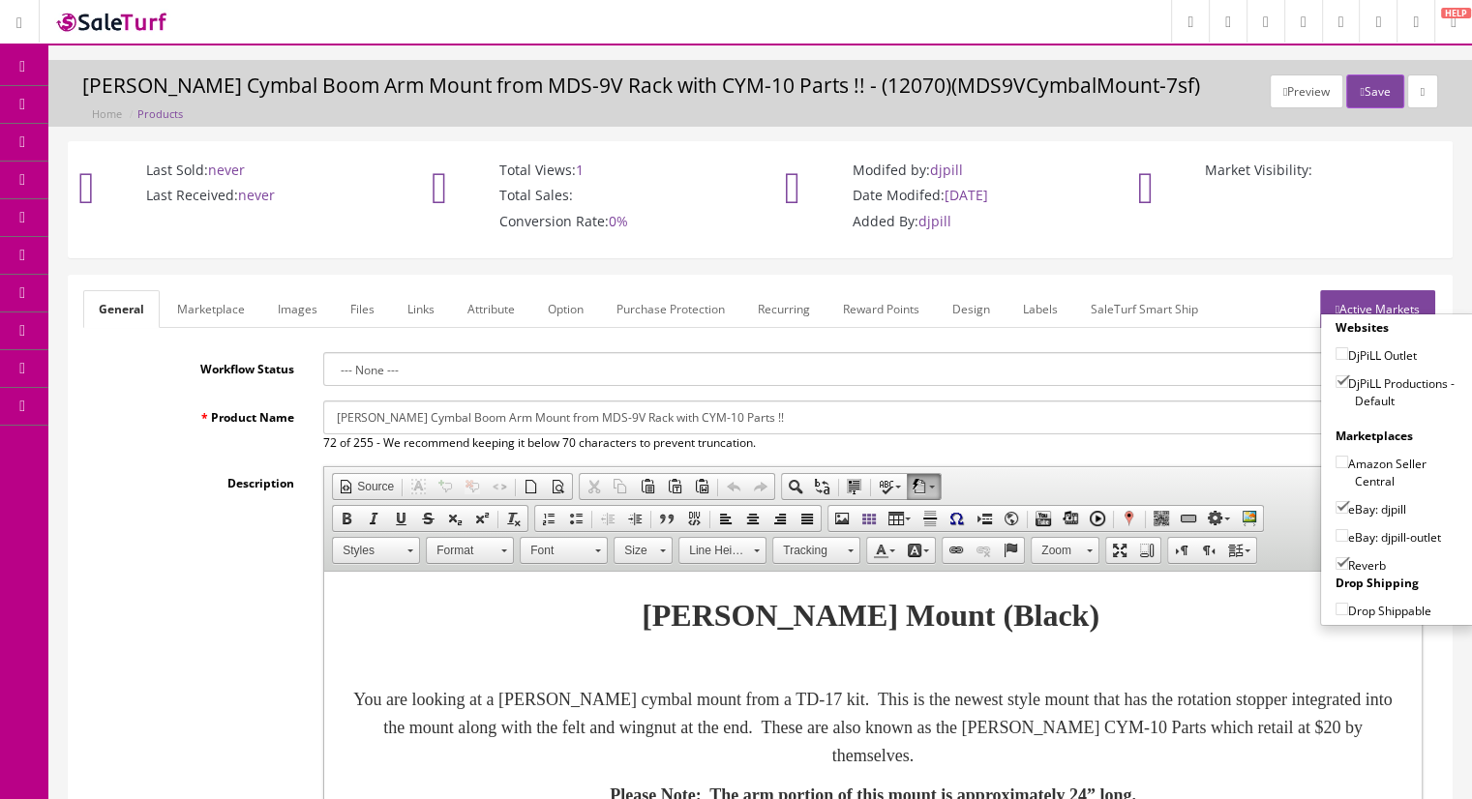
click at [207, 299] on link "Marketplace" at bounding box center [211, 309] width 99 height 38
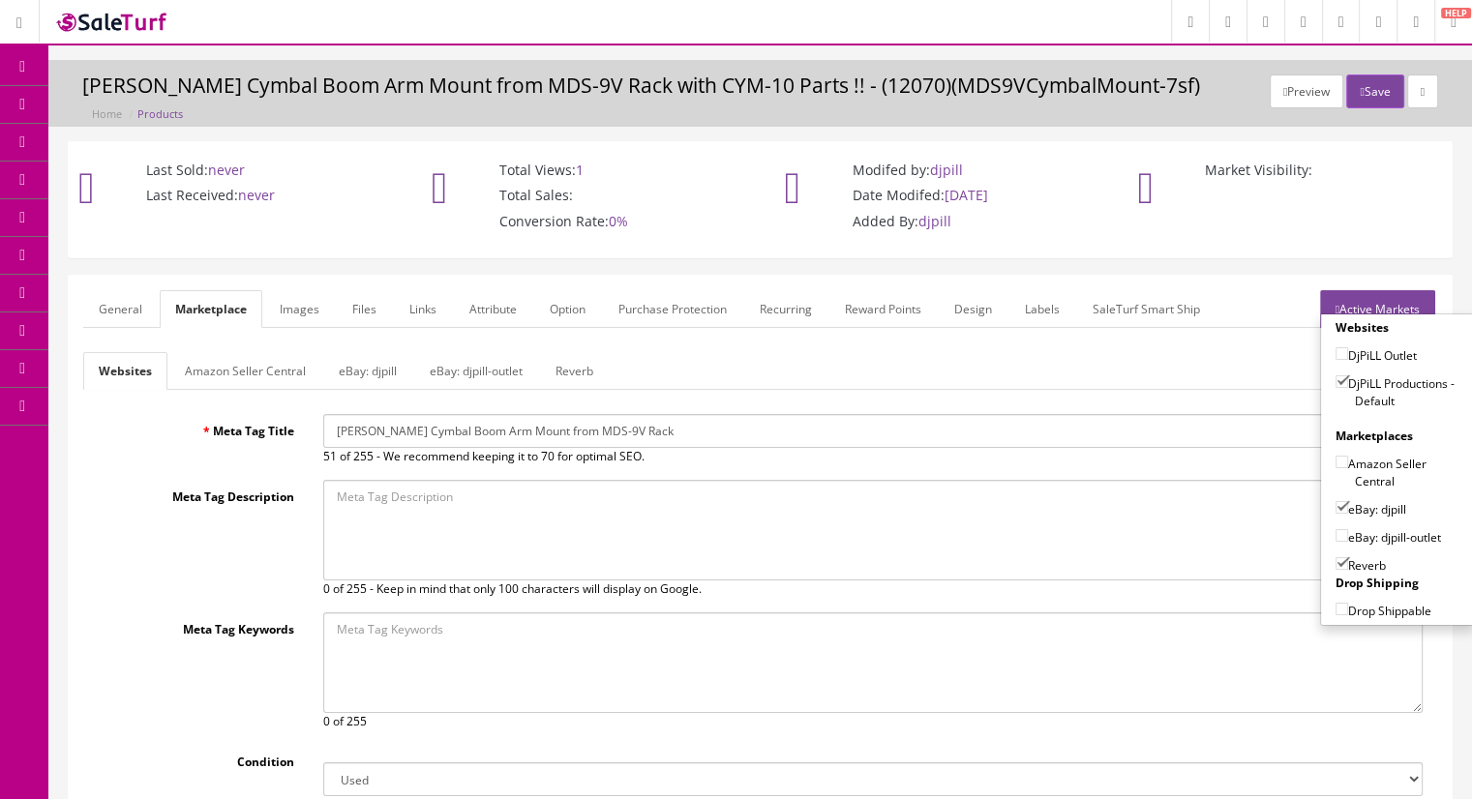
click at [465, 378] on link "eBay: djpill-outlet" at bounding box center [476, 371] width 124 height 38
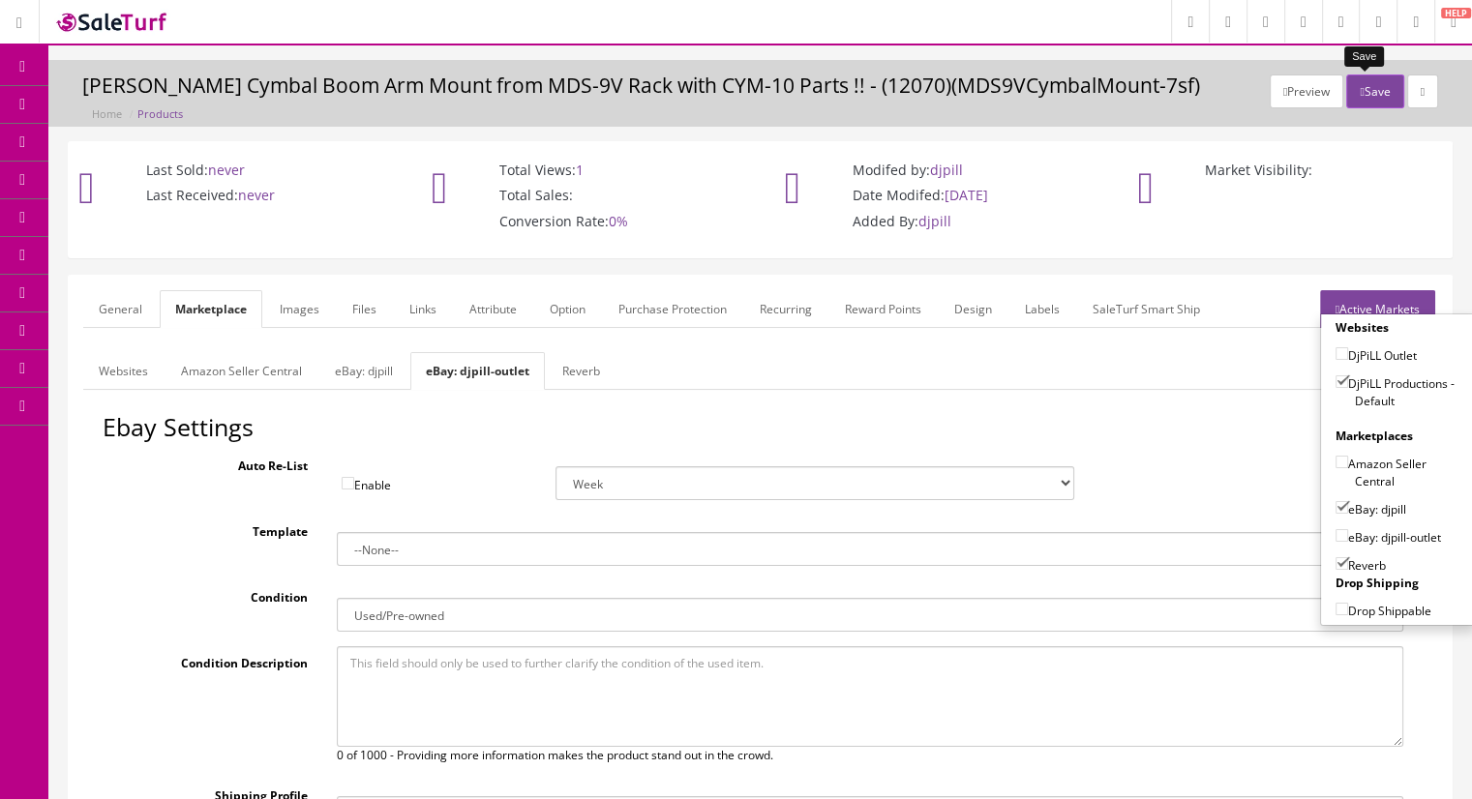
click at [1353, 82] on button "Save" at bounding box center [1374, 92] width 57 height 34
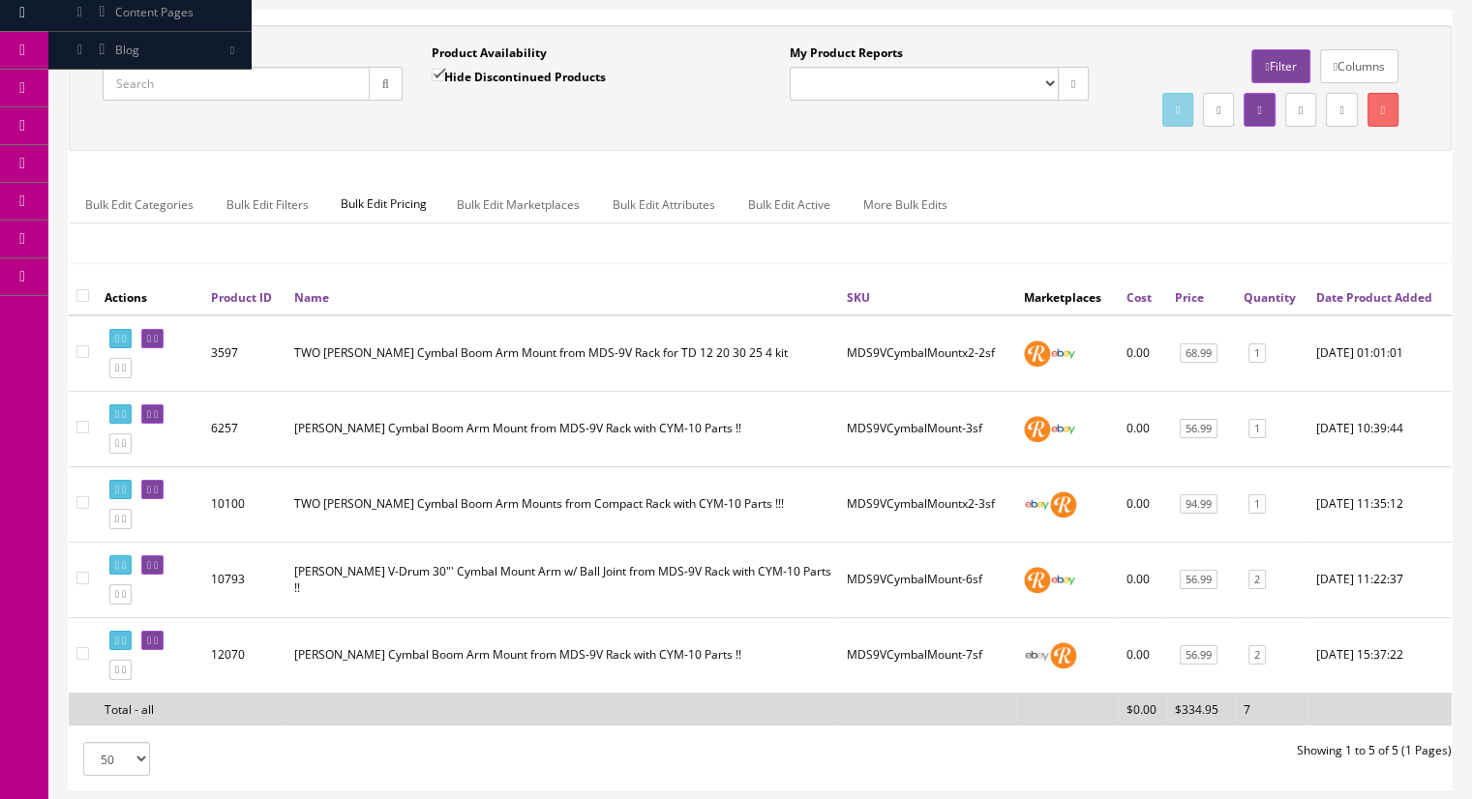
scroll to position [310, 0]
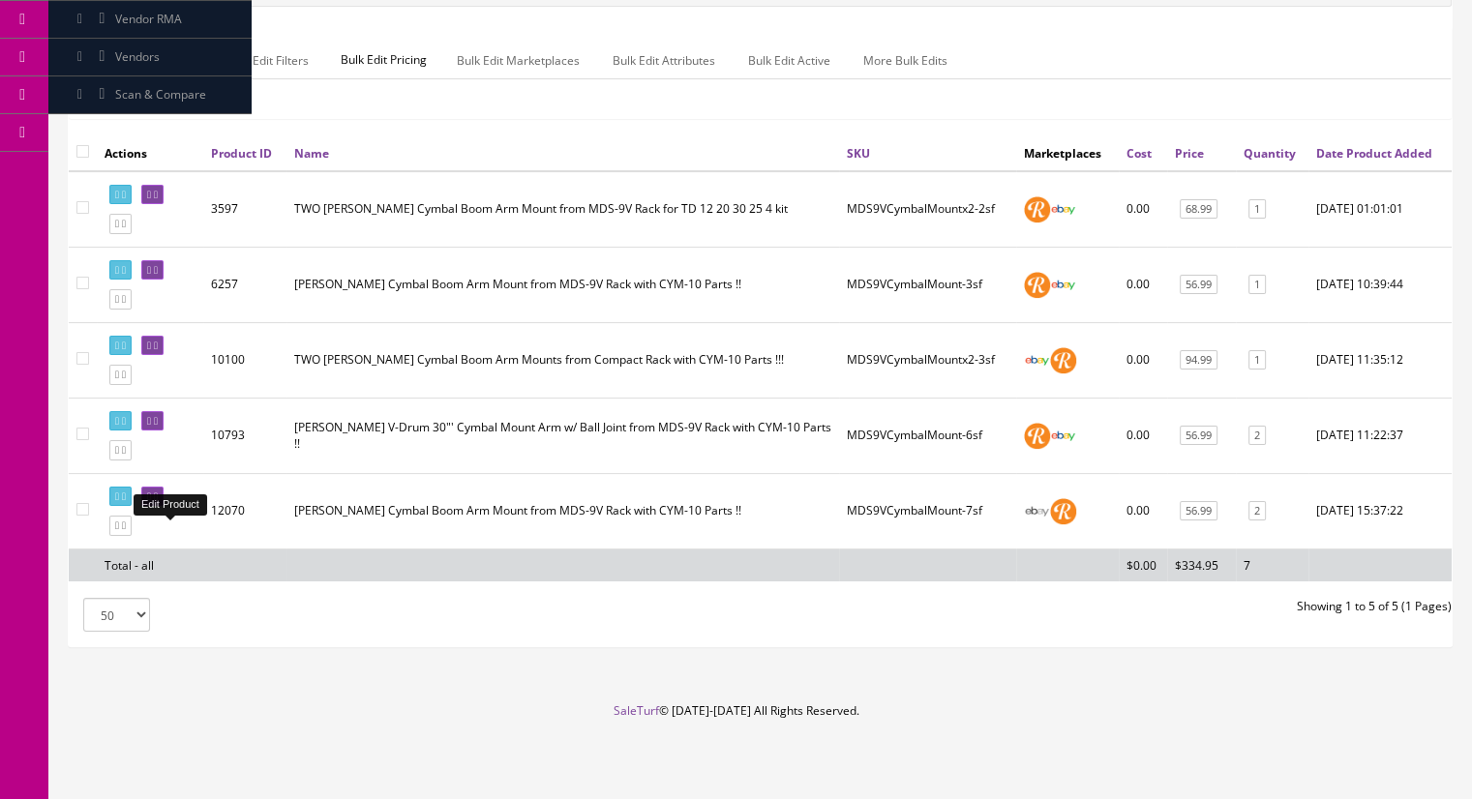
click at [158, 501] on icon at bounding box center [156, 497] width 4 height 11
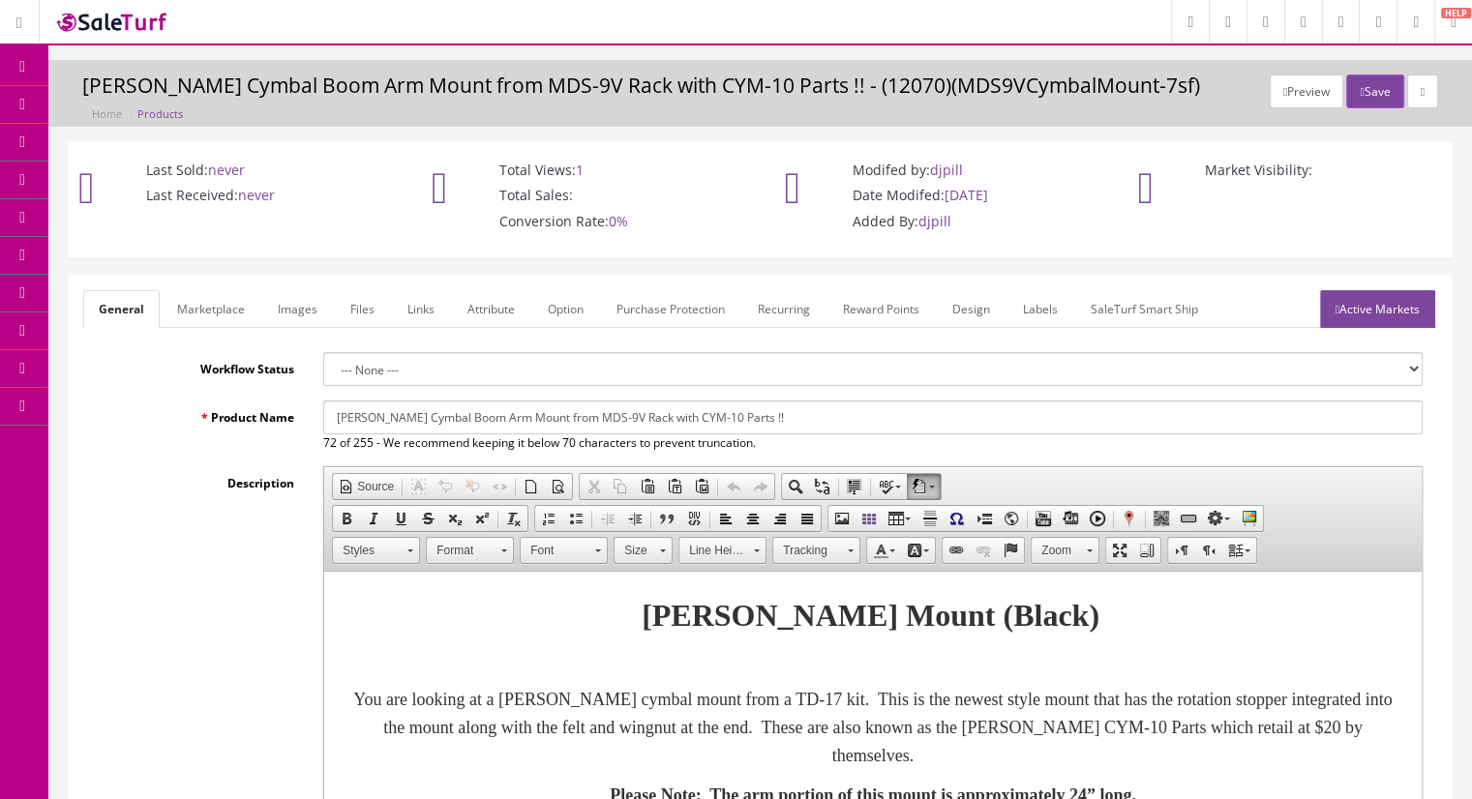
click at [1354, 315] on link "Active Markets" at bounding box center [1377, 309] width 115 height 38
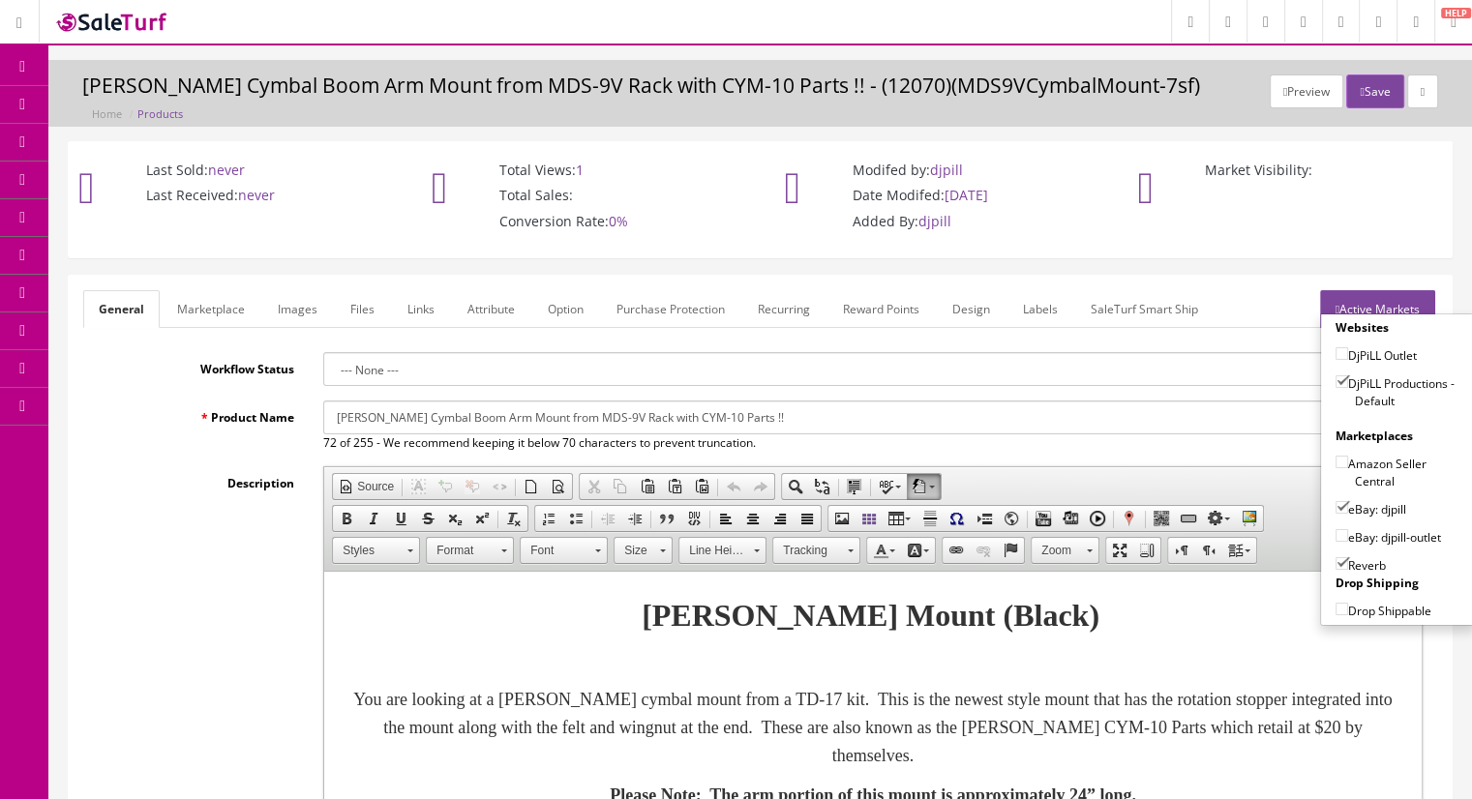
click at [1336, 507] on input"] "eBay: djpill" at bounding box center [1342, 507] width 13 height 13
checkbox input"] "false"
click at [1371, 87] on button "Save" at bounding box center [1374, 92] width 57 height 34
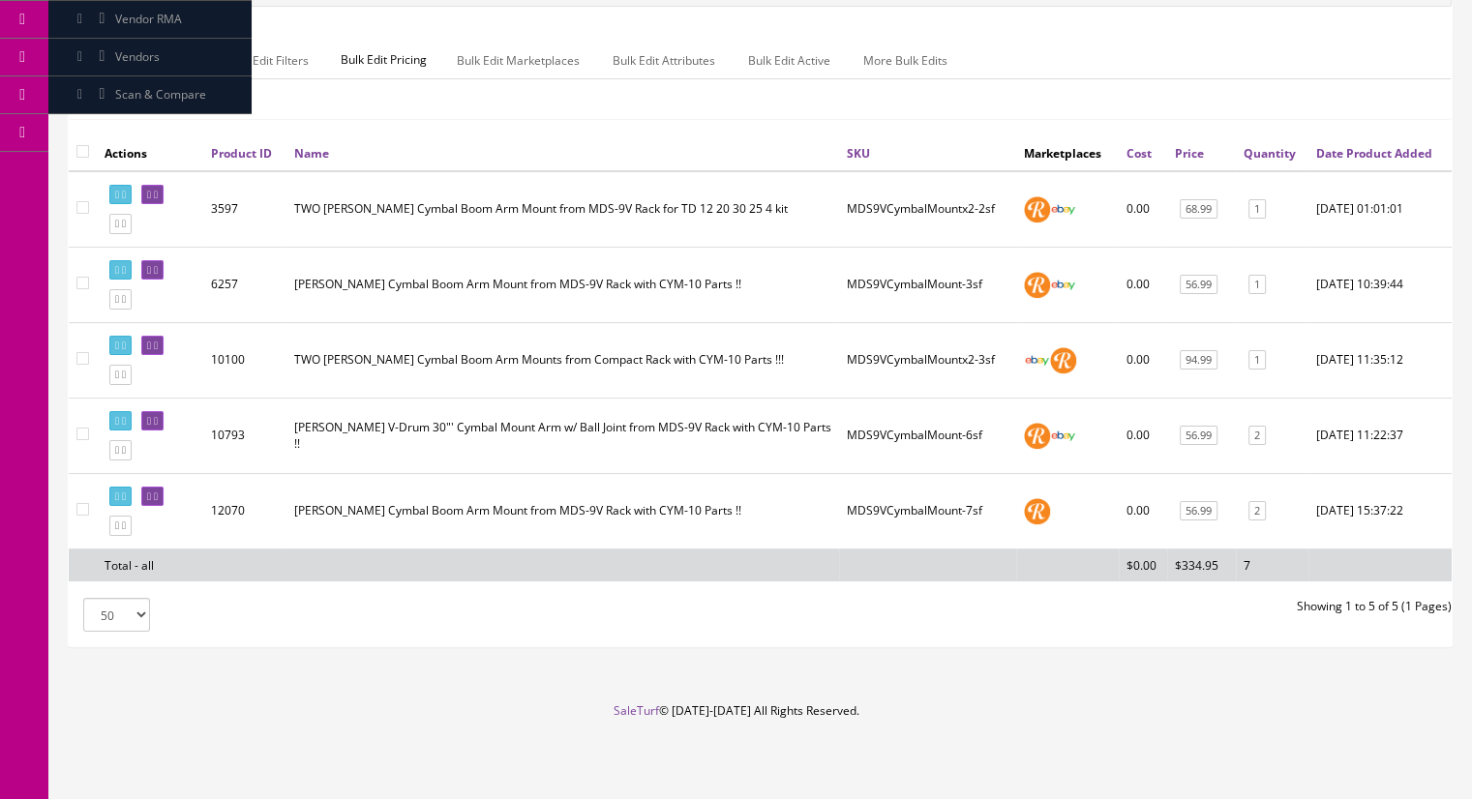
scroll to position [310, 0]
click at [158, 493] on icon at bounding box center [156, 497] width 4 height 11
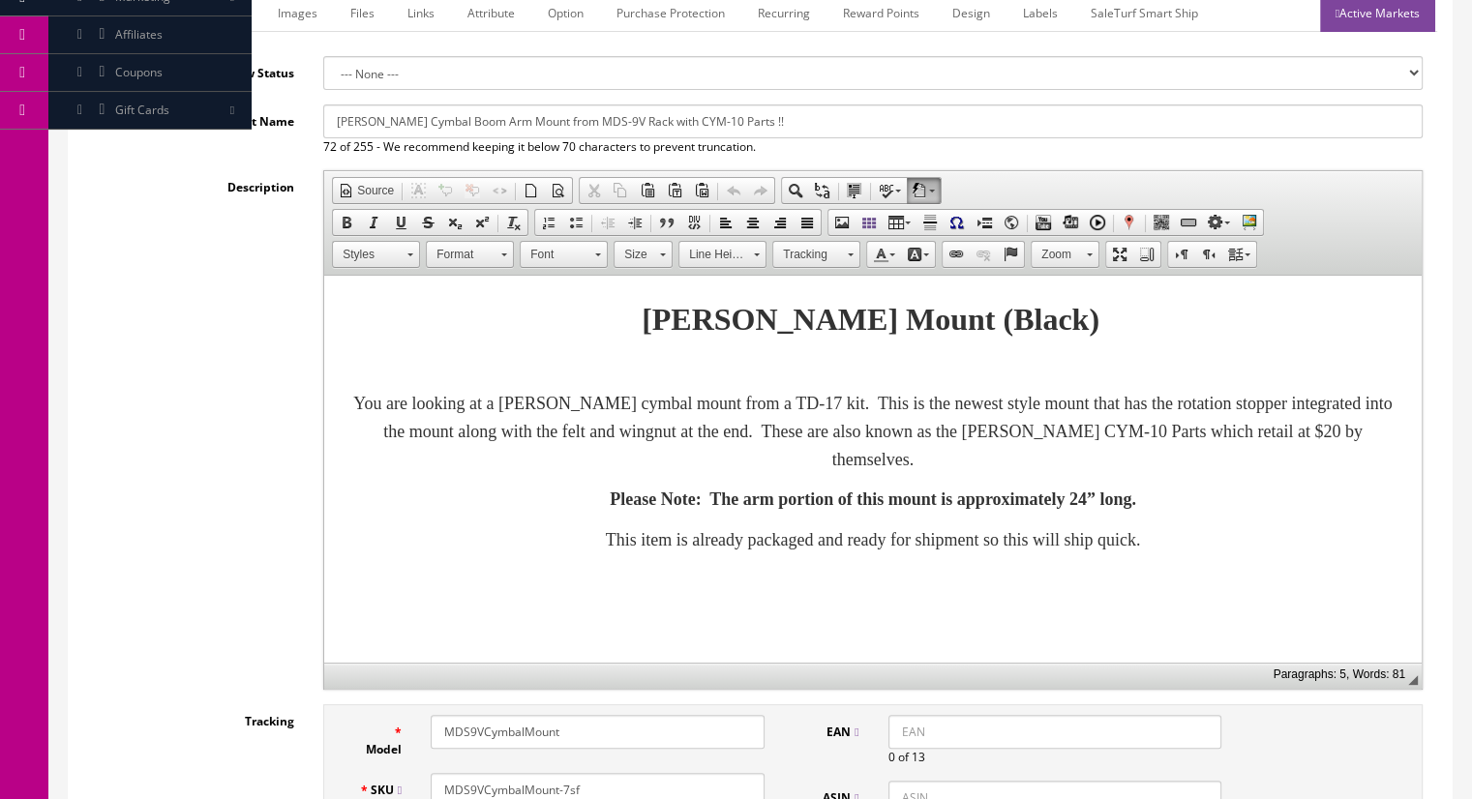
scroll to position [97, 0]
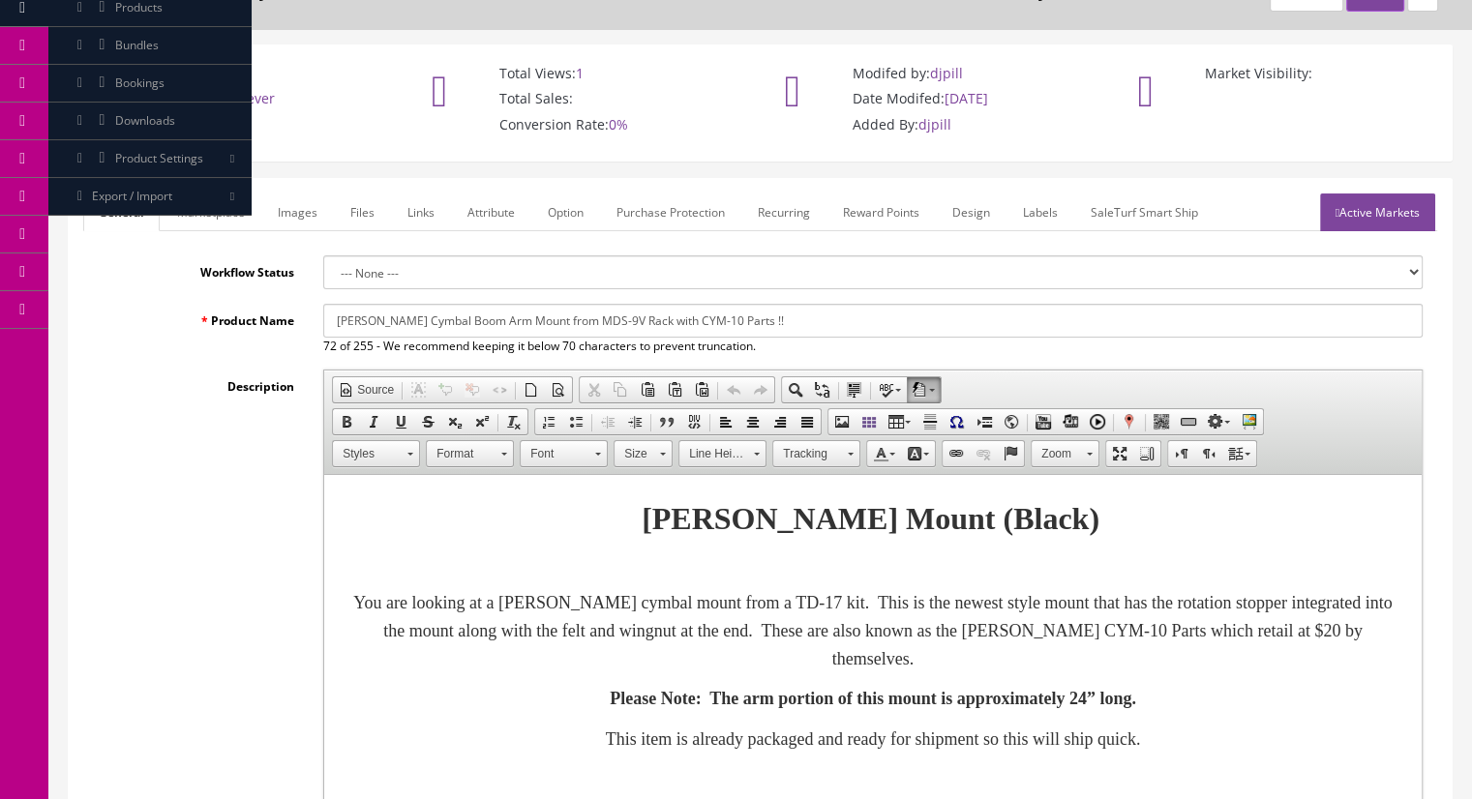
click at [1376, 195] on link "Active Markets" at bounding box center [1377, 213] width 115 height 38
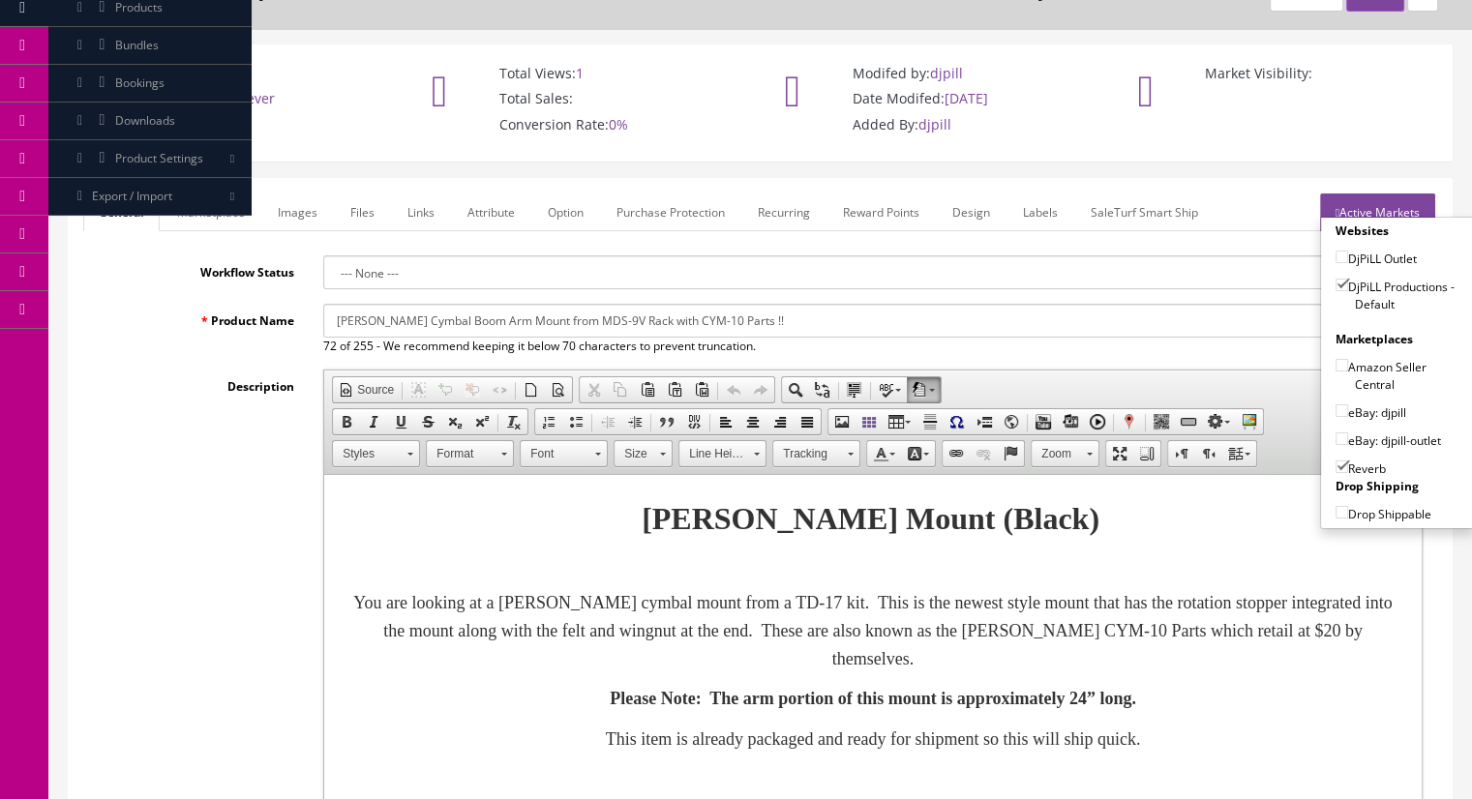
click at [1336, 409] on input"] "eBay: djpill" at bounding box center [1342, 411] width 13 height 13
checkbox input"] "true"
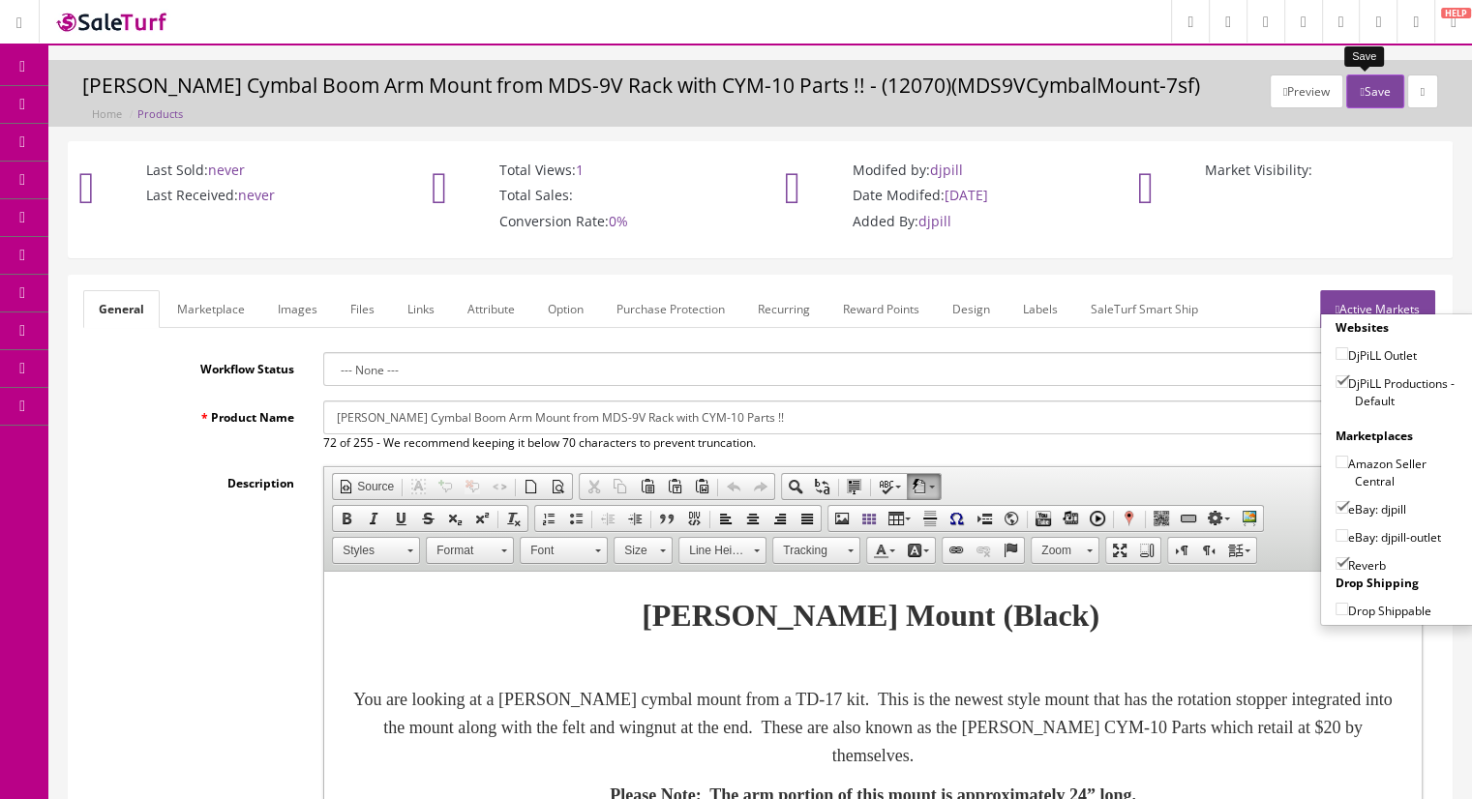
click at [1365, 90] on button "Save" at bounding box center [1374, 92] width 57 height 34
